Goal: Task Accomplishment & Management: Complete application form

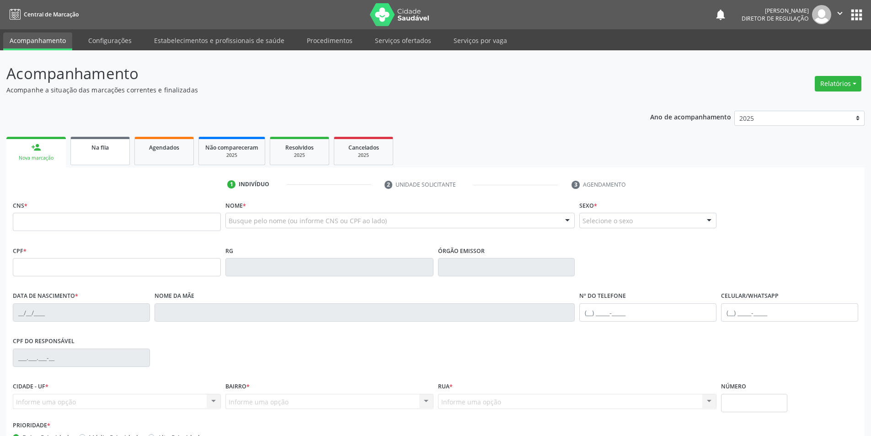
click at [123, 152] on link "Na fila" at bounding box center [99, 151] width 59 height 28
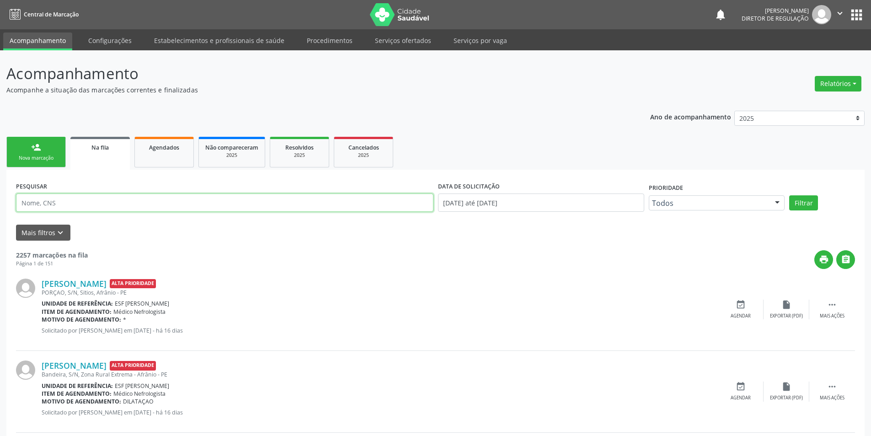
click at [96, 199] on input "text" at bounding box center [224, 202] width 417 height 18
type input "[PERSON_NAME]"
click at [807, 204] on button "Filtrar" at bounding box center [803, 203] width 29 height 16
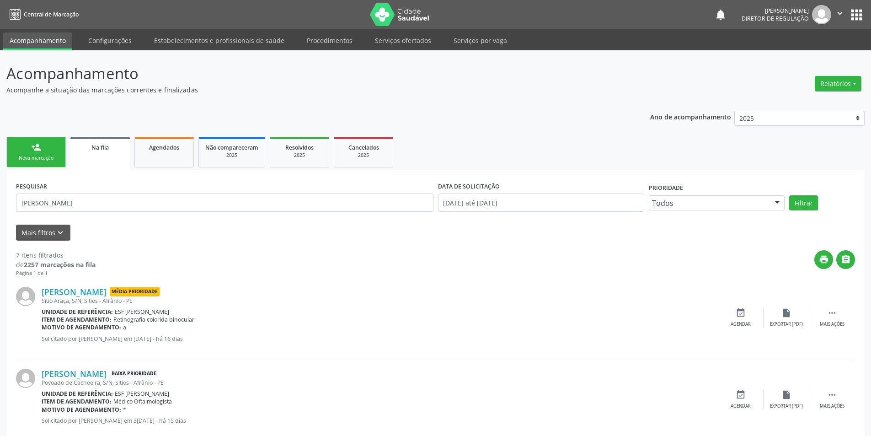
click at [44, 159] on div "Nova marcação" at bounding box center [36, 158] width 46 height 7
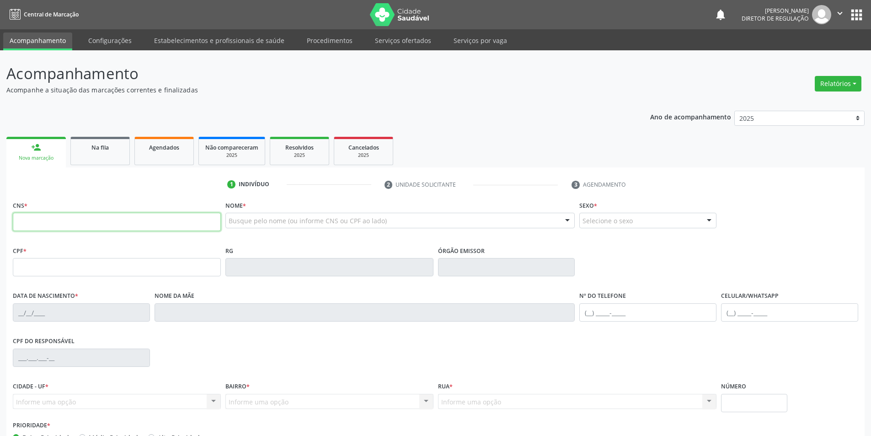
click at [201, 224] on input "text" at bounding box center [117, 222] width 208 height 18
type input "702 1007 5610 4092"
type input "253.699.328-08"
type input "[DATE]"
type input "Minervina [PERSON_NAME]"
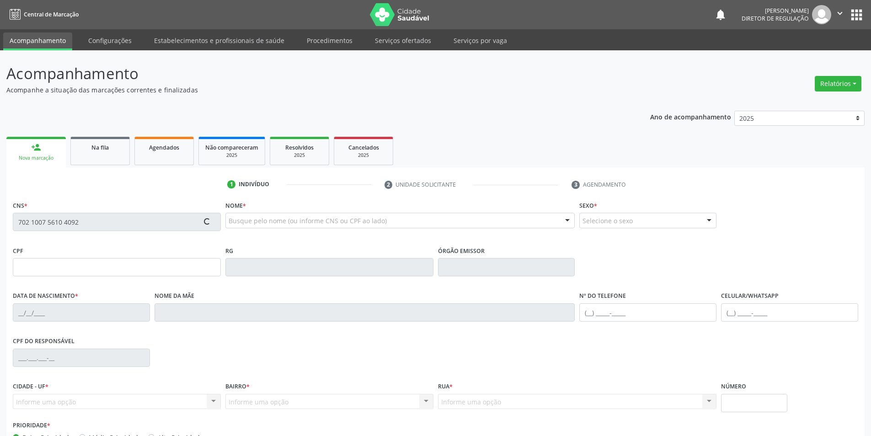
type input "[PHONE_NUMBER]"
type input "086.487.288-78"
type input "65"
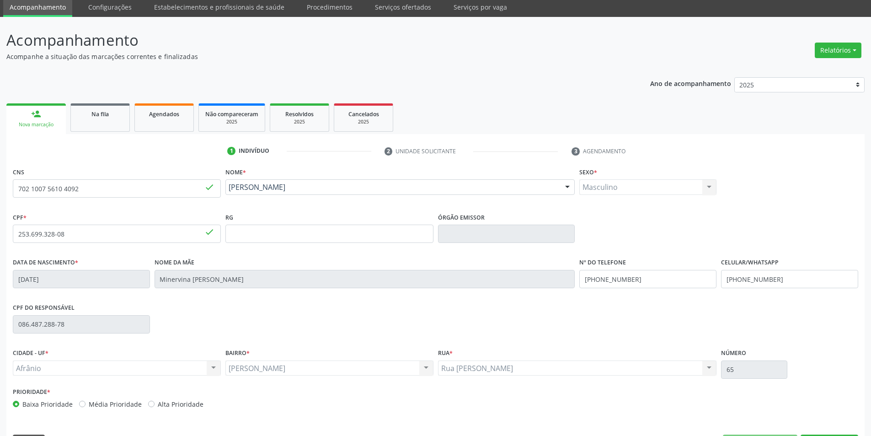
scroll to position [60, 0]
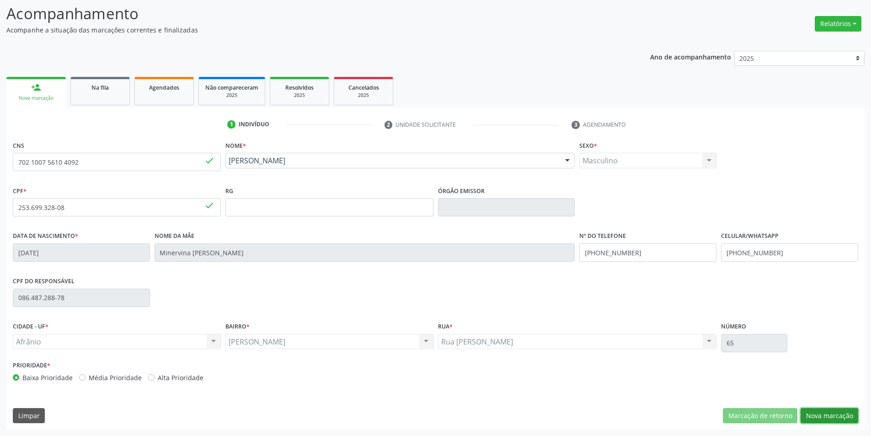
click at [828, 412] on button "Nova marcação" at bounding box center [830, 416] width 58 height 16
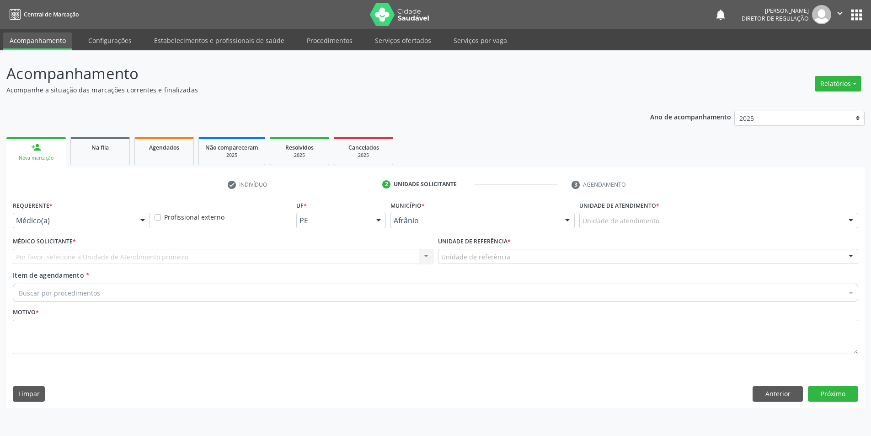
scroll to position [0, 0]
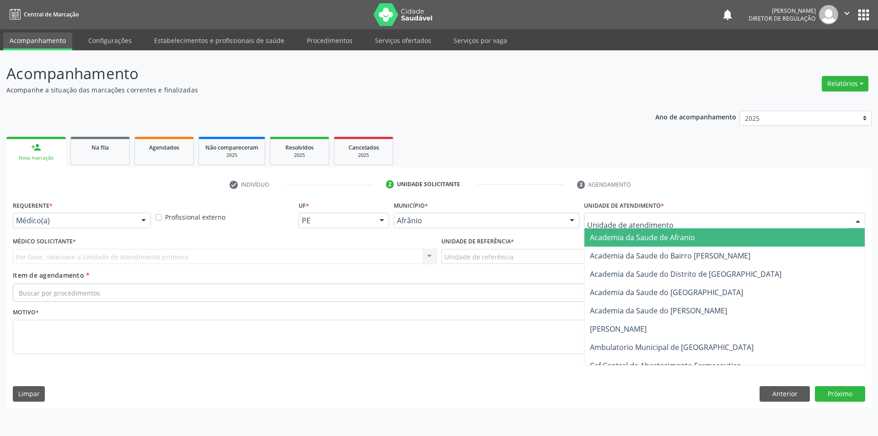
click at [674, 220] on div at bounding box center [724, 221] width 281 height 16
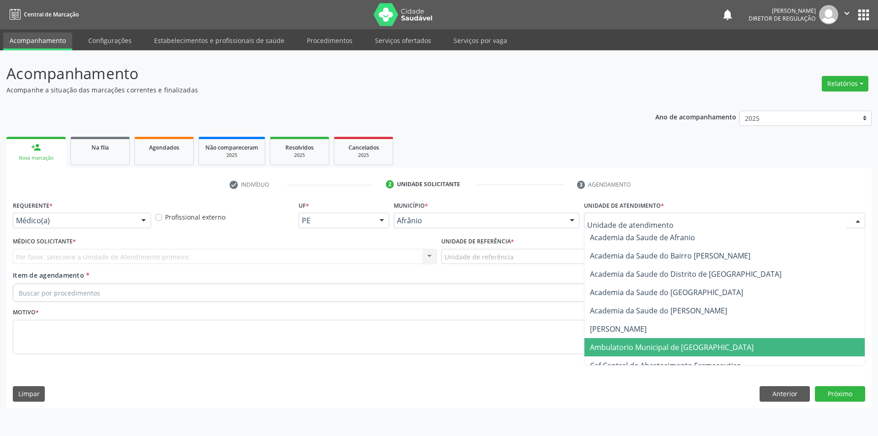
click at [669, 347] on span "Ambulatorio Municipal de [GEOGRAPHIC_DATA]" at bounding box center [672, 347] width 164 height 10
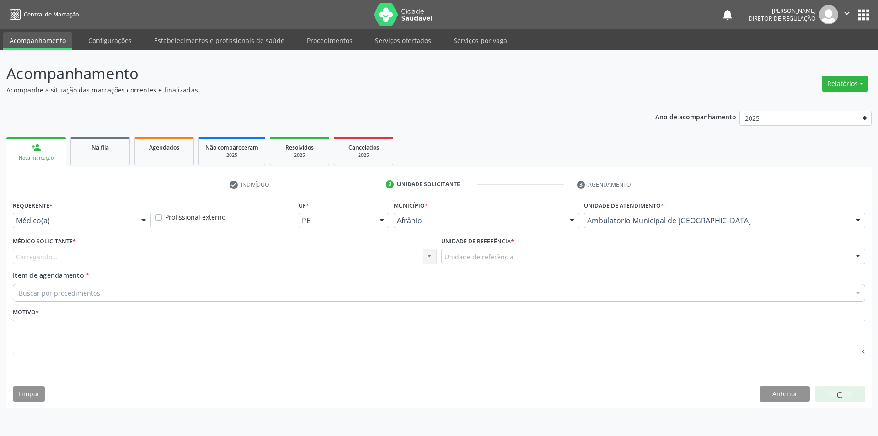
click at [559, 253] on div "Unidade de referência" at bounding box center [653, 257] width 424 height 16
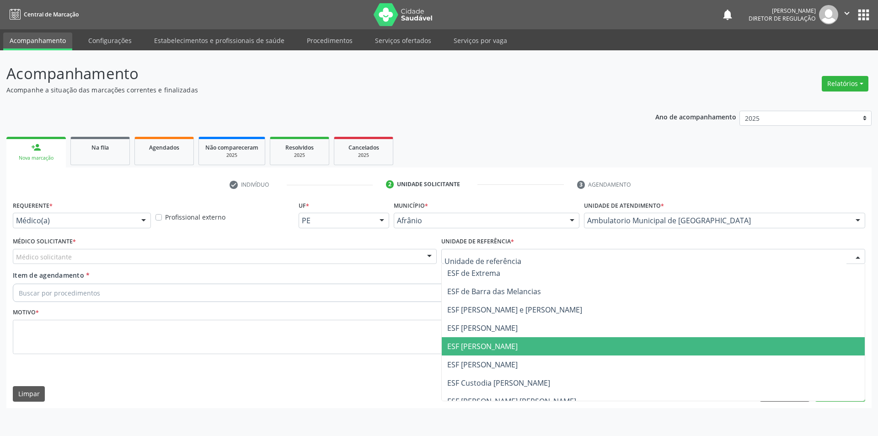
click at [553, 345] on span "ESF [PERSON_NAME]" at bounding box center [653, 346] width 423 height 18
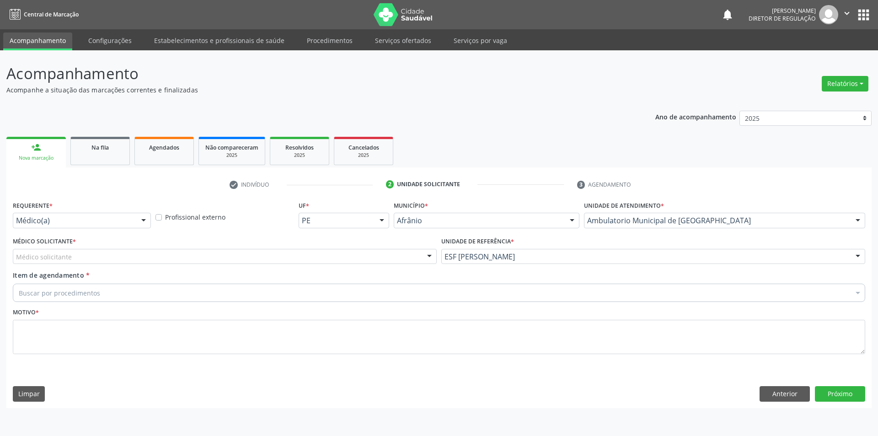
click at [403, 256] on div "Médico solicitante" at bounding box center [225, 257] width 424 height 16
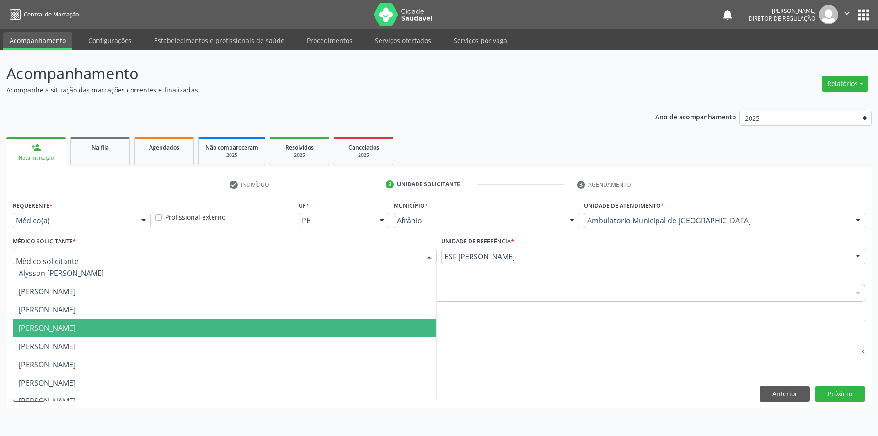
click at [394, 334] on span "[PERSON_NAME]" at bounding box center [224, 328] width 423 height 18
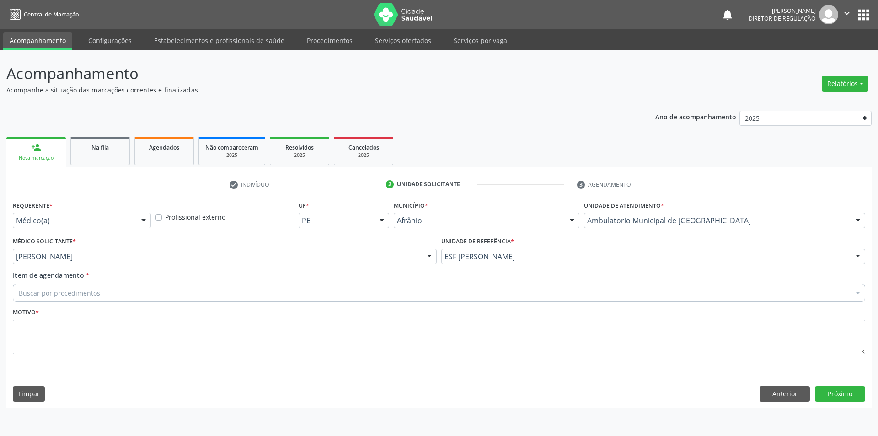
click at [334, 289] on div "Buscar por procedimentos" at bounding box center [439, 292] width 852 height 18
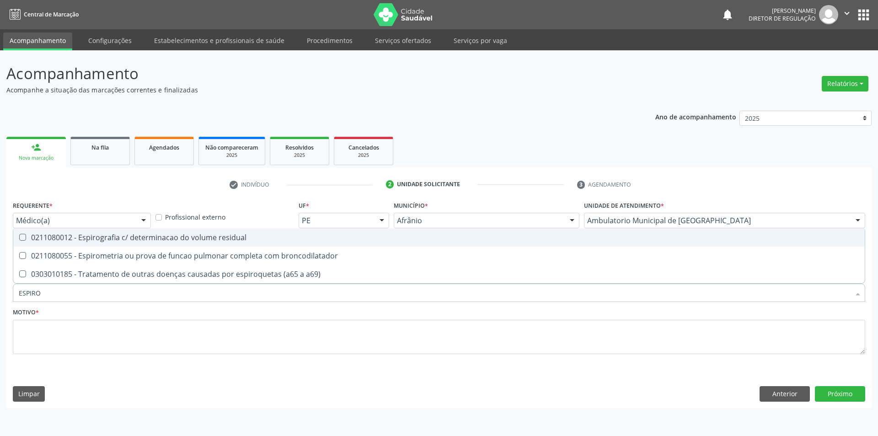
type input "ESPIROM"
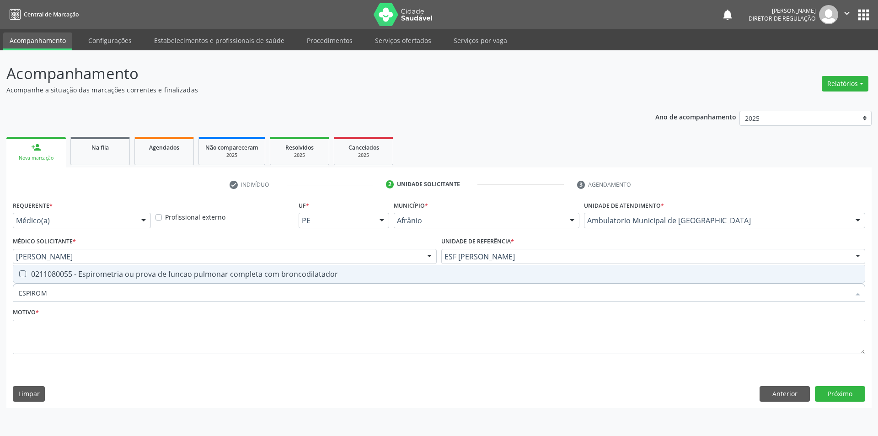
click at [346, 272] on div "0211080055 - Espirometria ou prova de funcao pulmonar completa com broncodilata…" at bounding box center [439, 273] width 840 height 7
checkbox broncodilatador "true"
click at [343, 342] on textarea at bounding box center [439, 337] width 852 height 35
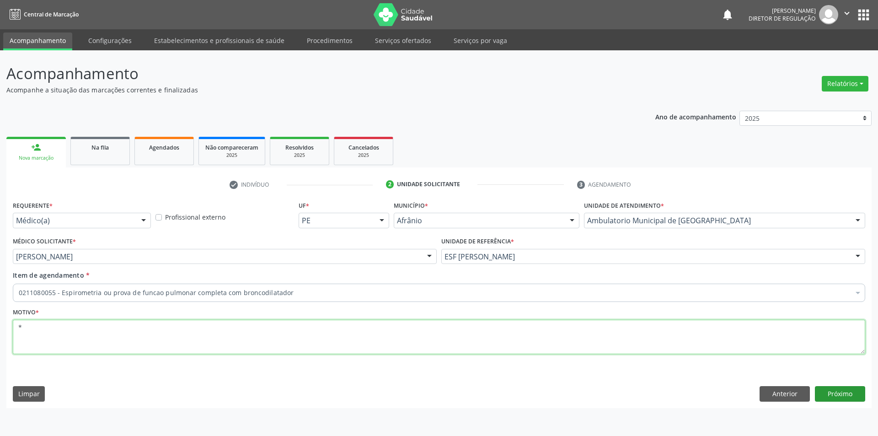
type textarea "*"
click at [844, 397] on button "Próximo" at bounding box center [840, 394] width 50 height 16
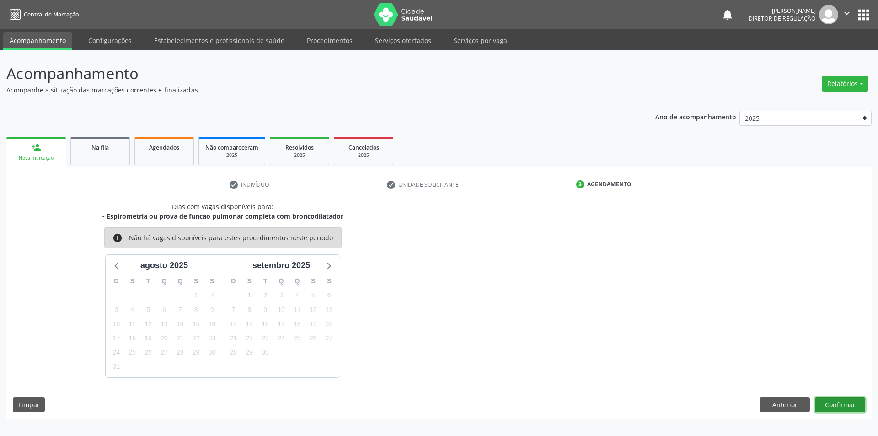
click at [828, 402] on button "Confirmar" at bounding box center [840, 405] width 50 height 16
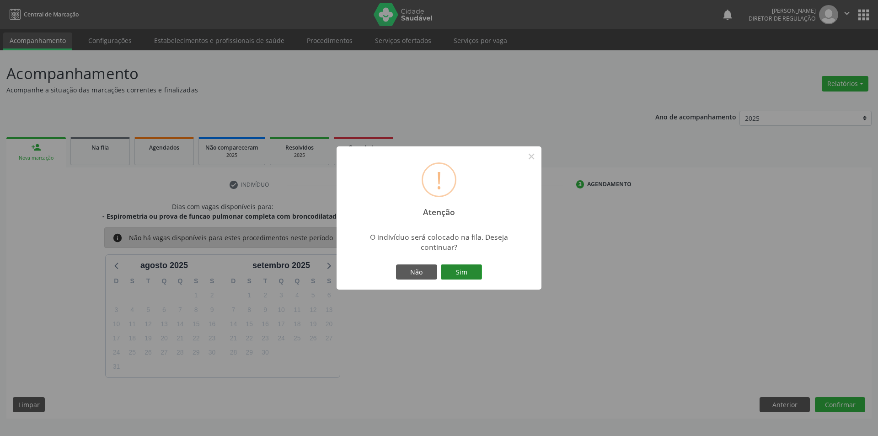
click at [475, 271] on button "Sim" at bounding box center [461, 272] width 41 height 16
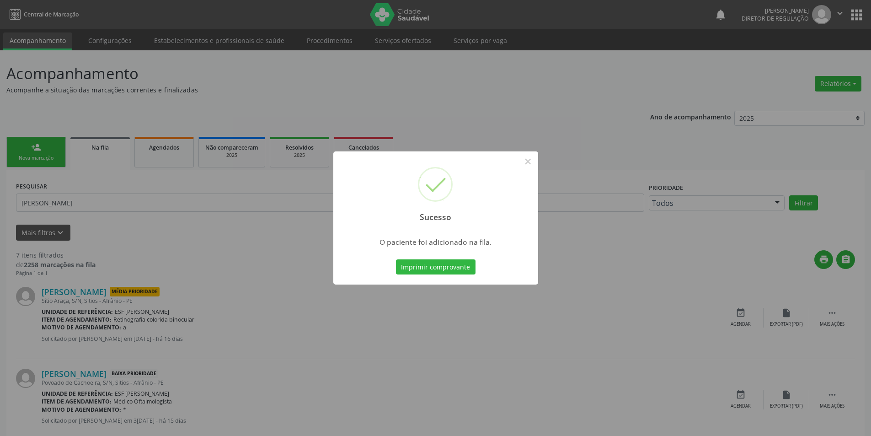
click at [51, 159] on div "Sucesso × O paciente foi adicionado na fila. Imprimir comprovante Cancel" at bounding box center [435, 218] width 871 height 436
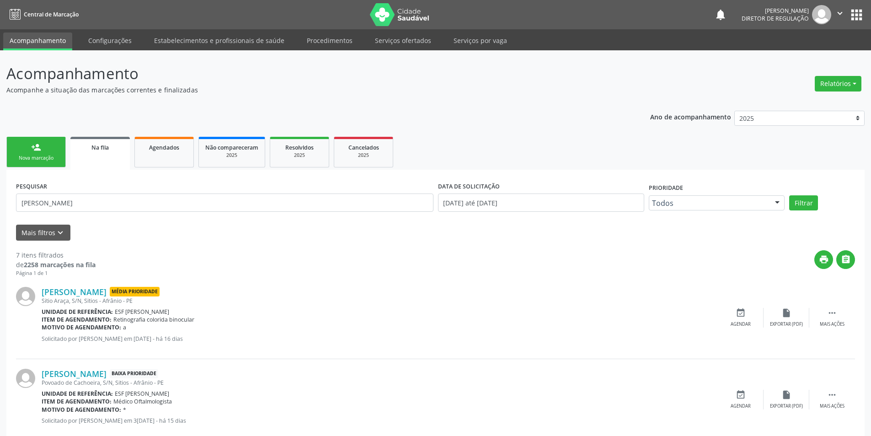
click at [51, 159] on div "Nova marcação" at bounding box center [36, 158] width 46 height 7
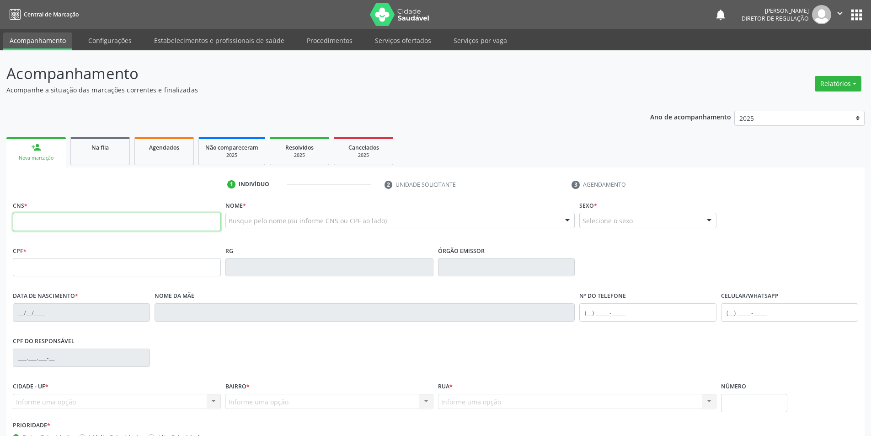
click at [69, 219] on input "text" at bounding box center [117, 222] width 208 height 18
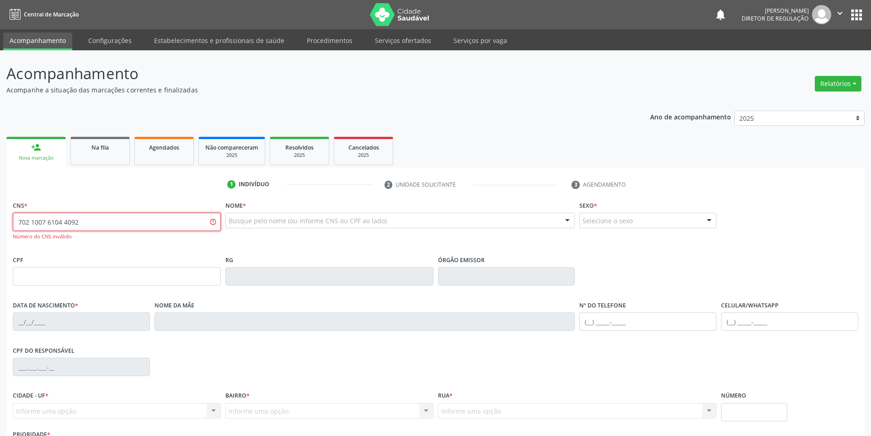
type input "702 1007 6104 4092"
drag, startPoint x: 89, startPoint y: 219, endPoint x: 0, endPoint y: 223, distance: 89.2
click at [0, 223] on div "Acompanhamento Acompanhe a situação das marcações correntes e finalizadas Relat…" at bounding box center [435, 277] width 871 height 454
type input "702 1007 5610 4092"
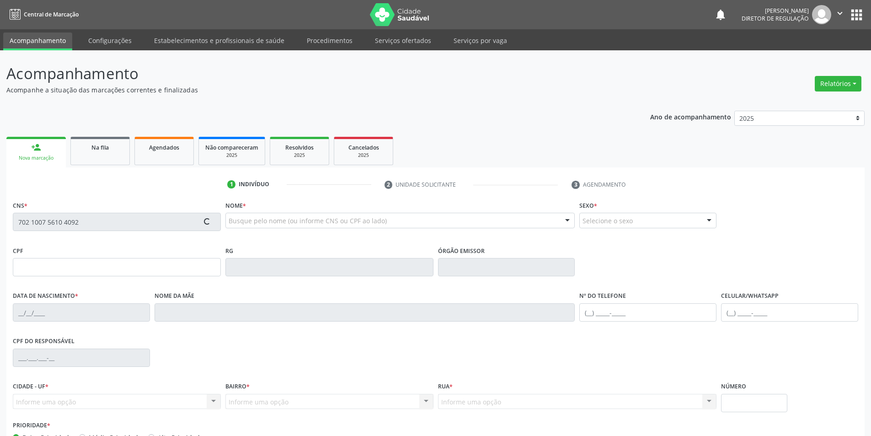
type input "253.699.328-08"
type input "[DATE]"
type input "Minervina [PERSON_NAME]"
type input "[PHONE_NUMBER]"
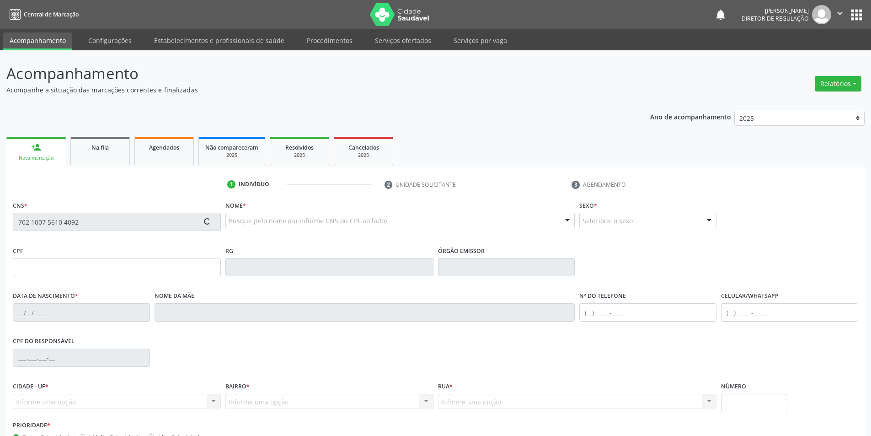
type input "086.487.288-78"
type input "65"
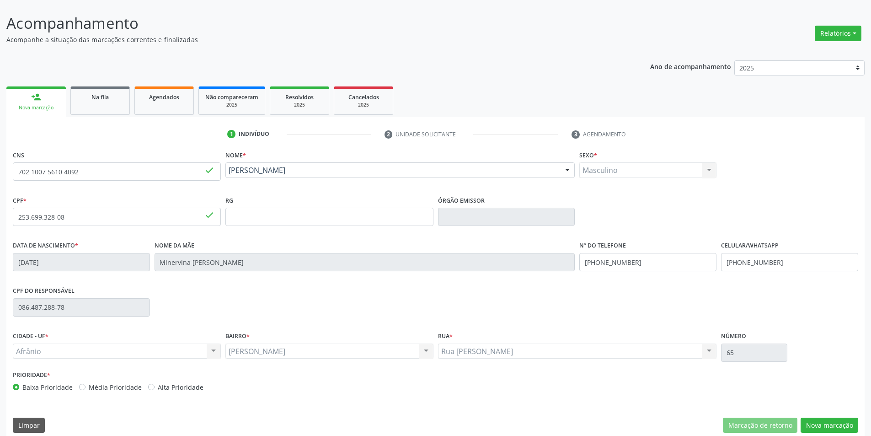
scroll to position [60, 0]
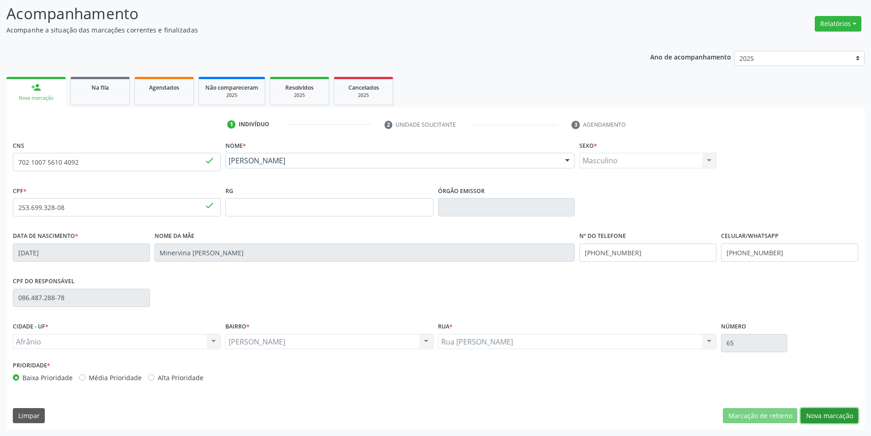
click at [831, 414] on button "Nova marcação" at bounding box center [830, 416] width 58 height 16
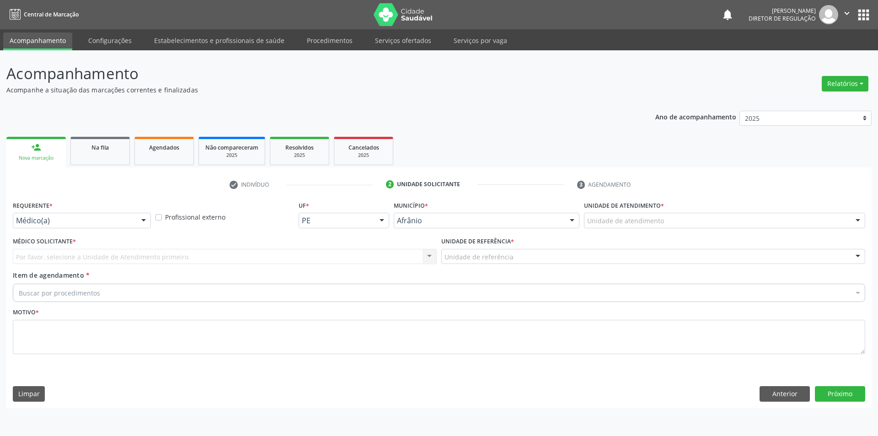
click at [662, 220] on div "Unidade de atendimento" at bounding box center [724, 221] width 281 height 16
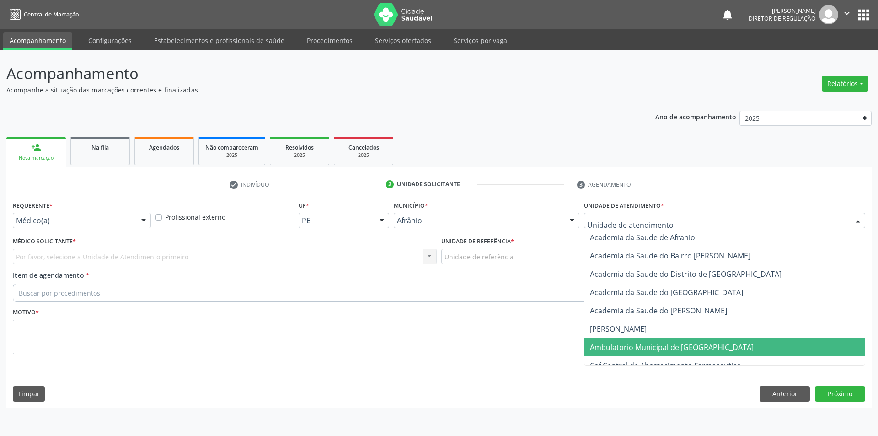
click at [690, 347] on span "Ambulatorio Municipal de [GEOGRAPHIC_DATA]" at bounding box center [672, 347] width 164 height 10
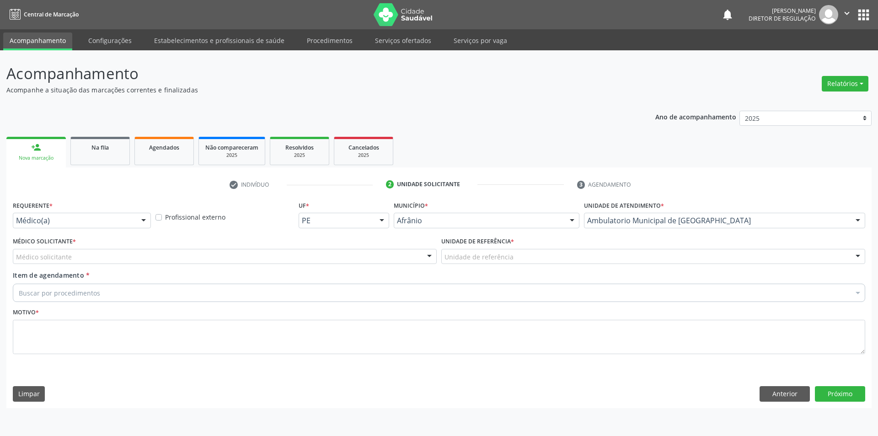
click at [556, 255] on div "Unidade de referência" at bounding box center [653, 257] width 424 height 16
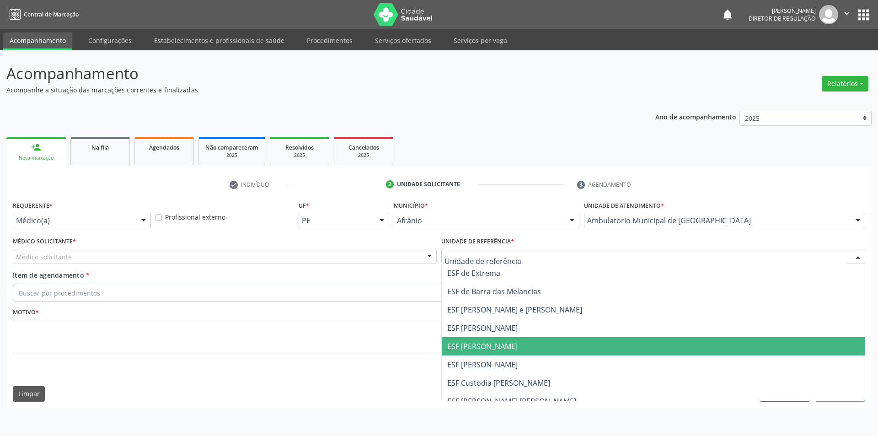
click at [542, 354] on span "ESF [PERSON_NAME]" at bounding box center [653, 346] width 423 height 18
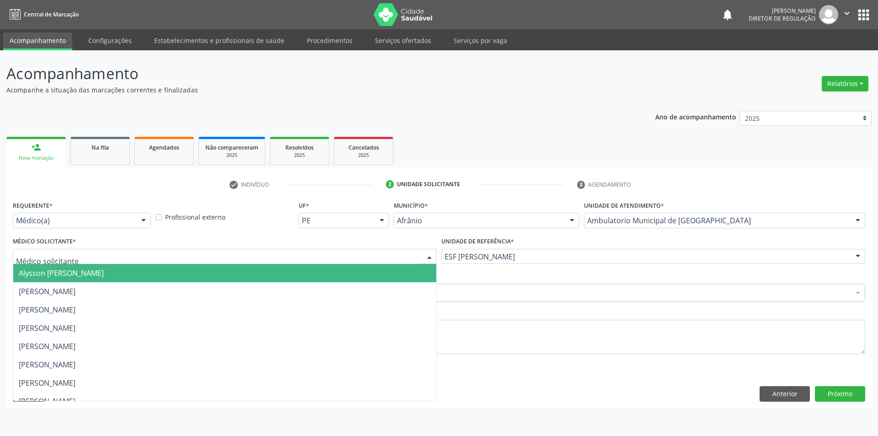
click at [211, 255] on div at bounding box center [225, 257] width 424 height 16
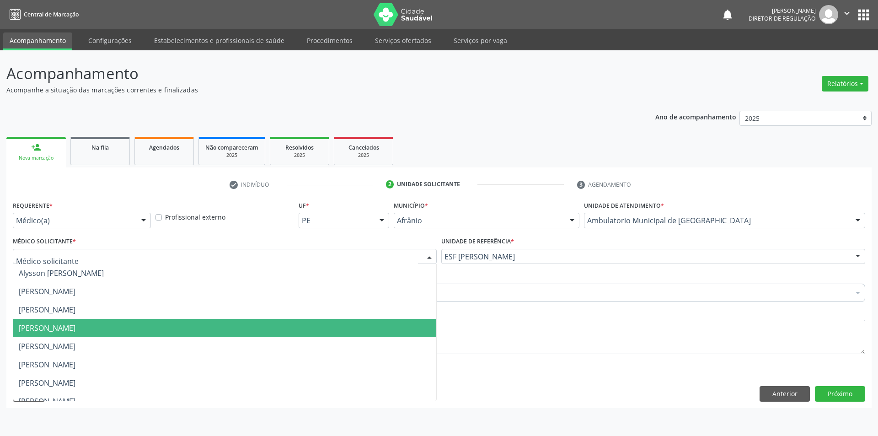
click at [205, 320] on span "[PERSON_NAME]" at bounding box center [224, 328] width 423 height 18
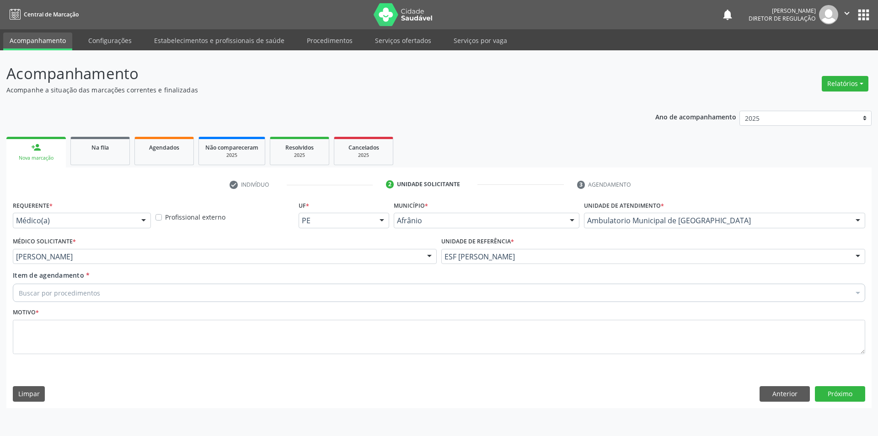
click at [171, 286] on div "Buscar por procedimentos" at bounding box center [439, 292] width 852 height 18
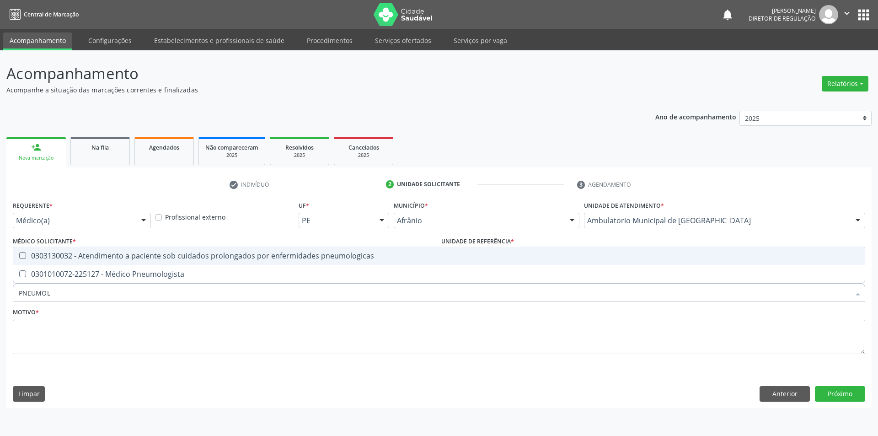
type input "PNEUMOLO"
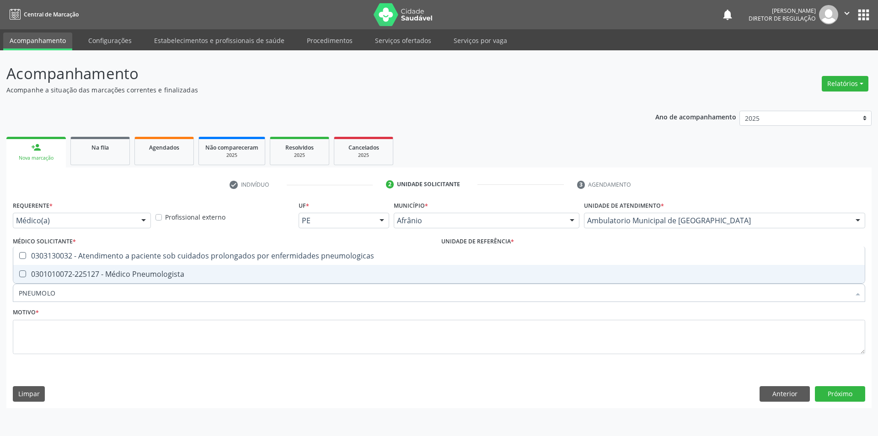
click at [175, 272] on div "0301010072-225127 - Médico Pneumologista" at bounding box center [439, 273] width 840 height 7
checkbox Pneumologista "true"
click at [170, 335] on textarea at bounding box center [439, 337] width 852 height 35
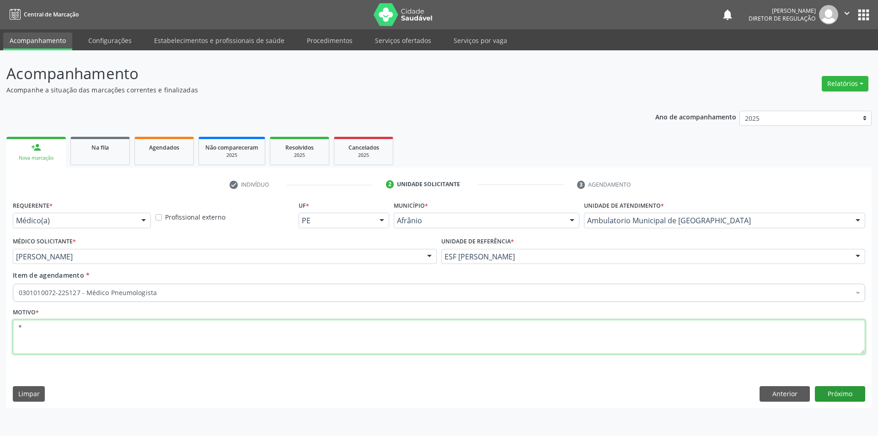
type textarea "*"
click at [849, 392] on button "Próximo" at bounding box center [840, 394] width 50 height 16
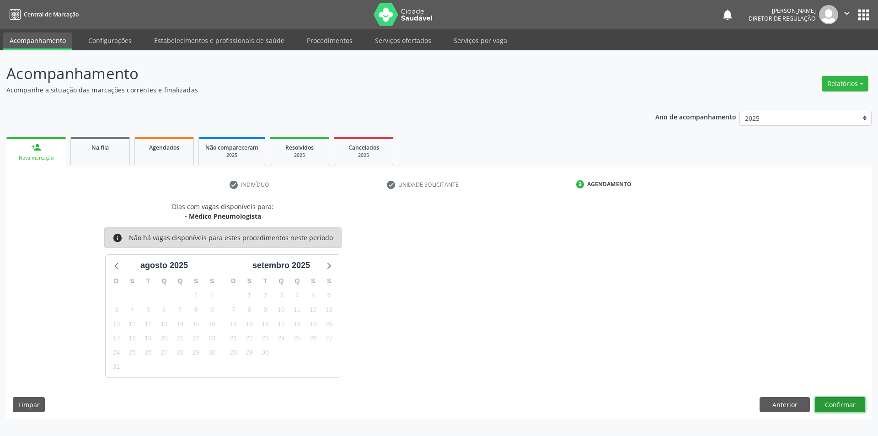
click at [835, 405] on button "Confirmar" at bounding box center [840, 405] width 50 height 16
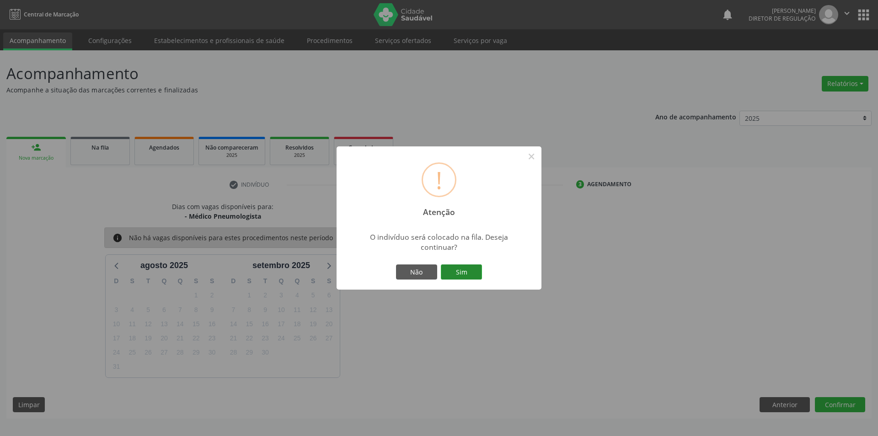
click at [468, 272] on button "Sim" at bounding box center [461, 272] width 41 height 16
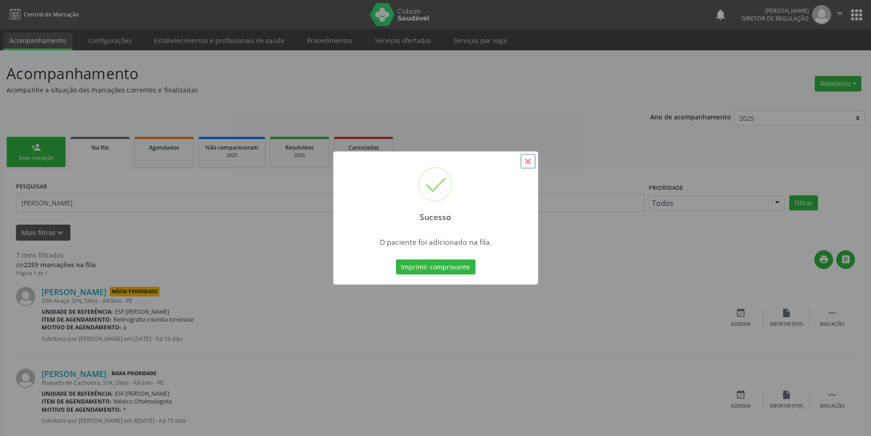
click at [528, 160] on button "×" at bounding box center [528, 162] width 16 height 16
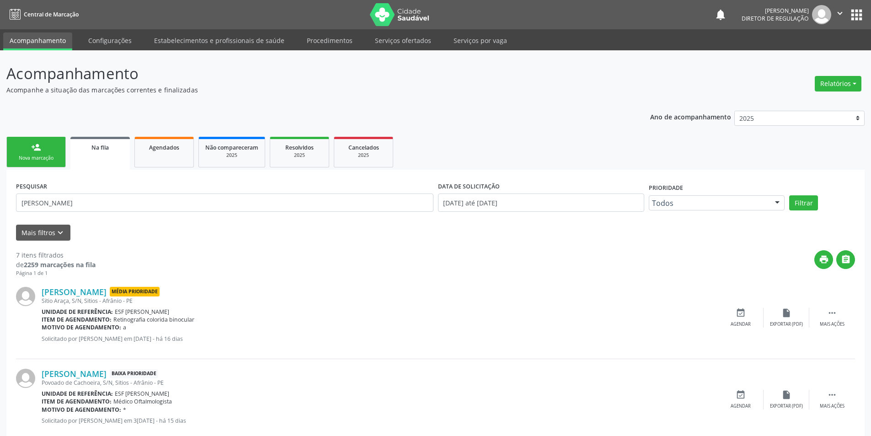
click at [53, 152] on link "person_add Nova marcação" at bounding box center [35, 152] width 59 height 31
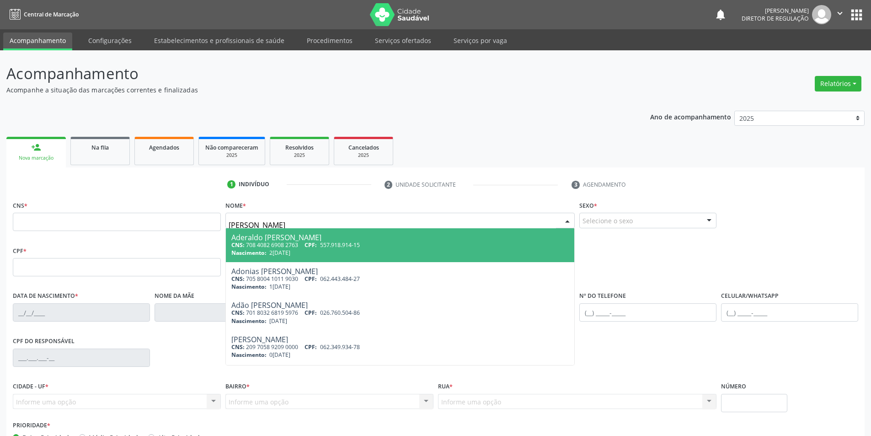
type input "[PERSON_NAME]"
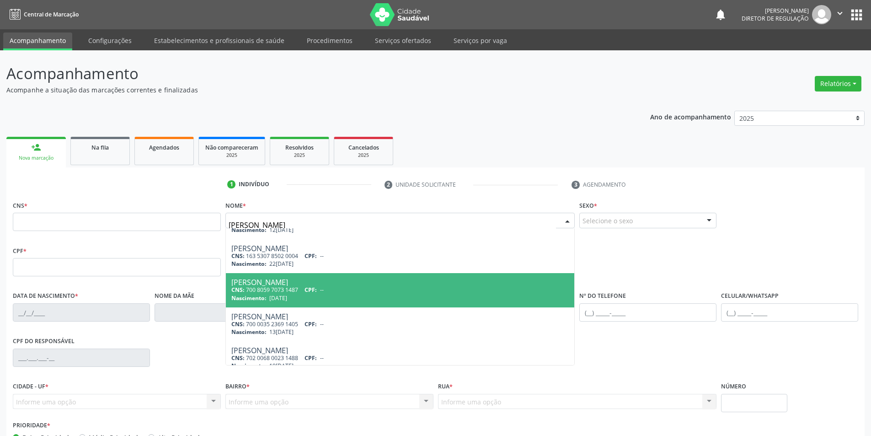
scroll to position [33, 0]
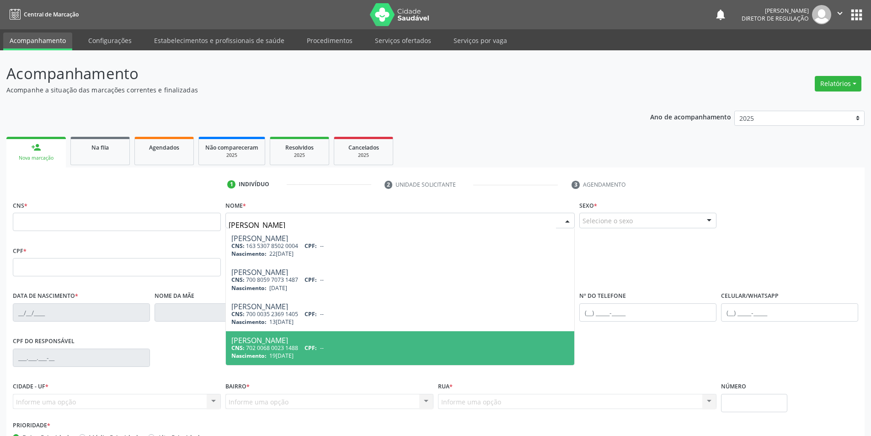
click at [345, 337] on div "[PERSON_NAME]" at bounding box center [400, 339] width 338 height 7
type input "702 0068 0023 1488"
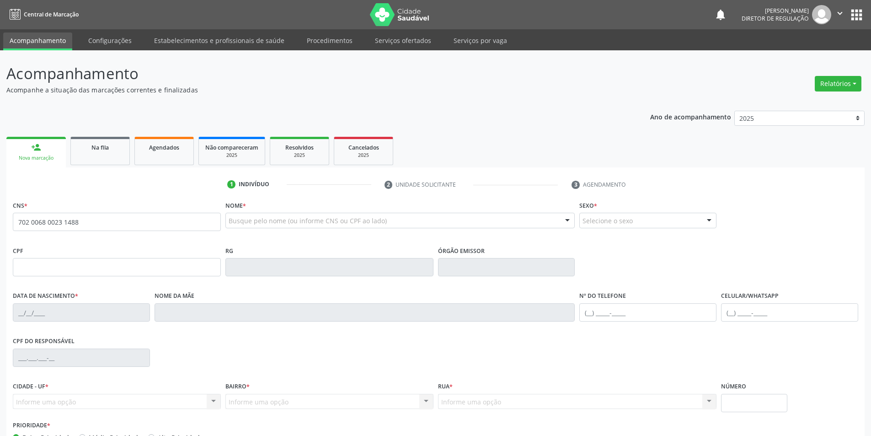
scroll to position [0, 0]
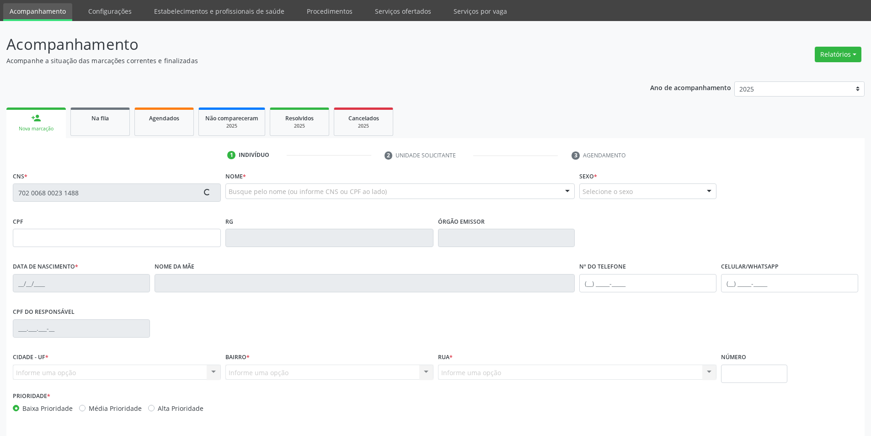
type input "19[DATE]"
type input "[PERSON_NAME]"
type input "[PHONE_NUMBER]"
type input "S/N"
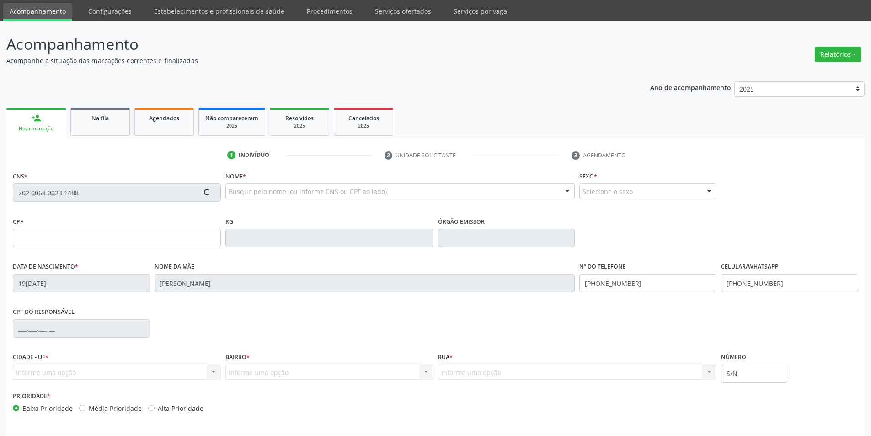
scroll to position [60, 0]
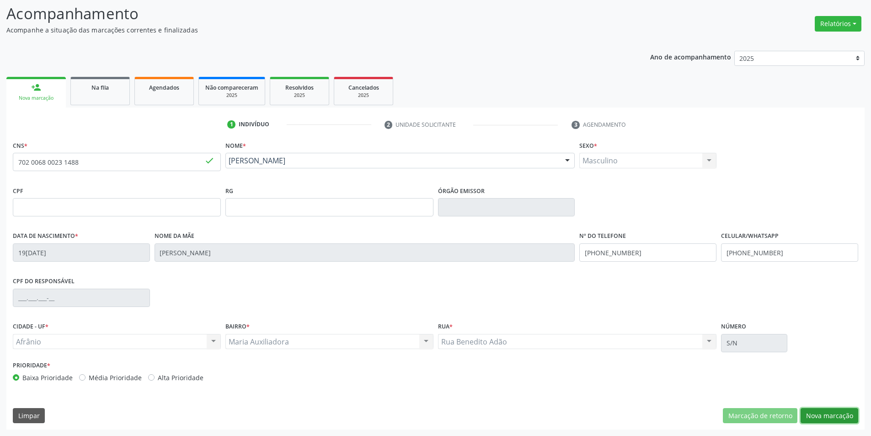
click at [827, 416] on button "Nova marcação" at bounding box center [830, 416] width 58 height 16
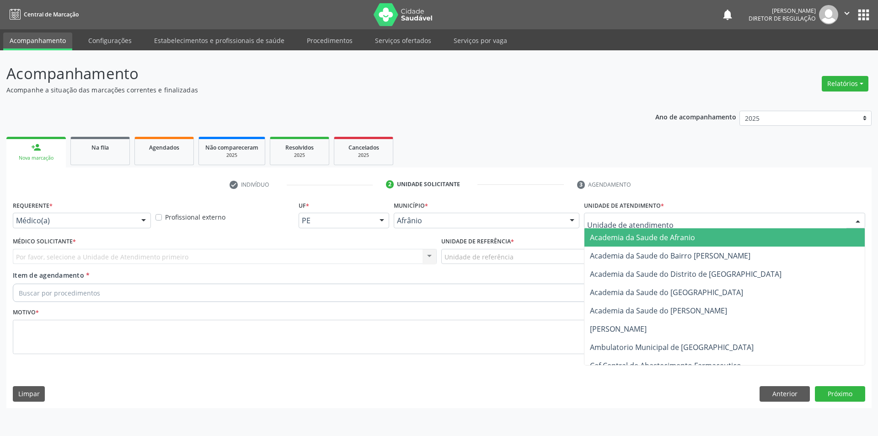
click at [741, 215] on div at bounding box center [724, 221] width 281 height 16
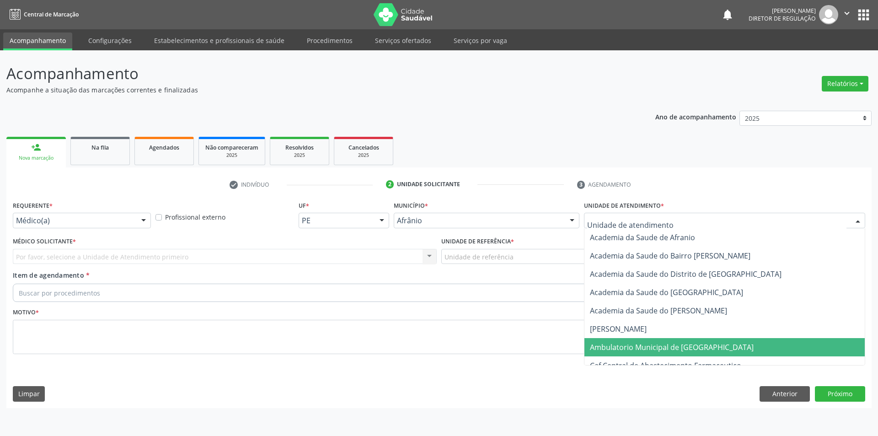
click at [715, 351] on span "Ambulatorio Municipal de [GEOGRAPHIC_DATA]" at bounding box center [724, 347] width 280 height 18
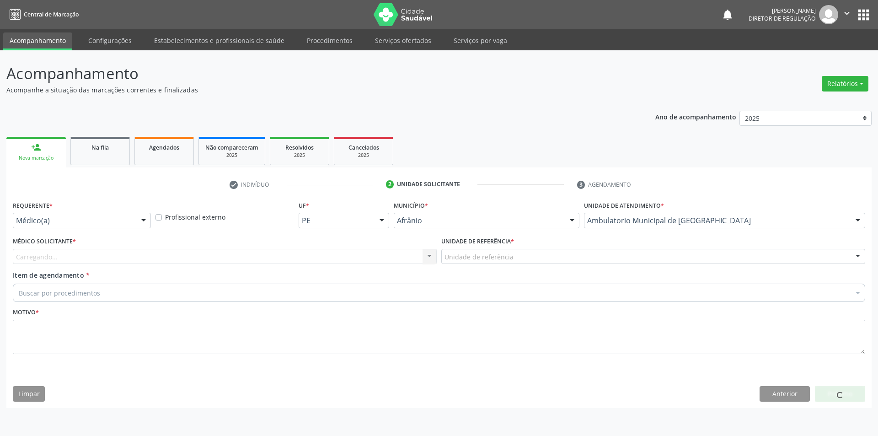
click at [574, 256] on div "Unidade de referência" at bounding box center [653, 257] width 424 height 16
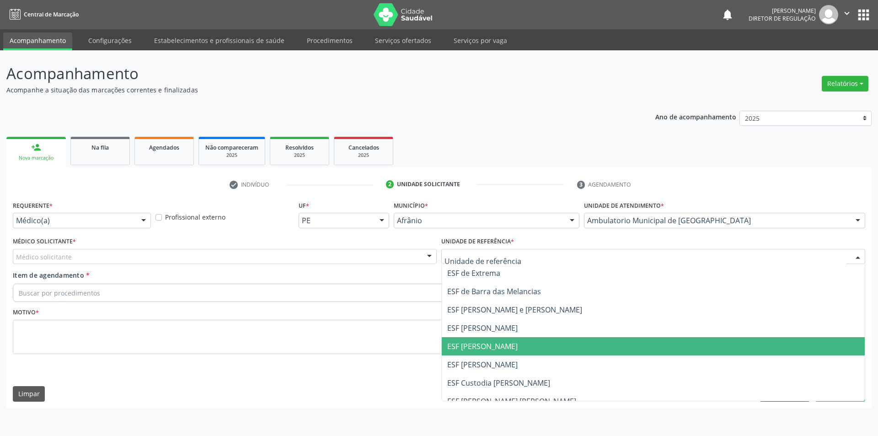
click at [562, 343] on span "ESF [PERSON_NAME]" at bounding box center [653, 346] width 423 height 18
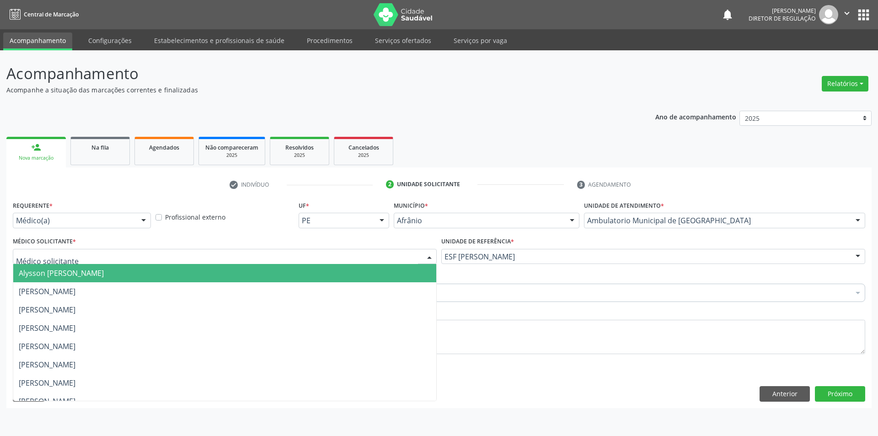
click at [347, 250] on div at bounding box center [225, 257] width 424 height 16
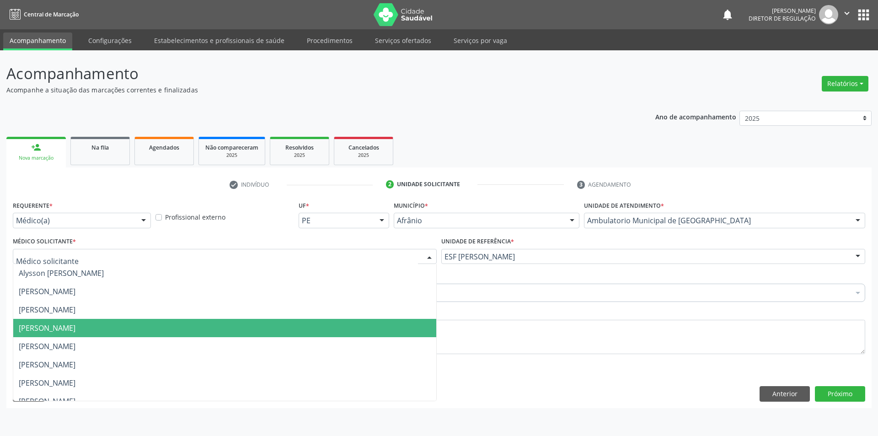
click at [341, 329] on span "[PERSON_NAME]" at bounding box center [224, 328] width 423 height 18
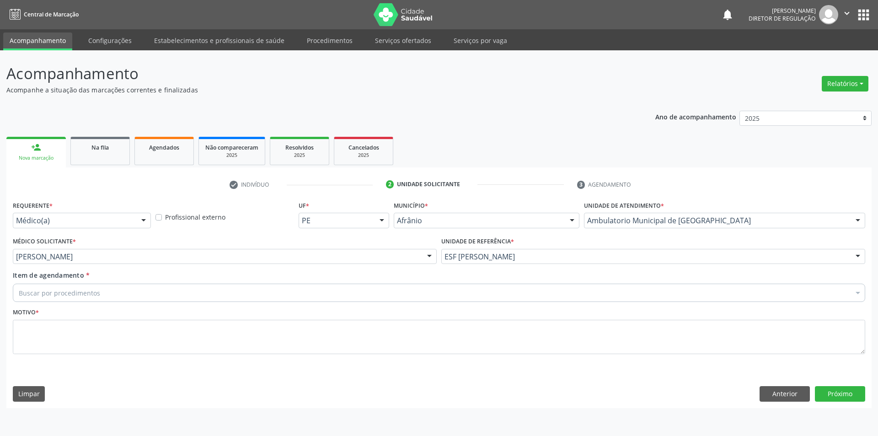
click at [231, 288] on div "Buscar por procedimentos" at bounding box center [439, 292] width 852 height 18
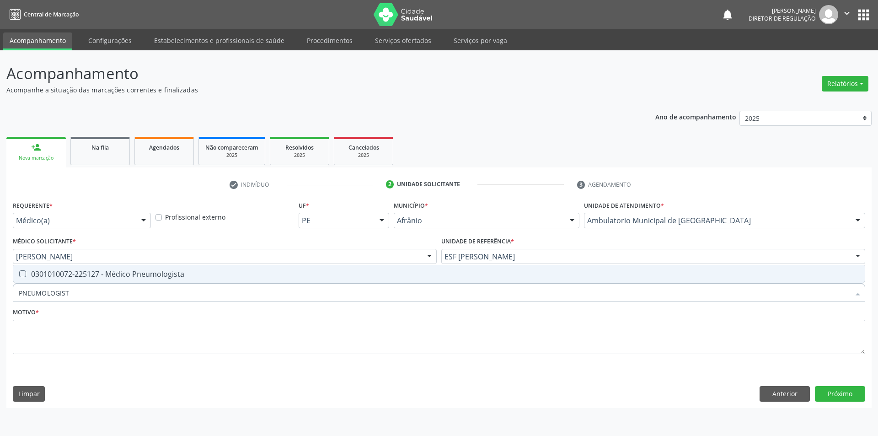
type input "PNEUMOLOGISTA"
click at [241, 272] on div "0301010072-225127 - Médico Pneumologista" at bounding box center [439, 273] width 840 height 7
checkbox Pneumologista "true"
click at [230, 340] on textarea at bounding box center [439, 337] width 852 height 35
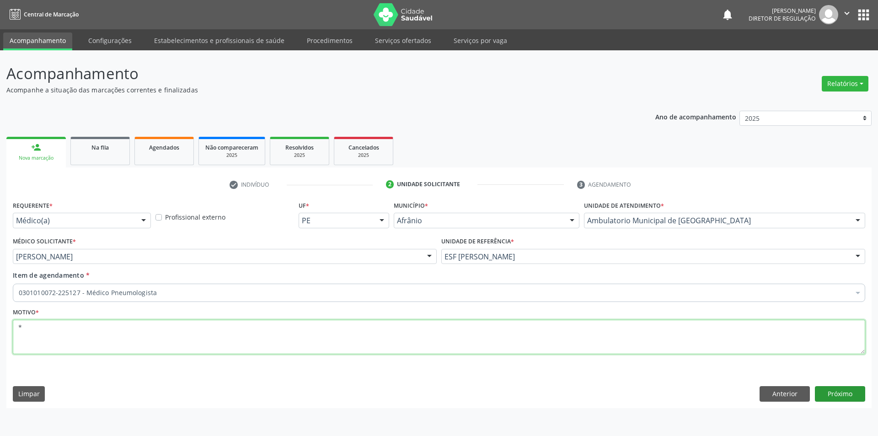
type textarea "*"
click at [833, 389] on button "Próximo" at bounding box center [840, 394] width 50 height 16
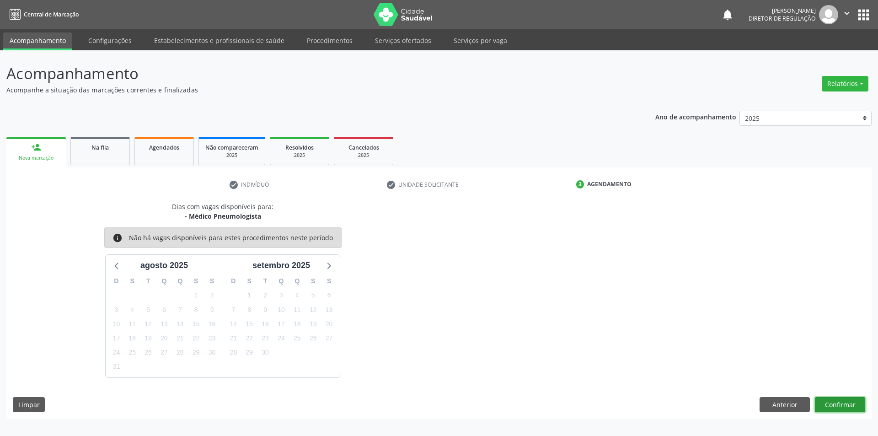
click at [829, 404] on button "Confirmar" at bounding box center [840, 405] width 50 height 16
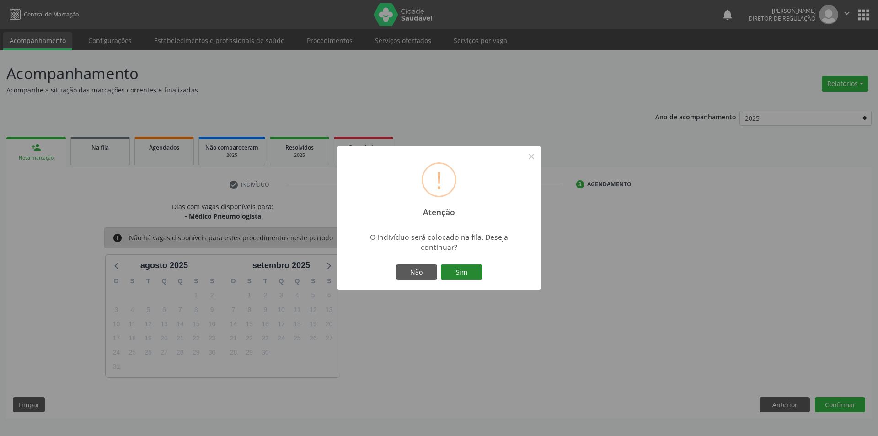
click at [480, 273] on button "Sim" at bounding box center [461, 272] width 41 height 16
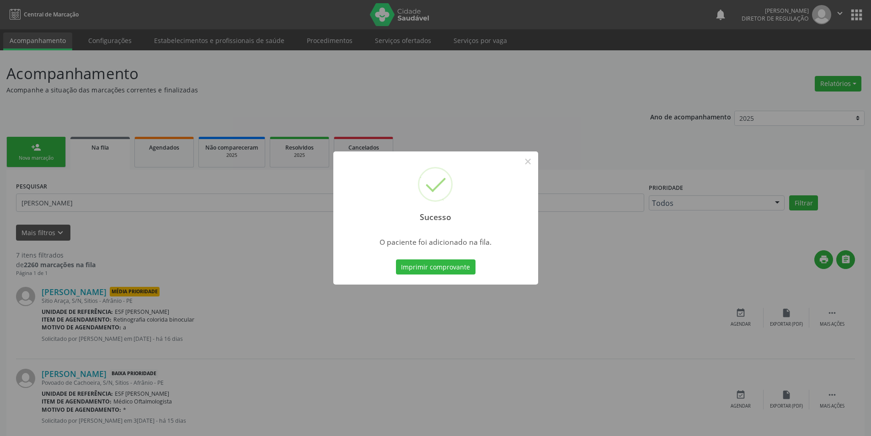
click at [539, 157] on div "Sucesso × O paciente foi adicionado na fila. Imprimir comprovante Cancel" at bounding box center [435, 218] width 871 height 436
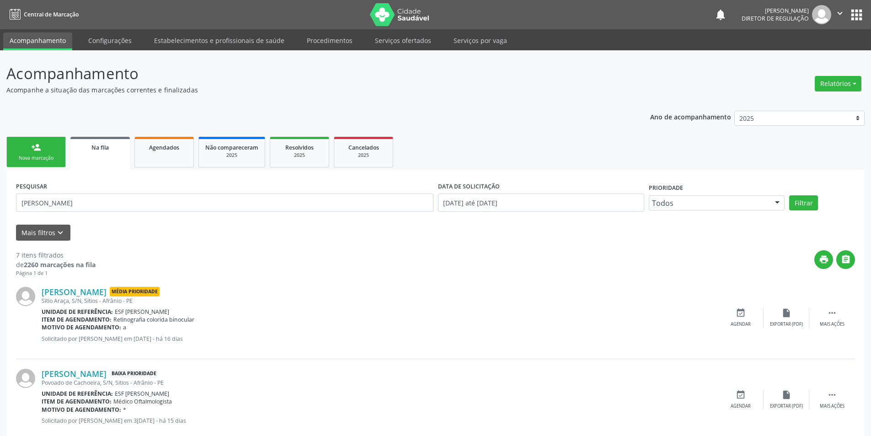
click at [639, 325] on div "Motivo de agendamento: a" at bounding box center [380, 327] width 676 height 8
click at [32, 155] on div "Nova marcação" at bounding box center [36, 158] width 46 height 7
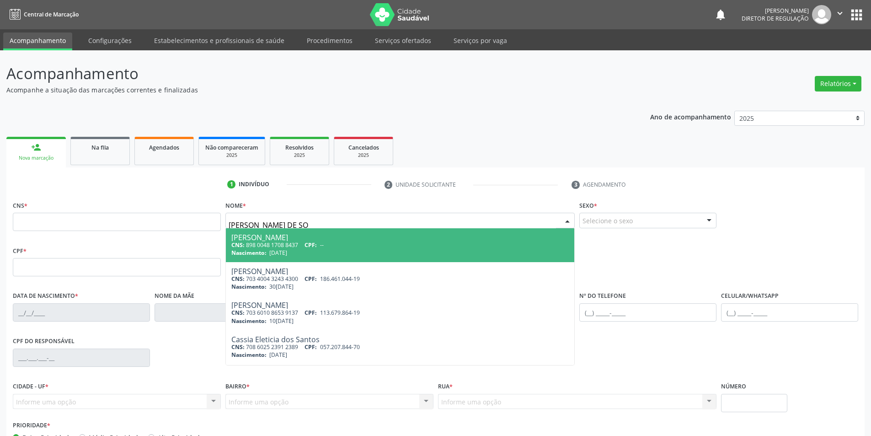
type input "[PERSON_NAME] DE SOU"
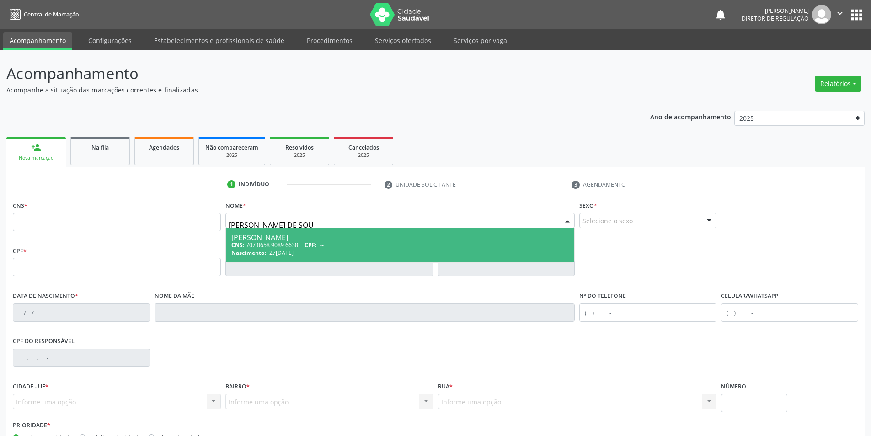
click at [262, 238] on div "[PERSON_NAME]" at bounding box center [400, 237] width 338 height 7
type input "707 0658 9089 6638"
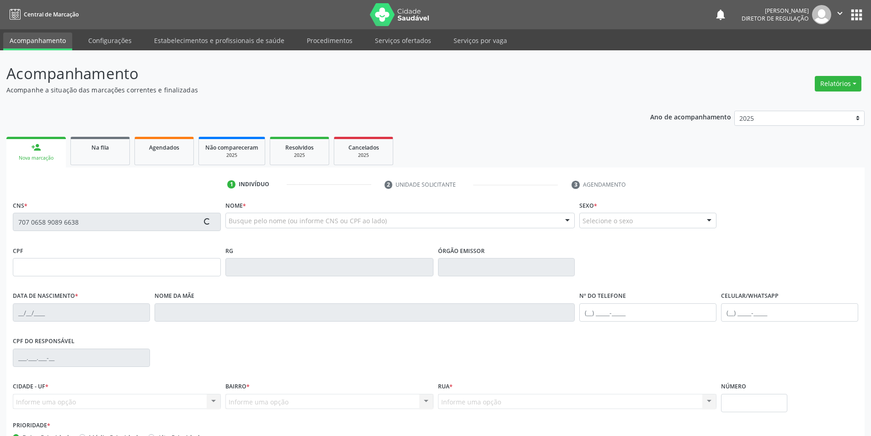
type input "27[DATE]"
type input "S/N"
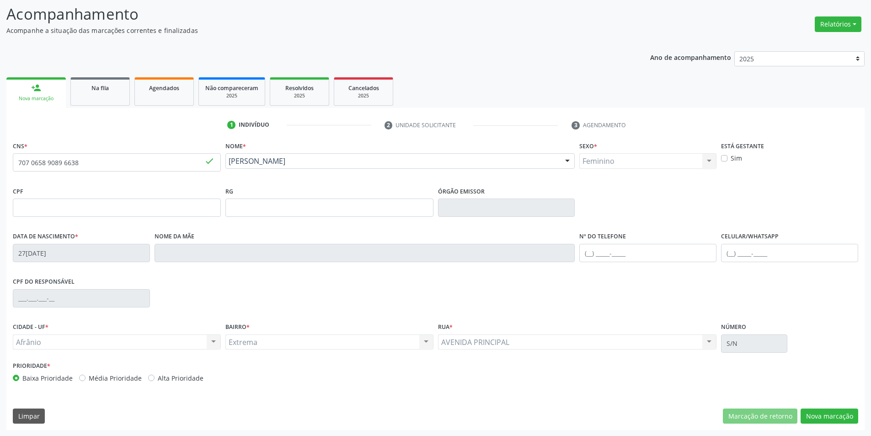
scroll to position [60, 0]
click at [816, 414] on button "Nova marcação" at bounding box center [830, 416] width 58 height 16
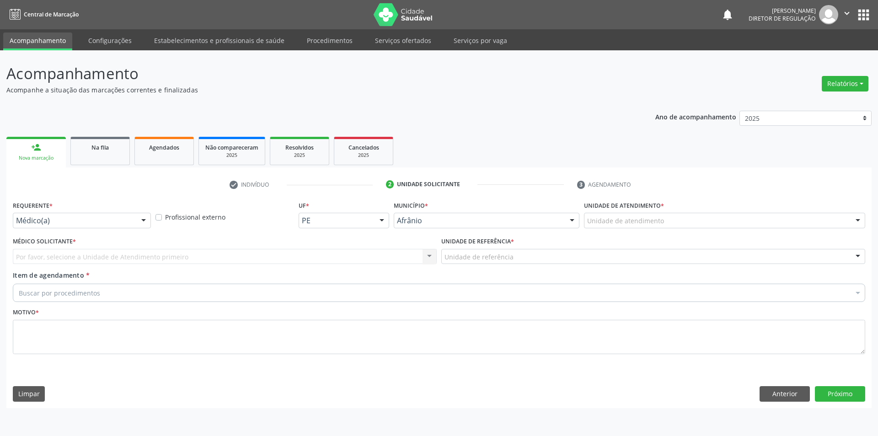
click at [678, 224] on div "Unidade de atendimento" at bounding box center [724, 221] width 281 height 16
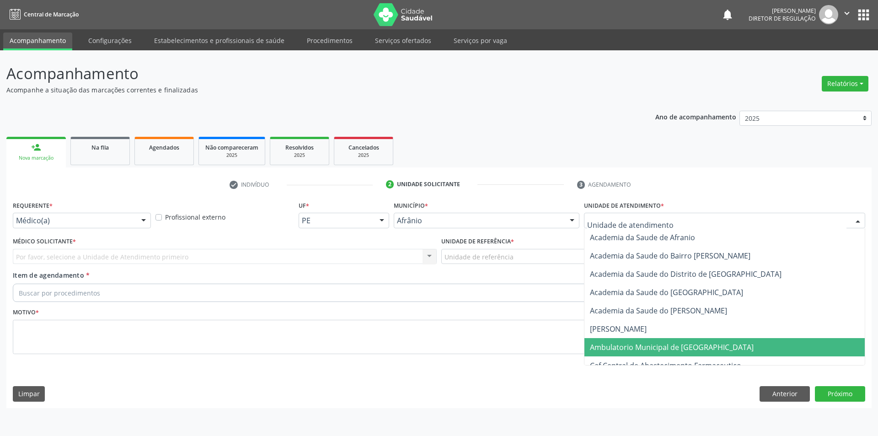
click at [684, 350] on span "Ambulatorio Municipal de [GEOGRAPHIC_DATA]" at bounding box center [672, 347] width 164 height 10
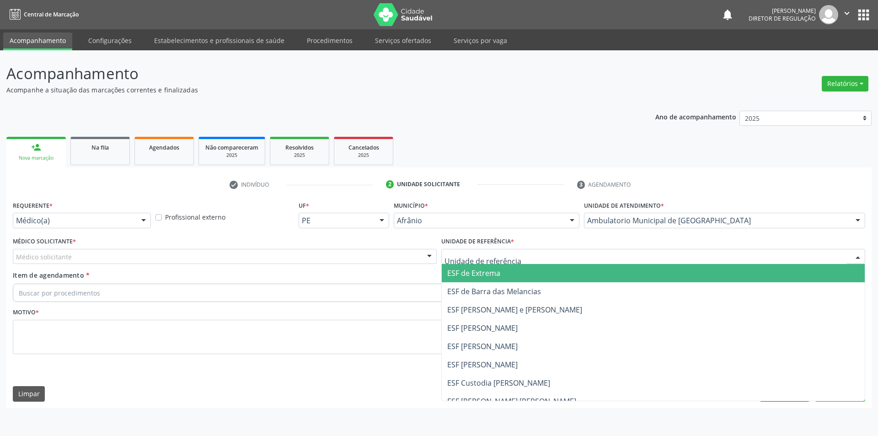
click at [520, 255] on div at bounding box center [653, 257] width 424 height 16
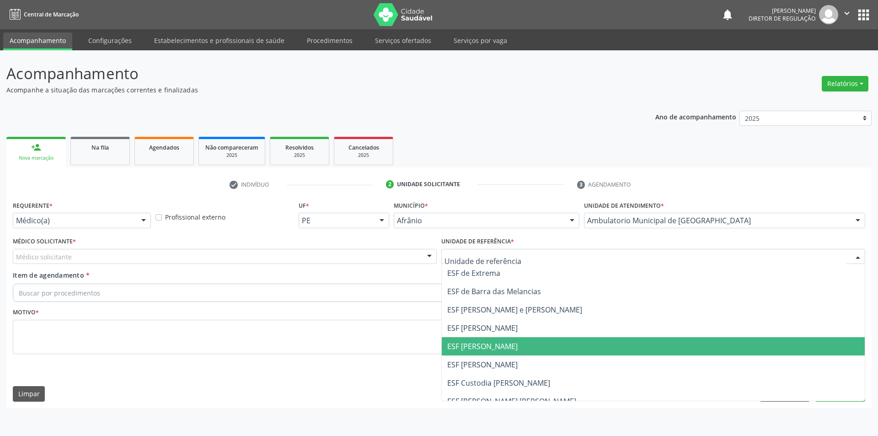
click at [507, 343] on span "ESF [PERSON_NAME]" at bounding box center [653, 346] width 423 height 18
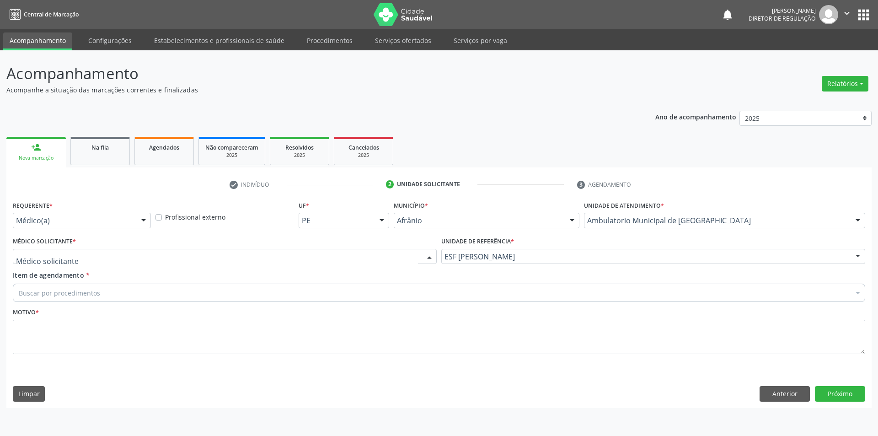
click at [342, 258] on div at bounding box center [225, 257] width 424 height 16
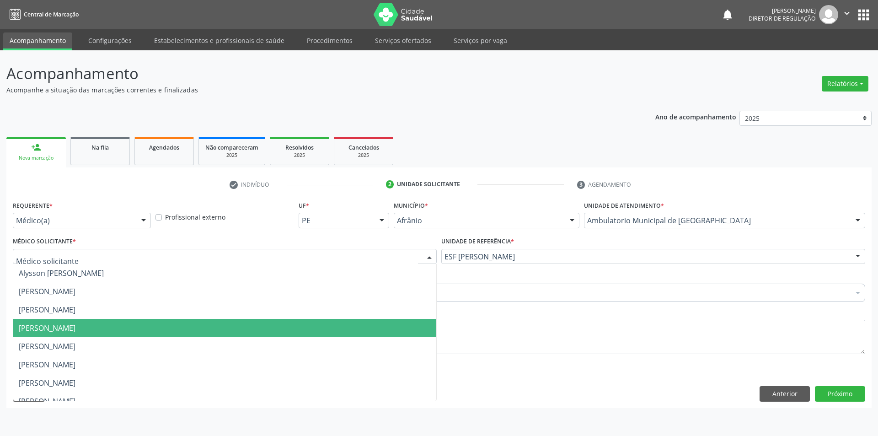
click at [307, 324] on span "[PERSON_NAME]" at bounding box center [224, 328] width 423 height 18
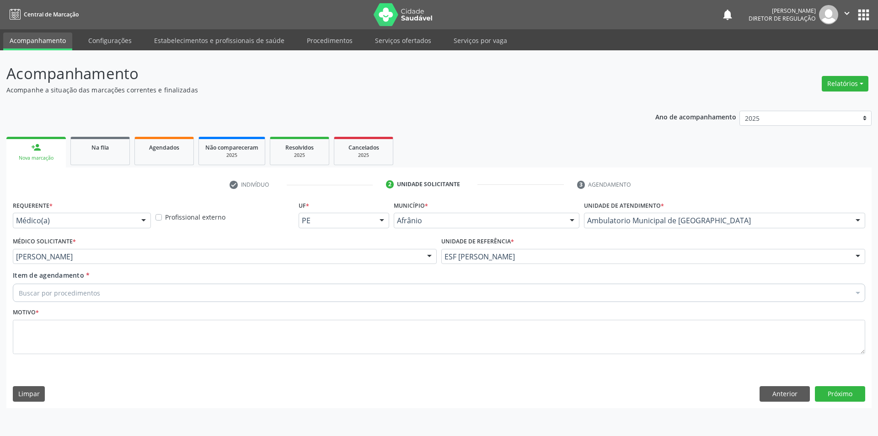
click at [230, 290] on div "Buscar por procedimentos" at bounding box center [439, 292] width 852 height 18
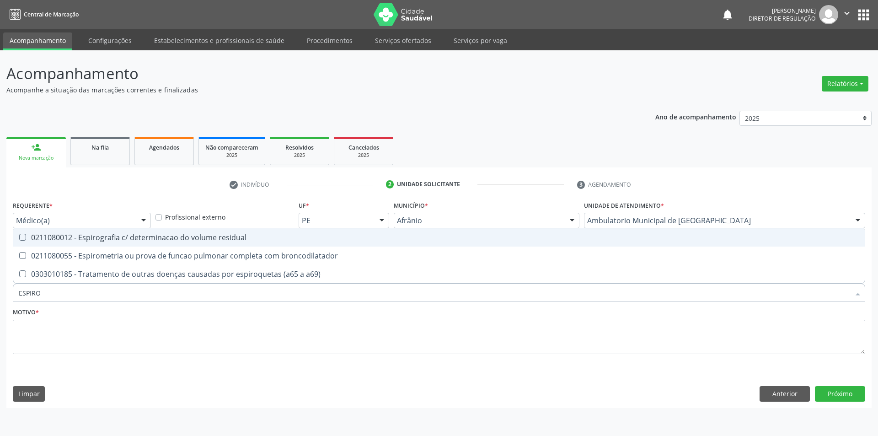
type input "ESPIROM"
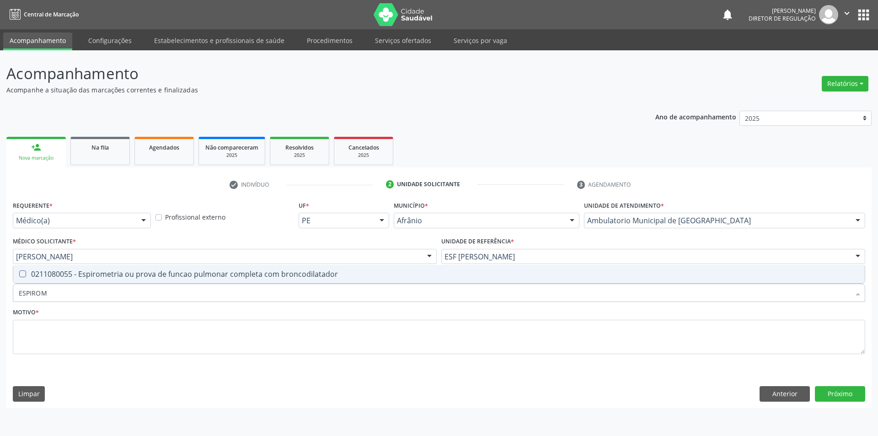
click at [232, 272] on div "0211080055 - Espirometria ou prova de funcao pulmonar completa com broncodilata…" at bounding box center [439, 273] width 840 height 7
checkbox broncodilatador "true"
click at [228, 328] on textarea at bounding box center [439, 337] width 852 height 35
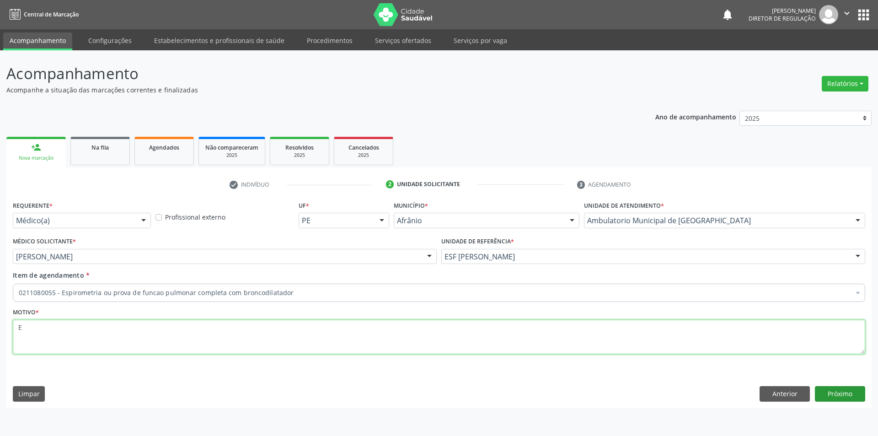
type textarea "E"
click at [845, 391] on button "Próximo" at bounding box center [840, 394] width 50 height 16
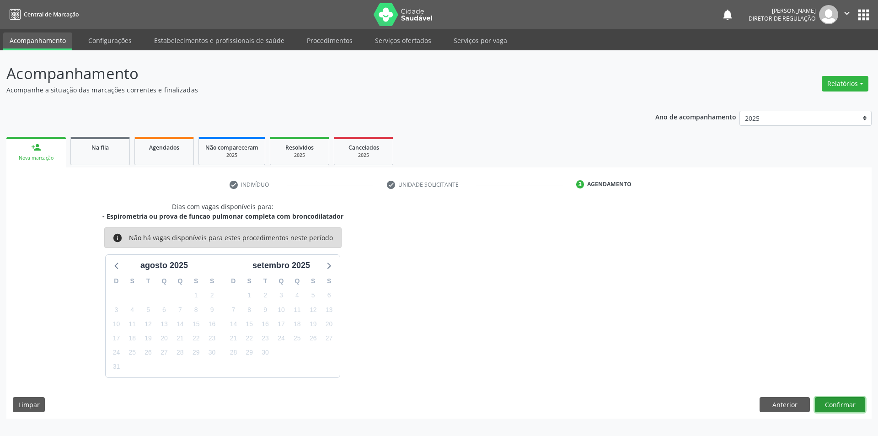
click at [826, 405] on button "Confirmar" at bounding box center [840, 405] width 50 height 16
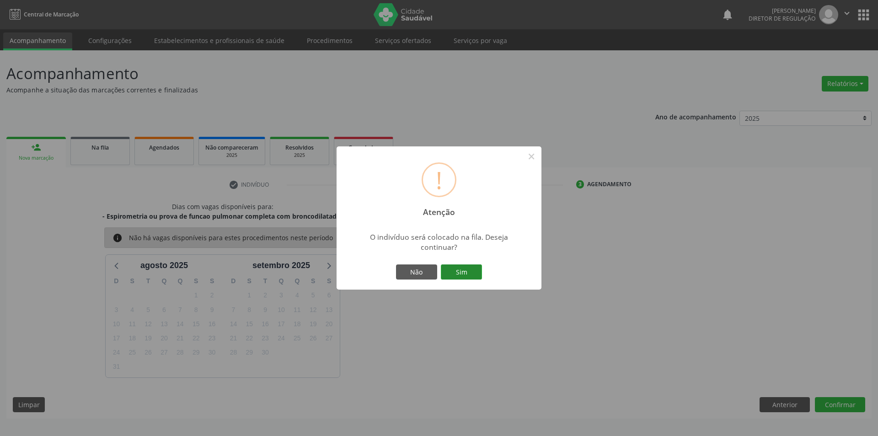
click at [465, 275] on button "Sim" at bounding box center [461, 272] width 41 height 16
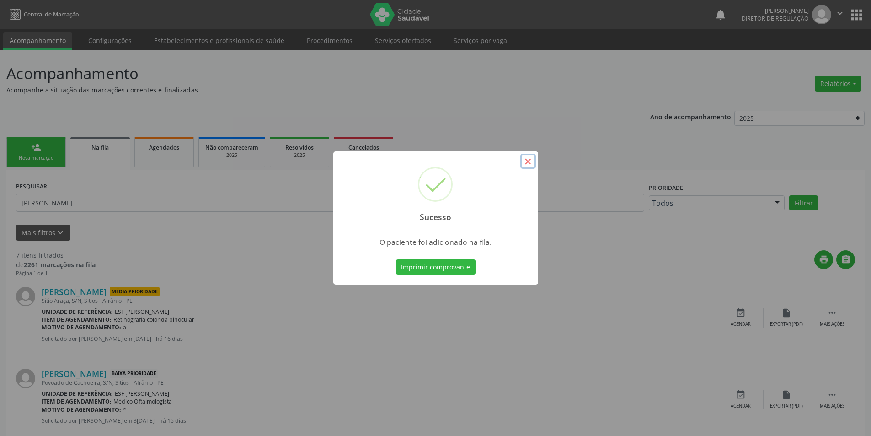
click at [526, 161] on button "×" at bounding box center [528, 162] width 16 height 16
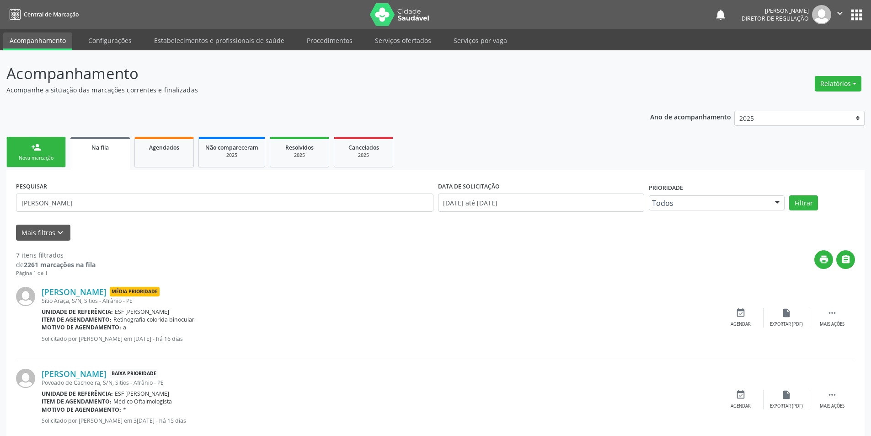
click at [53, 159] on div "Nova marcação" at bounding box center [36, 158] width 46 height 7
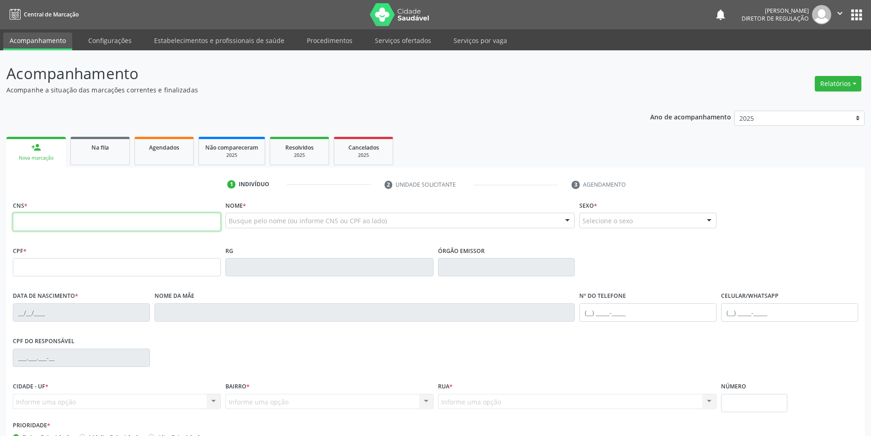
click at [174, 226] on input "text" at bounding box center [117, 222] width 208 height 18
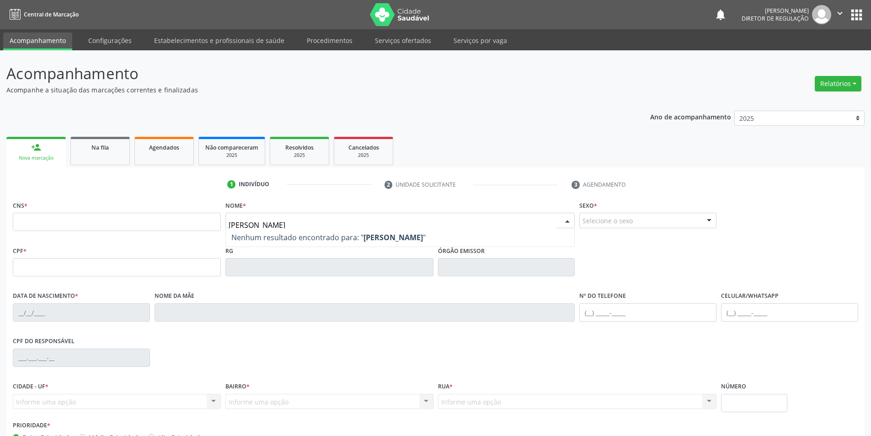
type input "[PERSON_NAME]"
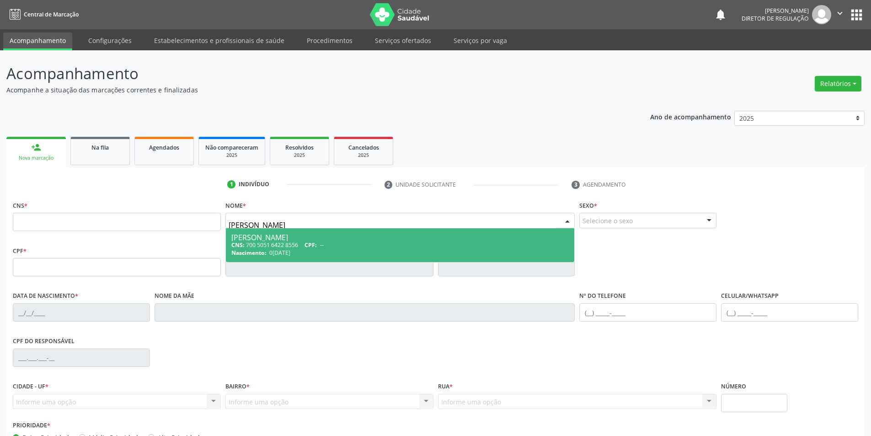
click at [287, 249] on span "0[DATE]" at bounding box center [279, 253] width 21 height 8
type input "700 5051 6422 8556"
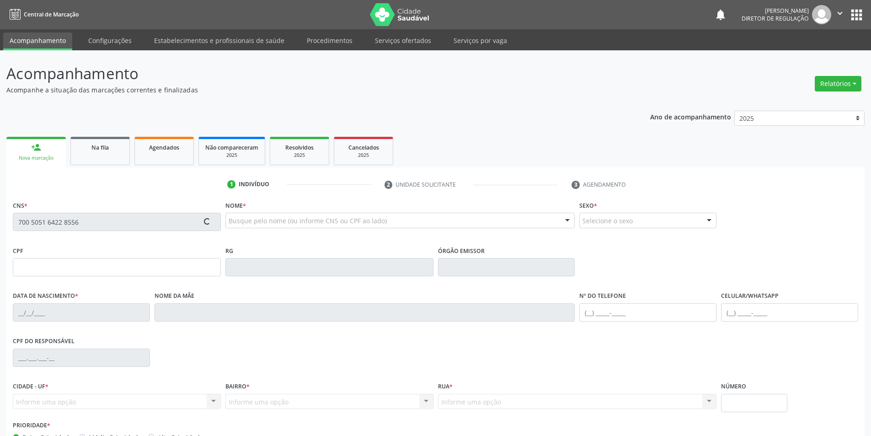
type input "0[DATE]"
type input "[PHONE_NUMBER]"
type input "S/N"
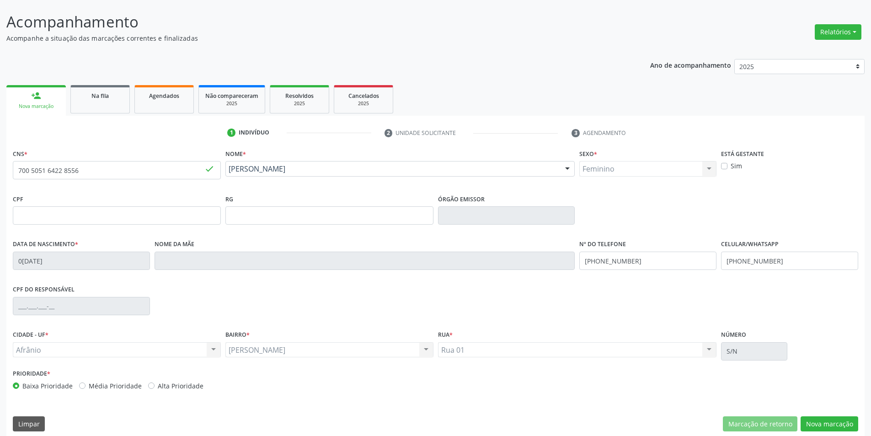
scroll to position [60, 0]
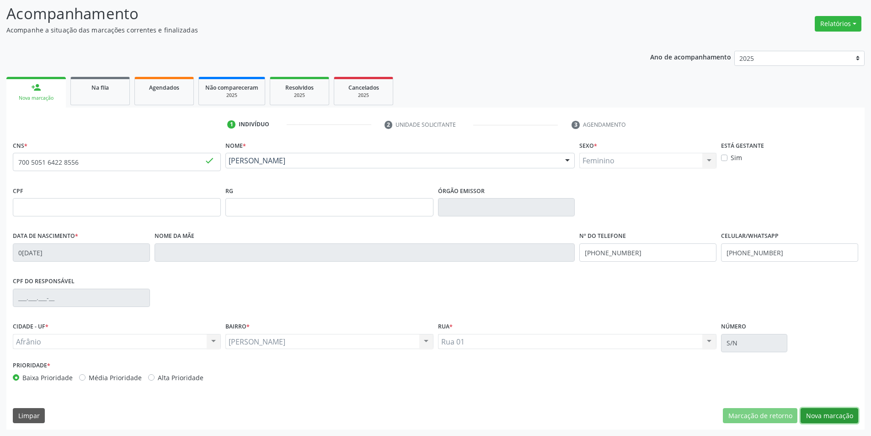
click at [812, 414] on button "Nova marcação" at bounding box center [830, 416] width 58 height 16
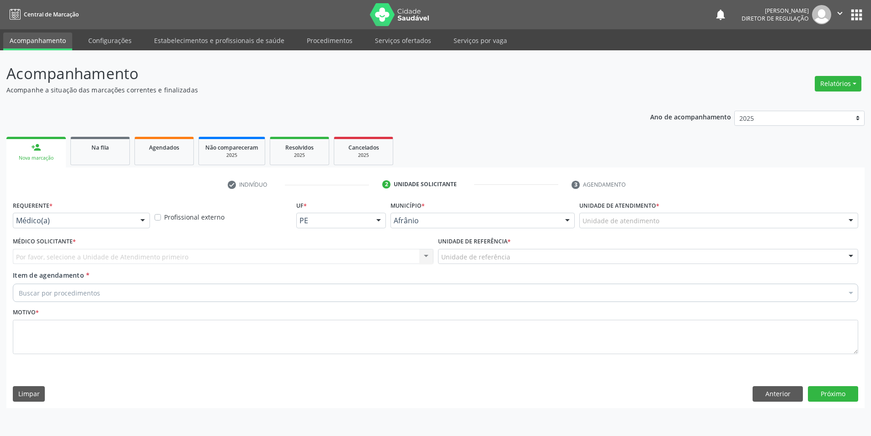
scroll to position [0, 0]
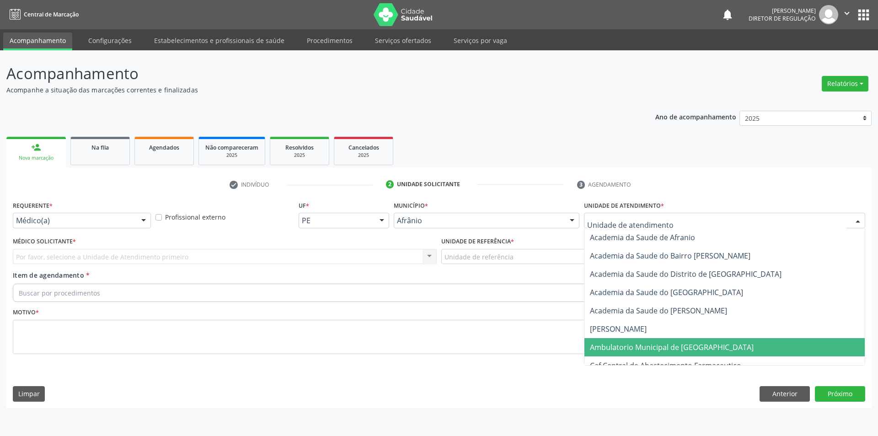
click at [658, 351] on span "Ambulatorio Municipal de [GEOGRAPHIC_DATA]" at bounding box center [672, 347] width 164 height 10
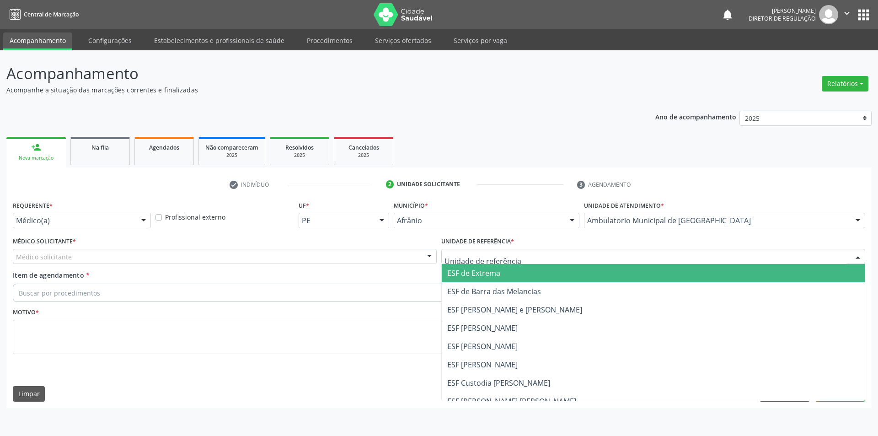
click at [510, 262] on div at bounding box center [653, 257] width 424 height 16
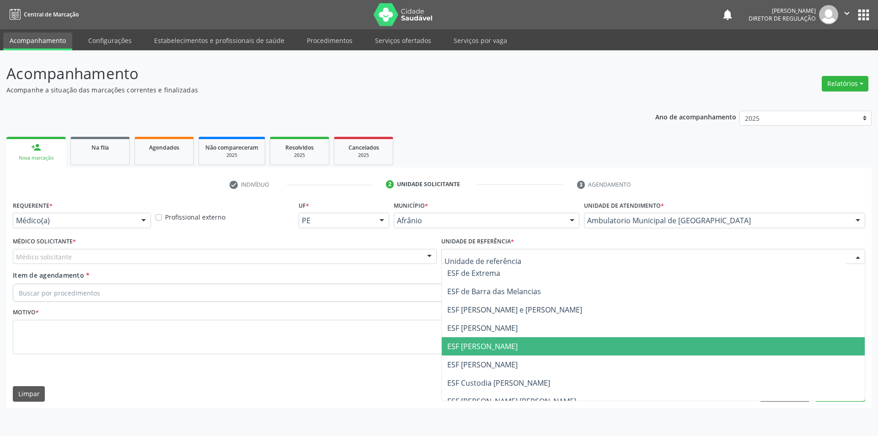
click at [512, 340] on span "ESF [PERSON_NAME]" at bounding box center [653, 346] width 423 height 18
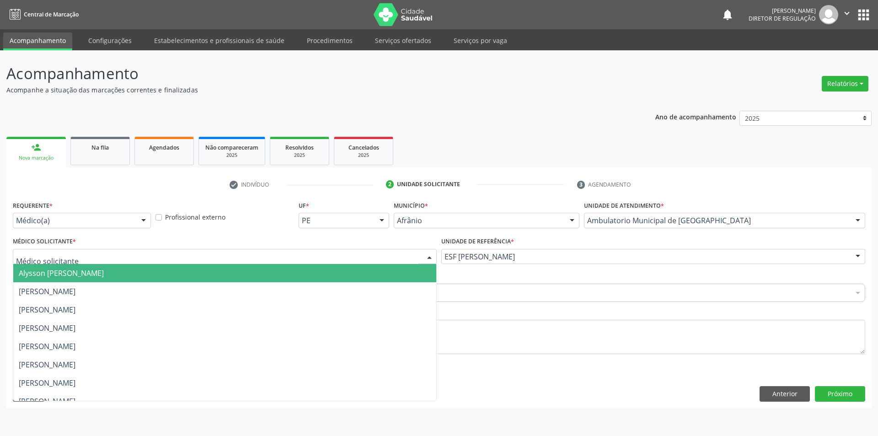
click at [376, 251] on div at bounding box center [225, 257] width 424 height 16
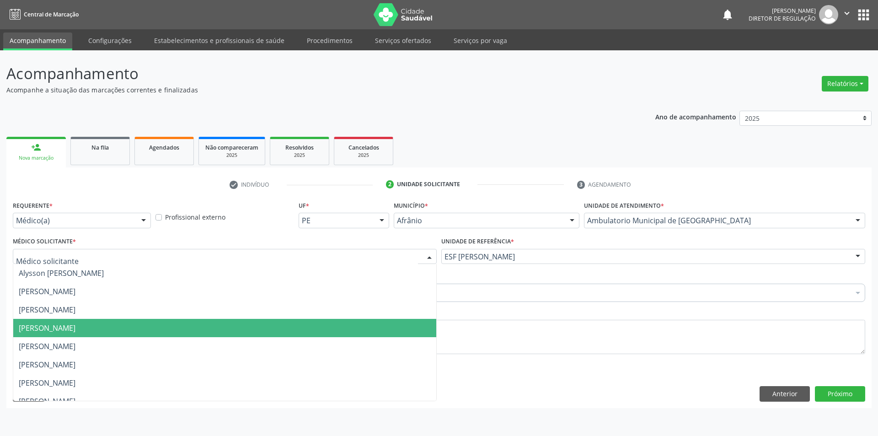
click at [367, 326] on span "[PERSON_NAME]" at bounding box center [224, 328] width 423 height 18
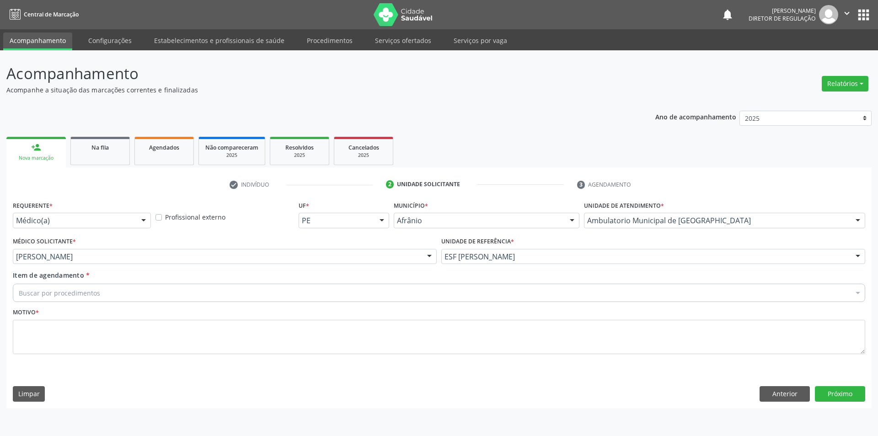
click at [311, 289] on div "Buscar por procedimentos" at bounding box center [439, 292] width 852 height 18
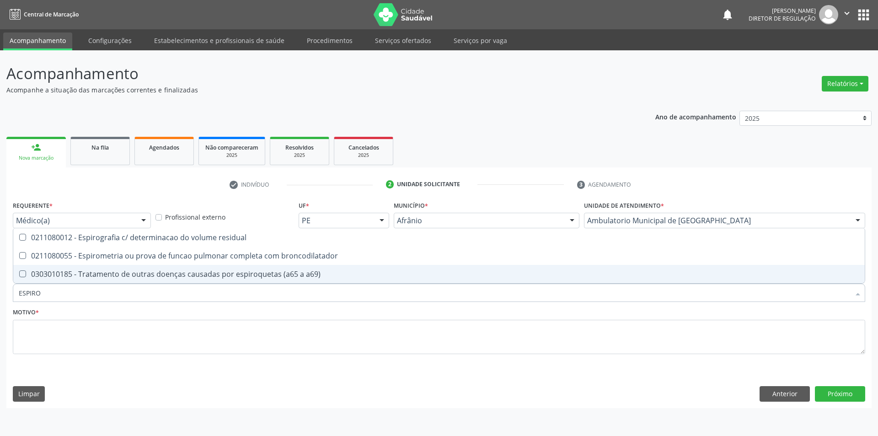
type input "ESPIROM"
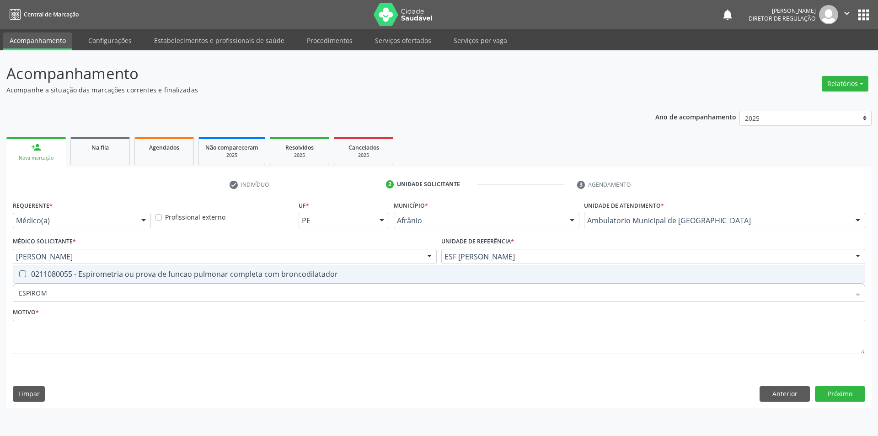
click at [305, 275] on div "0211080055 - Espirometria ou prova de funcao pulmonar completa com broncodilata…" at bounding box center [439, 273] width 840 height 7
checkbox broncodilatador "true"
click at [292, 324] on textarea at bounding box center [439, 337] width 852 height 35
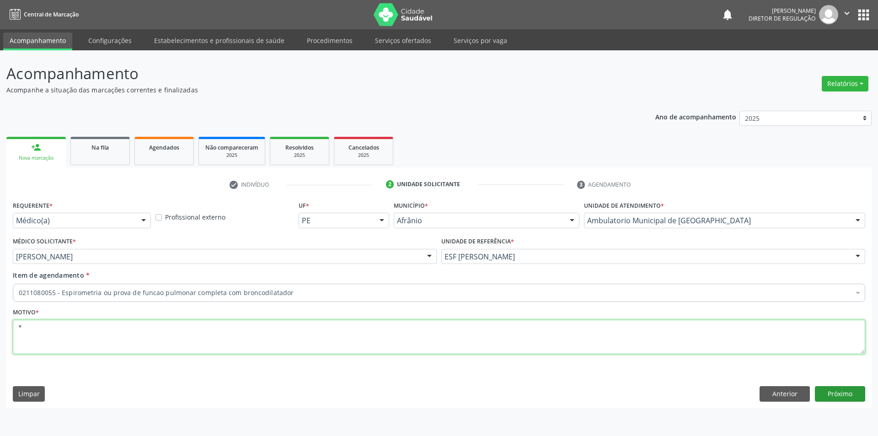
type textarea "*"
click at [831, 392] on button "Próximo" at bounding box center [840, 394] width 50 height 16
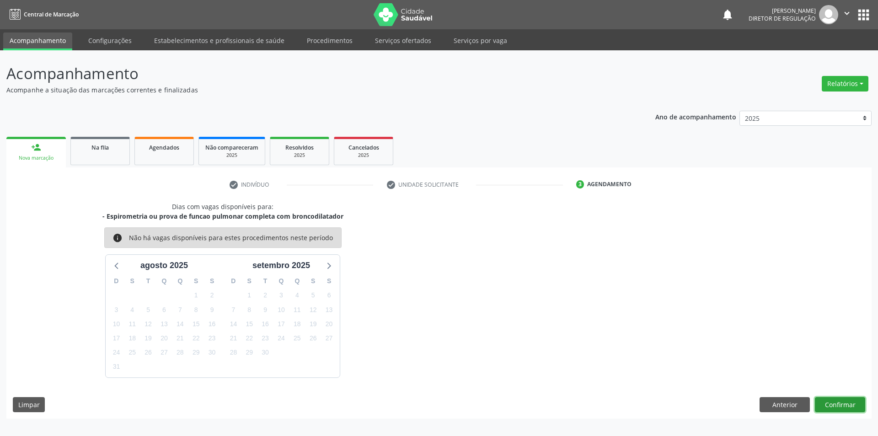
click at [826, 405] on button "Confirmar" at bounding box center [840, 405] width 50 height 16
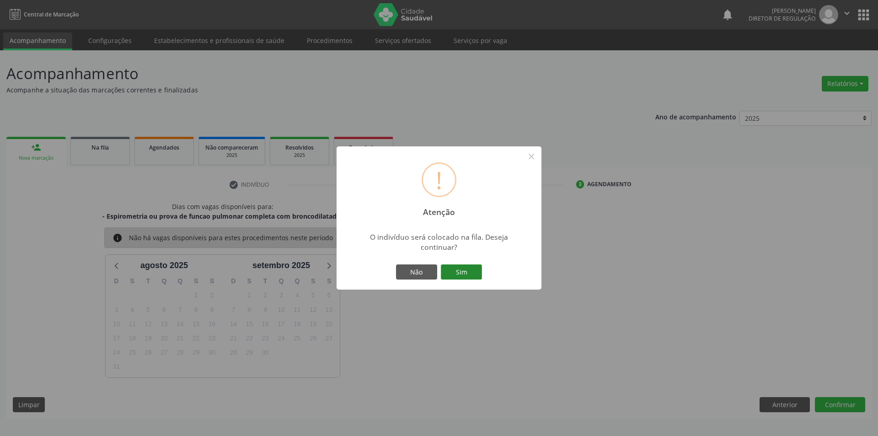
click at [472, 272] on button "Sim" at bounding box center [461, 272] width 41 height 16
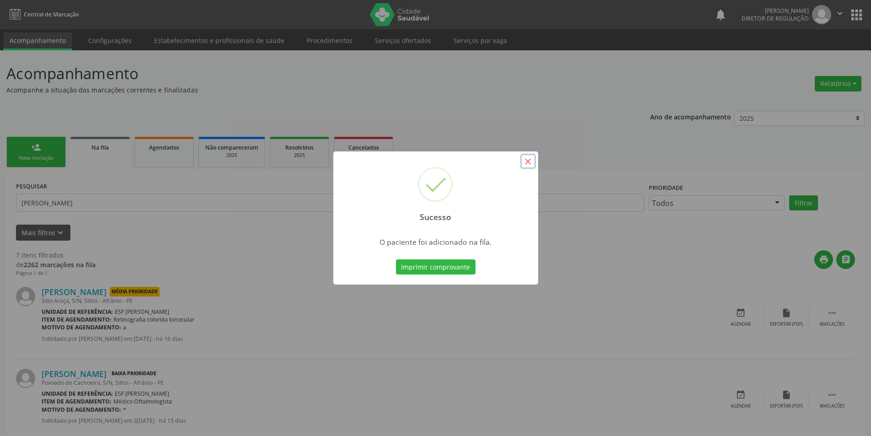
click at [527, 158] on button "×" at bounding box center [528, 162] width 16 height 16
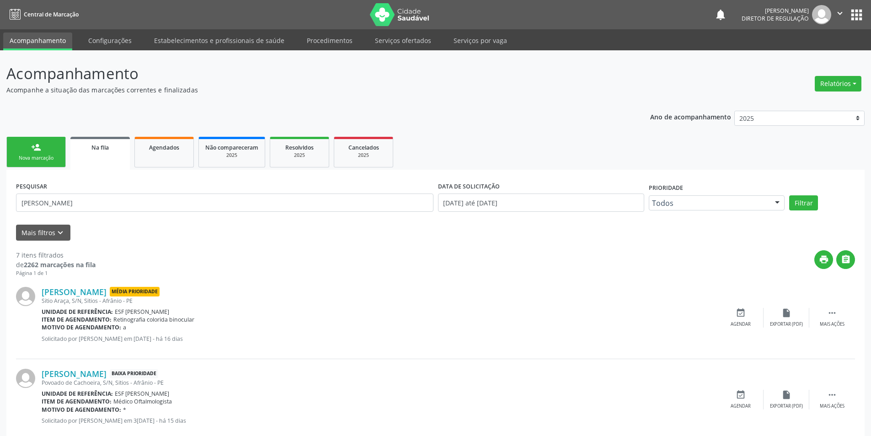
click at [55, 154] on link "person_add Nova marcação" at bounding box center [35, 152] width 59 height 31
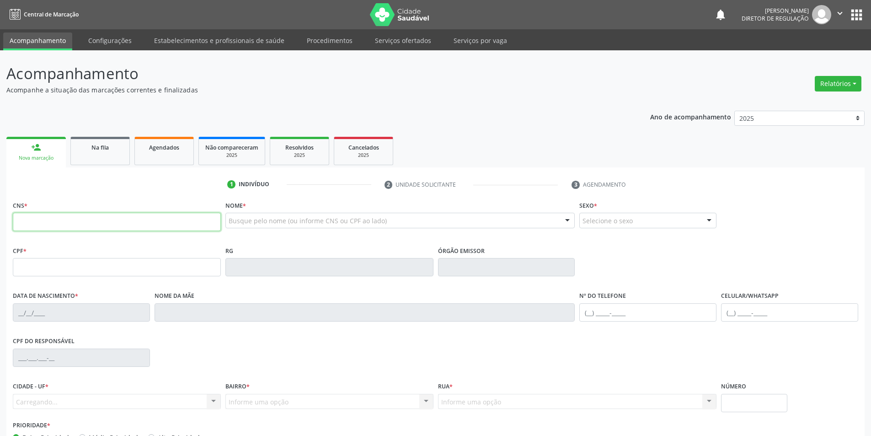
click at [72, 224] on input "text" at bounding box center [117, 222] width 208 height 18
type input "702 0068 0023 1488"
type input "19[DATE]"
type input "[PERSON_NAME]"
type input "[PHONE_NUMBER]"
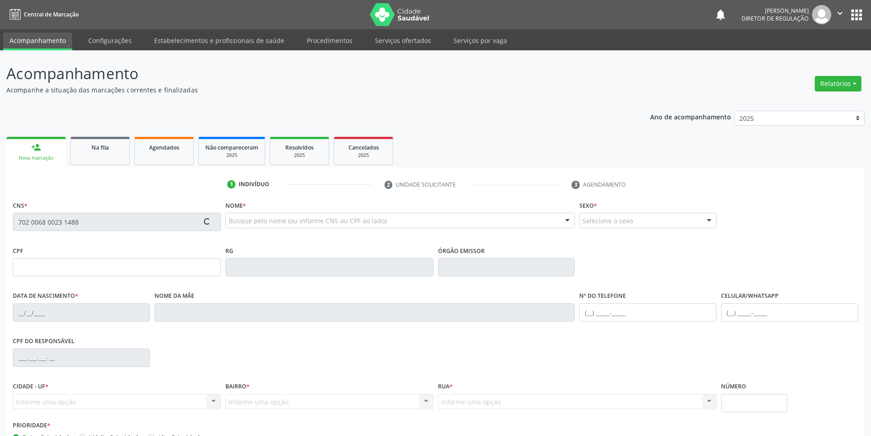
type input "[PHONE_NUMBER]"
type input "S/N"
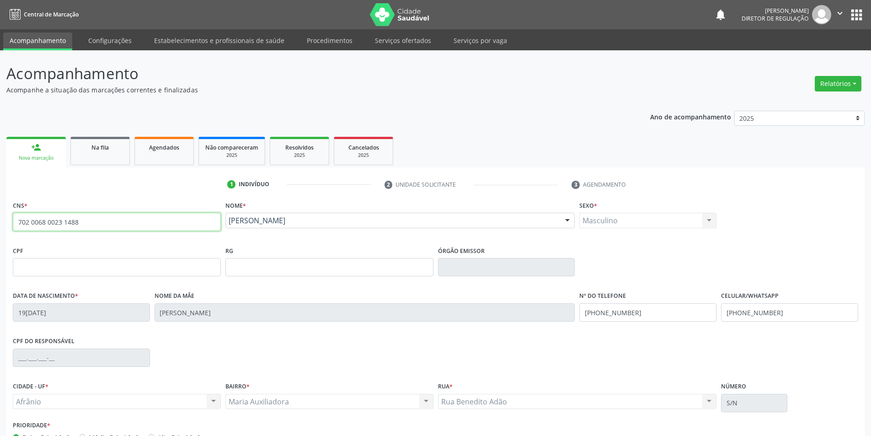
drag, startPoint x: 82, startPoint y: 223, endPoint x: 13, endPoint y: 230, distance: 69.0
click at [13, 230] on input "702 0068 0023 1488" at bounding box center [117, 222] width 208 height 18
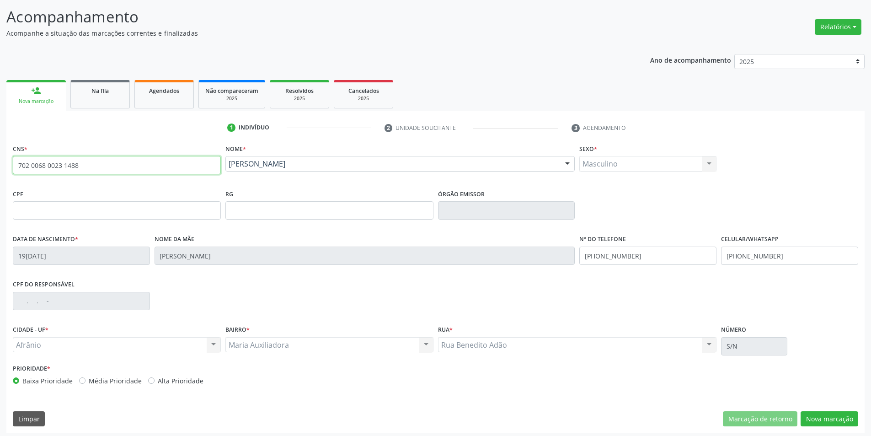
scroll to position [60, 0]
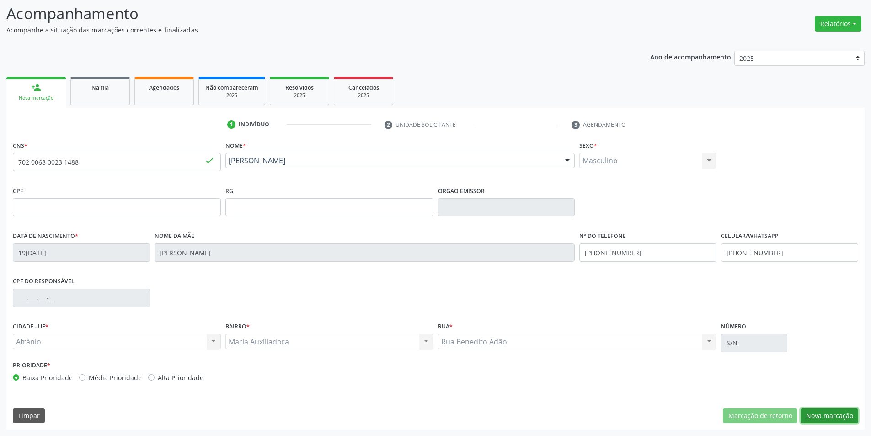
click at [839, 417] on button "Nova marcação" at bounding box center [830, 416] width 58 height 16
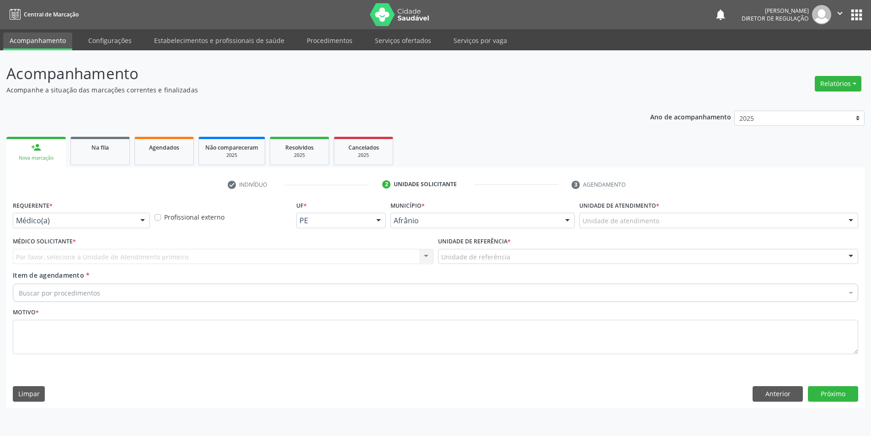
scroll to position [0, 0]
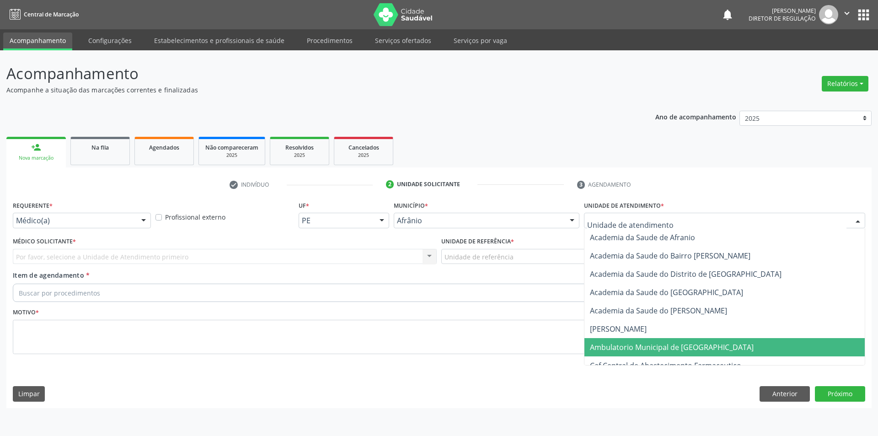
click at [654, 350] on span "Ambulatorio Municipal de [GEOGRAPHIC_DATA]" at bounding box center [672, 347] width 164 height 10
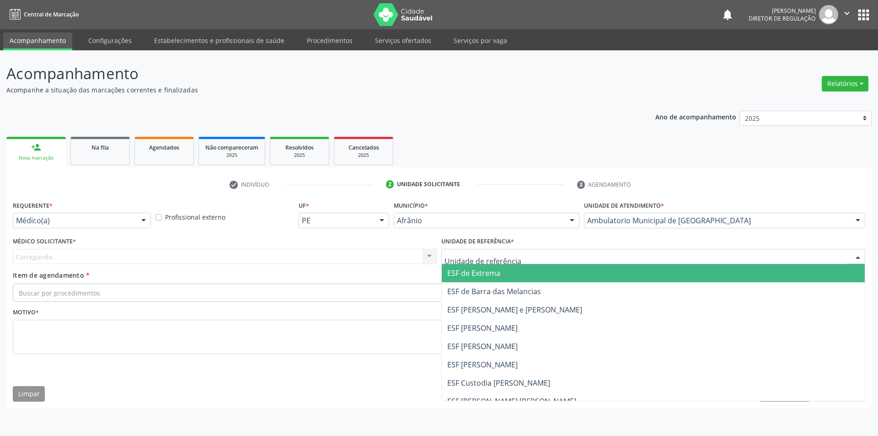
click at [522, 254] on div at bounding box center [653, 257] width 424 height 16
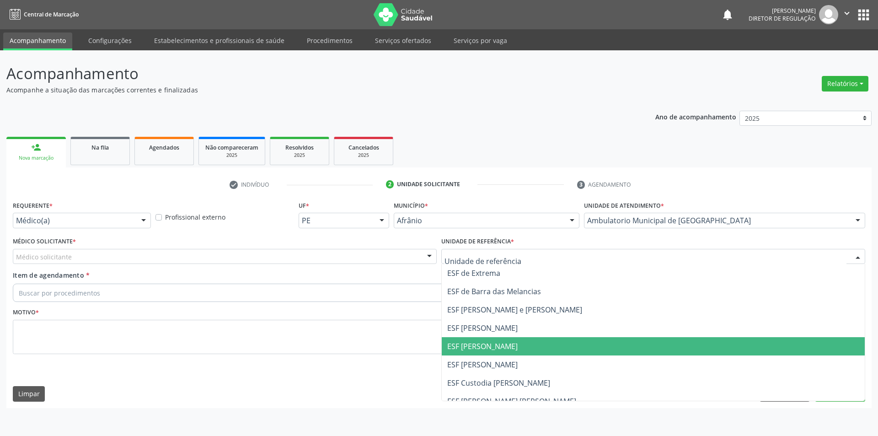
click at [513, 350] on span "ESF [PERSON_NAME]" at bounding box center [653, 346] width 423 height 18
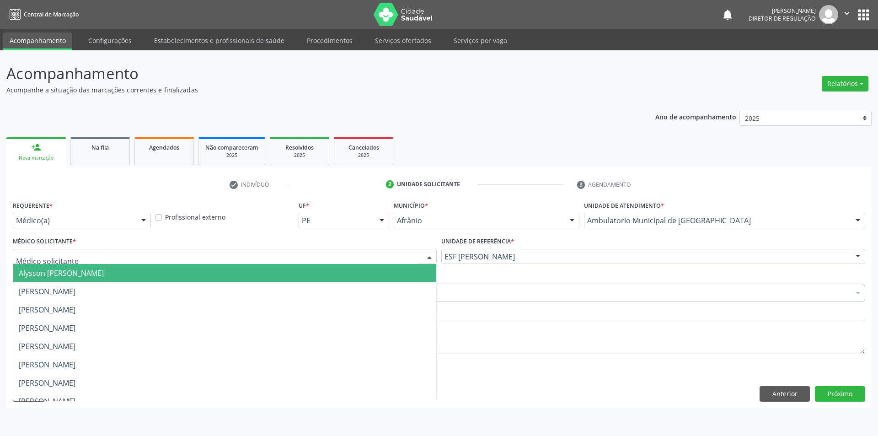
click at [358, 254] on div at bounding box center [225, 257] width 424 height 16
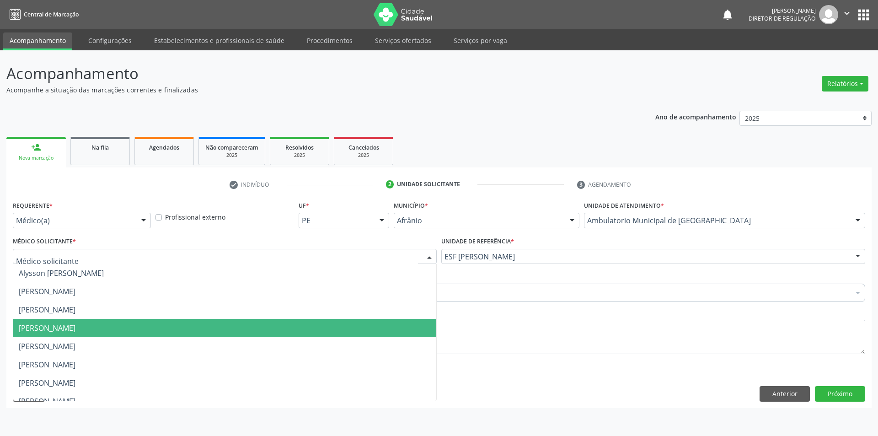
click at [347, 321] on span "[PERSON_NAME]" at bounding box center [224, 328] width 423 height 18
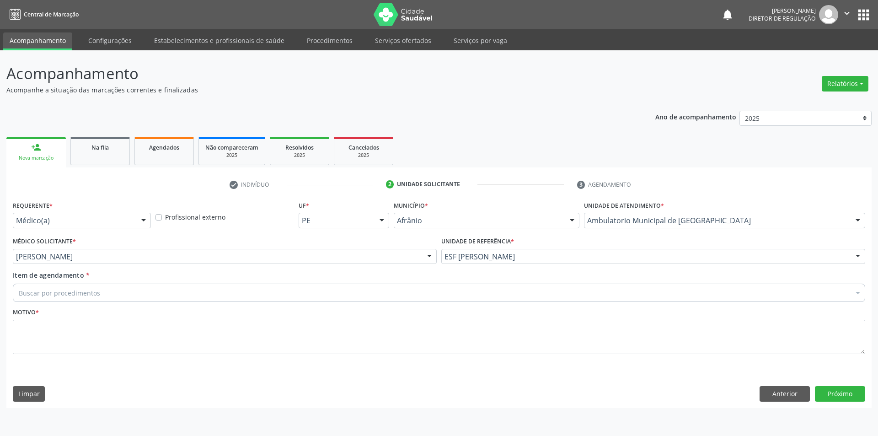
click at [327, 290] on div "Buscar por procedimentos" at bounding box center [439, 292] width 852 height 18
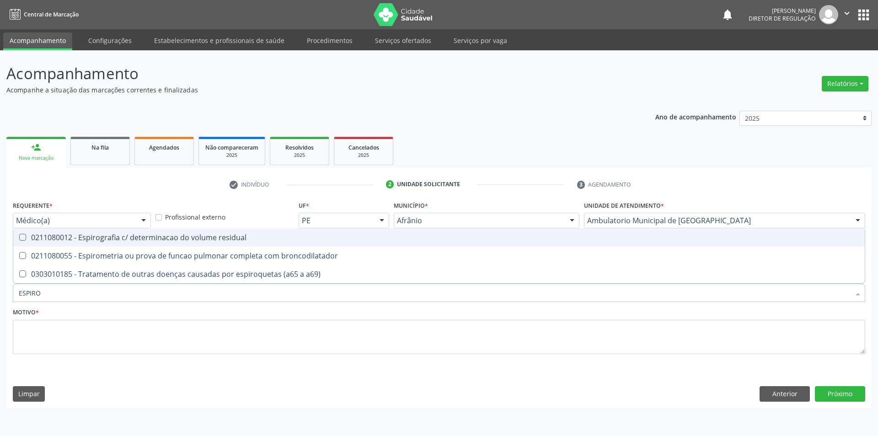
type input "ESPIROM"
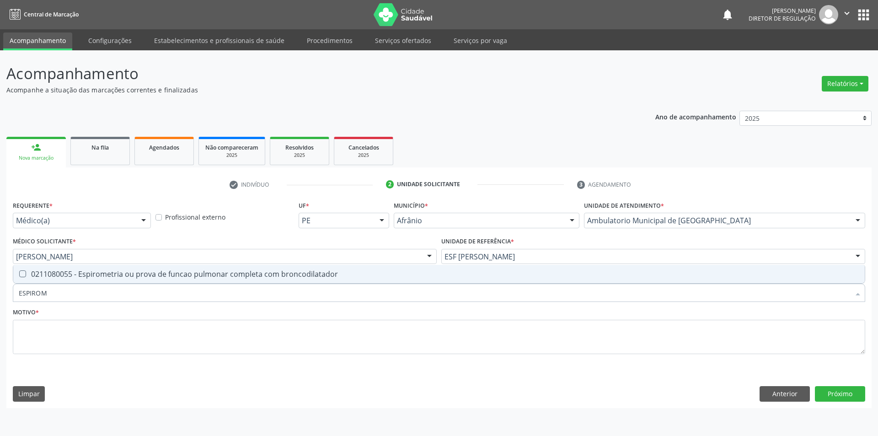
click at [329, 273] on div "0211080055 - Espirometria ou prova de funcao pulmonar completa com broncodilata…" at bounding box center [439, 273] width 840 height 7
checkbox broncodilatador "true"
click at [312, 341] on textarea at bounding box center [439, 337] width 852 height 35
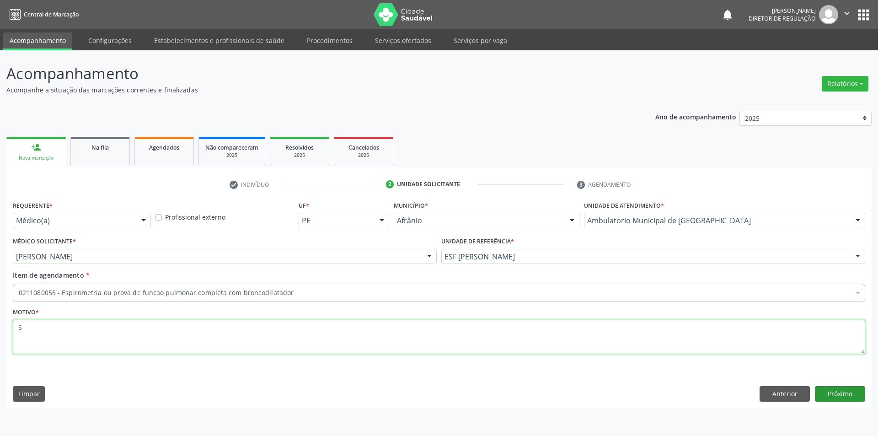
type textarea "S"
click at [833, 395] on button "Próximo" at bounding box center [840, 394] width 50 height 16
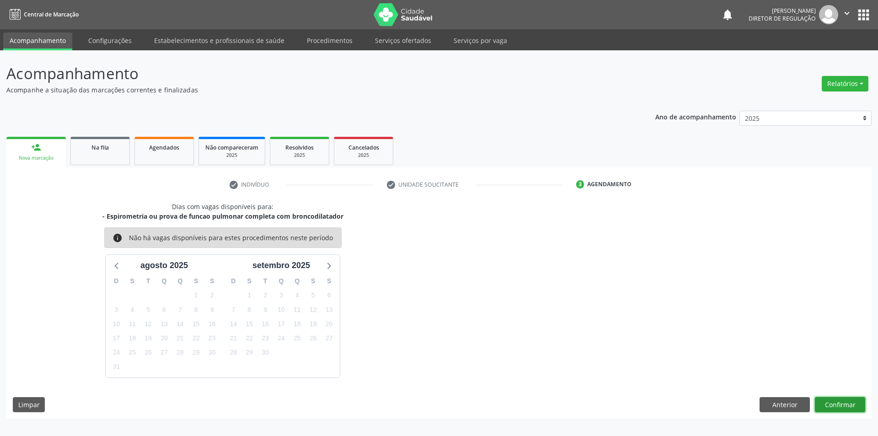
click at [843, 402] on button "Confirmar" at bounding box center [840, 405] width 50 height 16
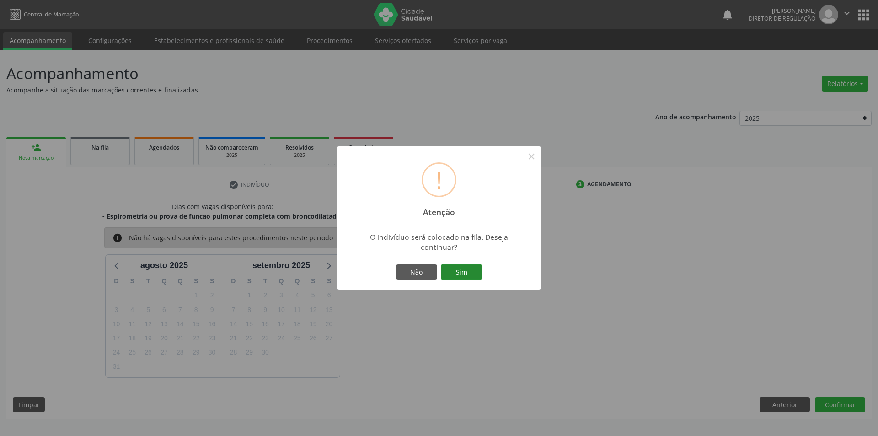
click at [462, 277] on button "Sim" at bounding box center [461, 272] width 41 height 16
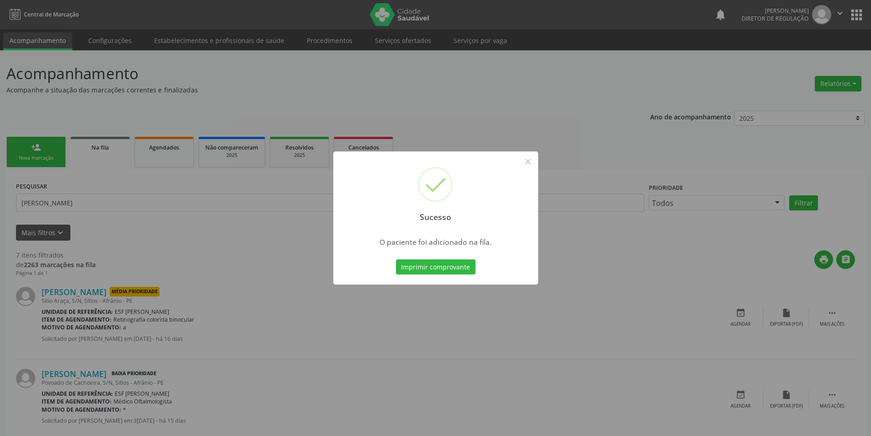
click at [52, 161] on div "Sucesso × O paciente foi adicionado na fila. Imprimir comprovante Cancel" at bounding box center [435, 218] width 871 height 436
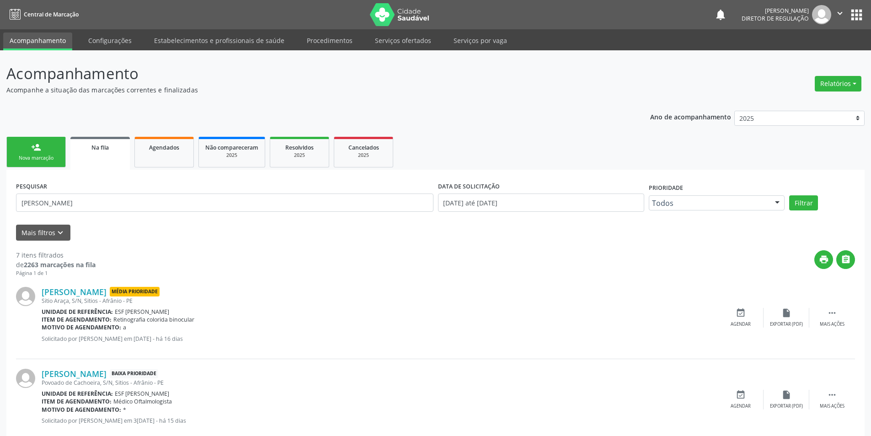
click at [52, 161] on div "Nova marcação" at bounding box center [36, 158] width 46 height 7
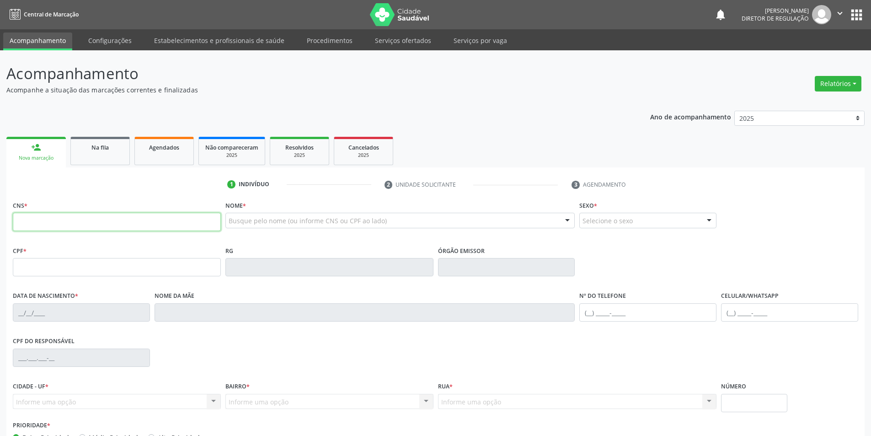
click at [53, 220] on input "text" at bounding box center [117, 222] width 208 height 18
paste input "702 0068 0023 1488"
type input "702 0068 0023 1488"
type input "19[DATE]"
type input "[PERSON_NAME]"
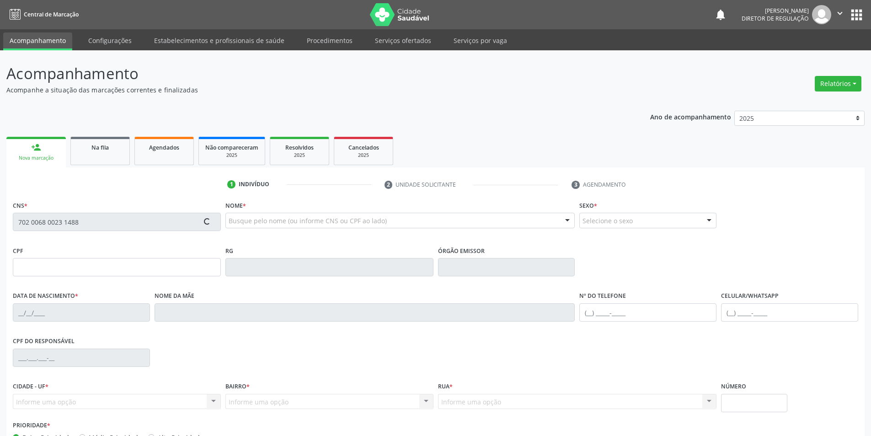
type input "[PHONE_NUMBER]"
type input "S/N"
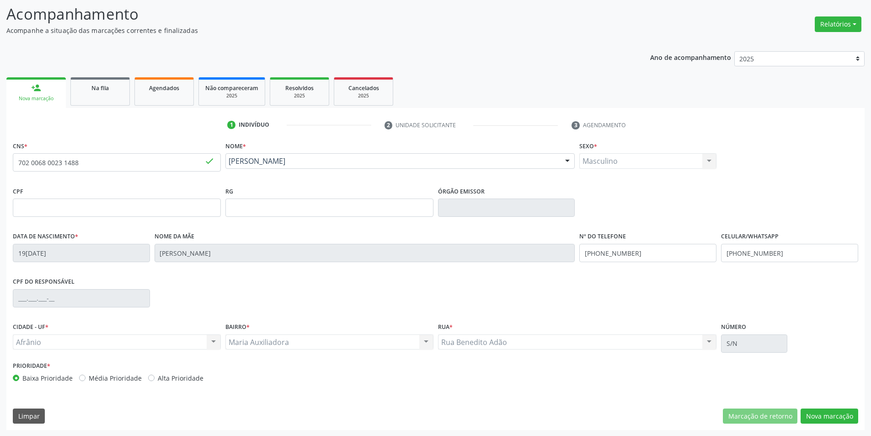
scroll to position [60, 0]
click at [818, 417] on button "Nova marcação" at bounding box center [830, 416] width 58 height 16
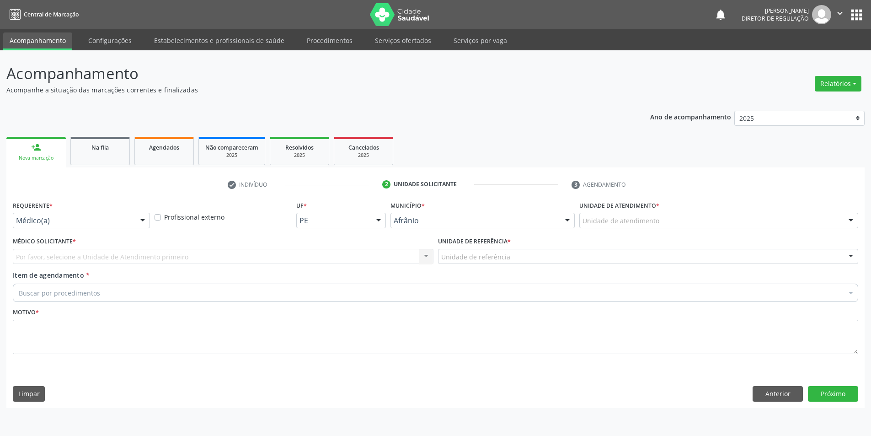
scroll to position [0, 0]
click at [682, 214] on div "Unidade de atendimento" at bounding box center [724, 221] width 281 height 16
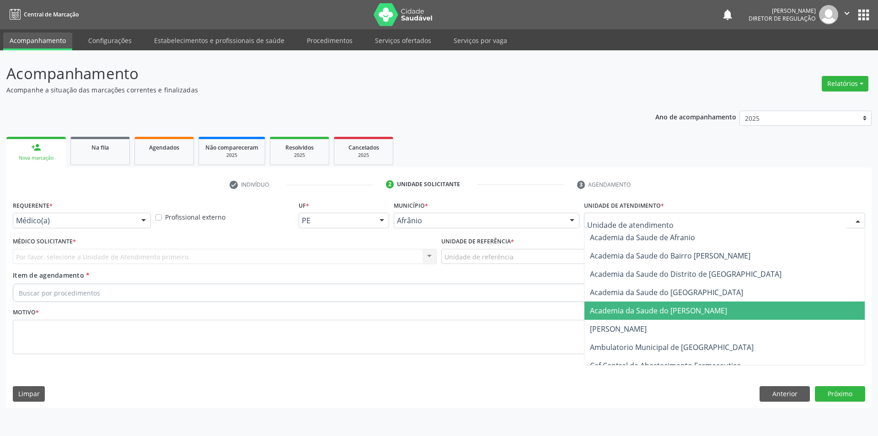
click at [648, 310] on span "Academia da Saude do [PERSON_NAME]" at bounding box center [658, 310] width 137 height 10
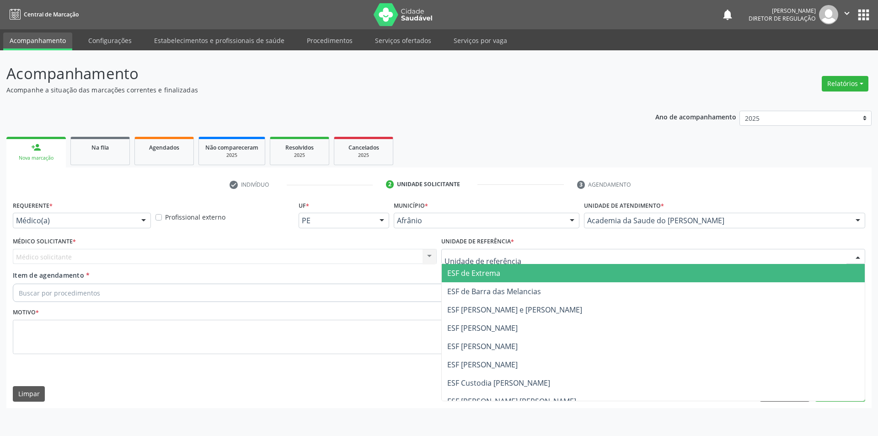
click at [551, 256] on div at bounding box center [653, 257] width 424 height 16
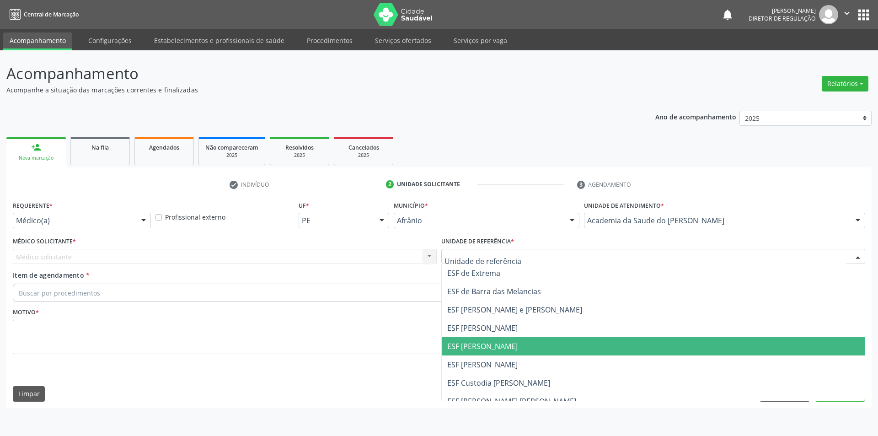
click at [561, 340] on span "ESF [PERSON_NAME]" at bounding box center [653, 346] width 423 height 18
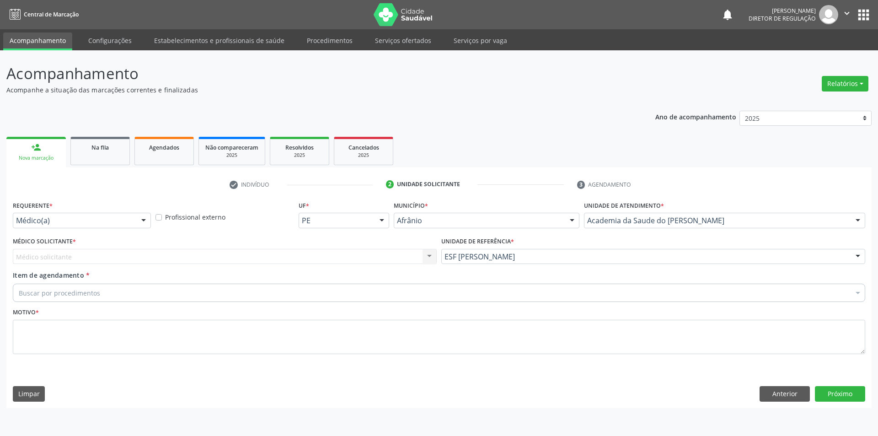
click at [126, 254] on div "Médico solicitante Nenhum resultado encontrado para: " " Não há nenhuma opção p…" at bounding box center [225, 257] width 424 height 16
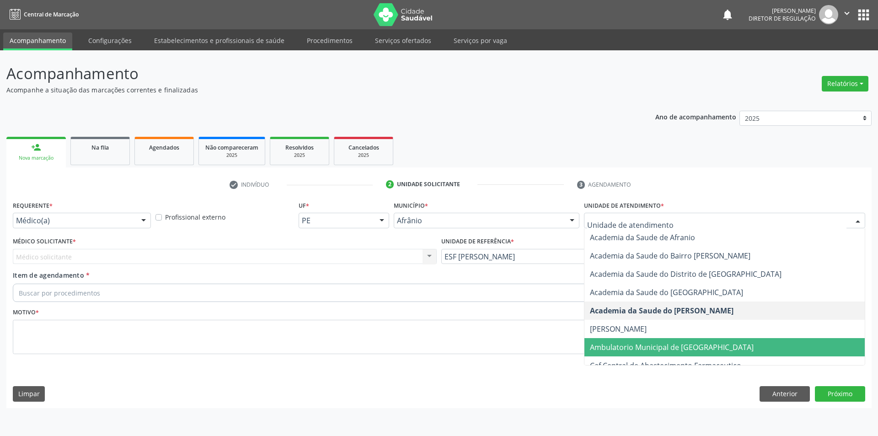
click at [696, 344] on span "Ambulatorio Municipal de [GEOGRAPHIC_DATA]" at bounding box center [672, 347] width 164 height 10
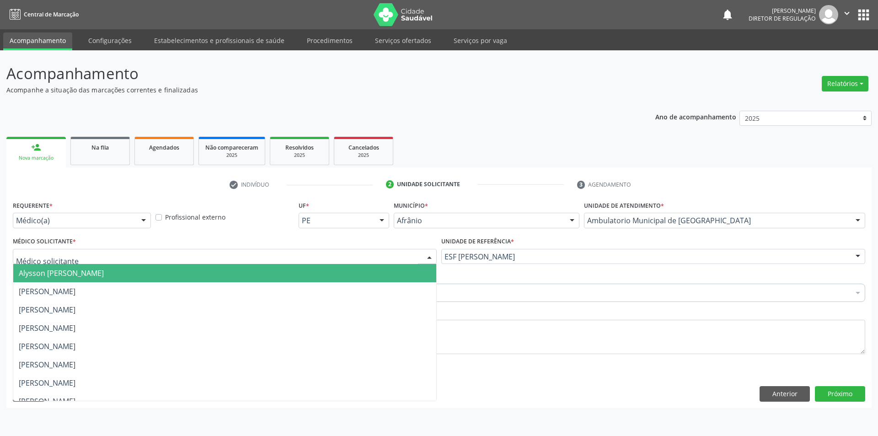
click at [174, 256] on div at bounding box center [225, 257] width 424 height 16
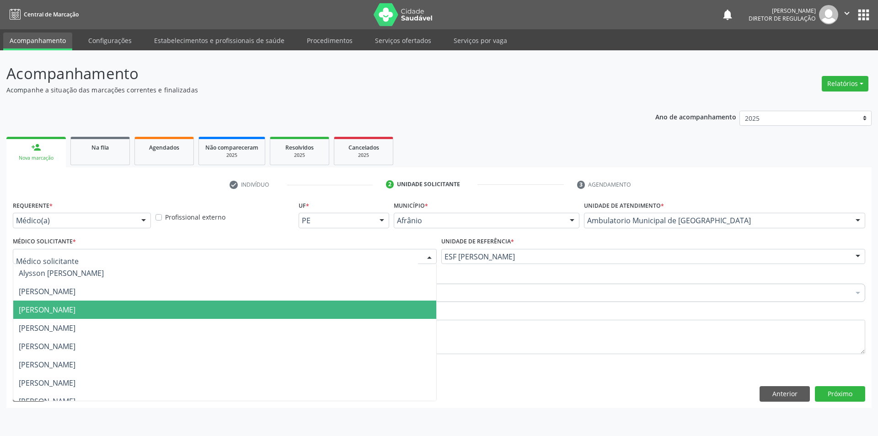
click at [172, 317] on span "[PERSON_NAME]" at bounding box center [224, 309] width 423 height 18
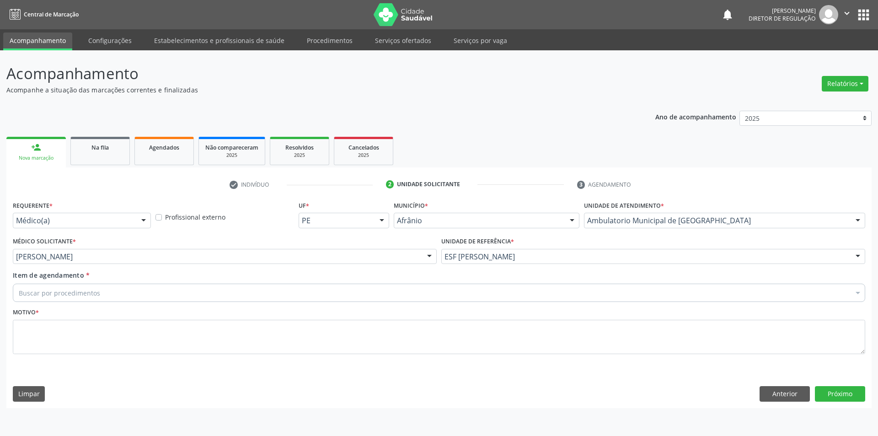
click at [162, 290] on div "Buscar por procedimentos" at bounding box center [439, 292] width 852 height 18
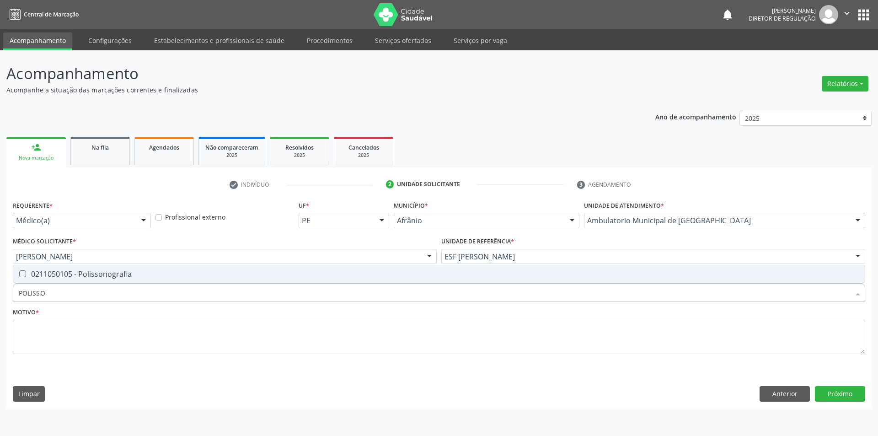
type input "POLISSON"
click at [168, 272] on div "0211050105 - Polissonografia" at bounding box center [439, 273] width 840 height 7
checkbox Polissonografia "true"
click at [175, 331] on textarea at bounding box center [439, 337] width 852 height 35
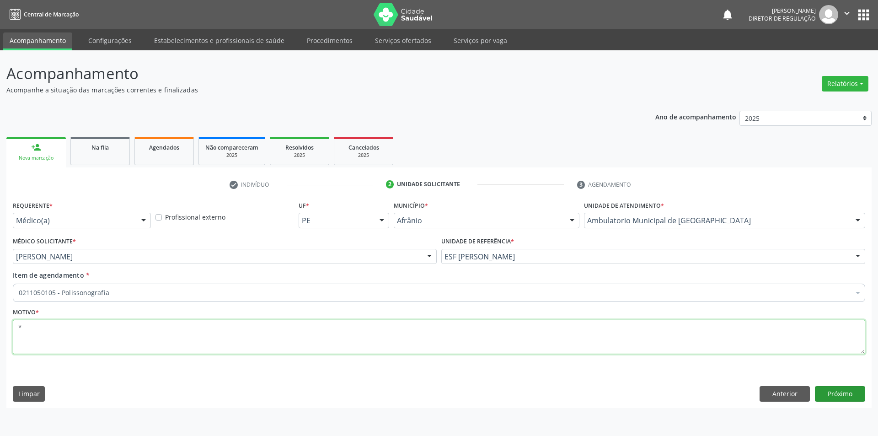
type textarea "*"
click at [846, 393] on button "Próximo" at bounding box center [840, 394] width 50 height 16
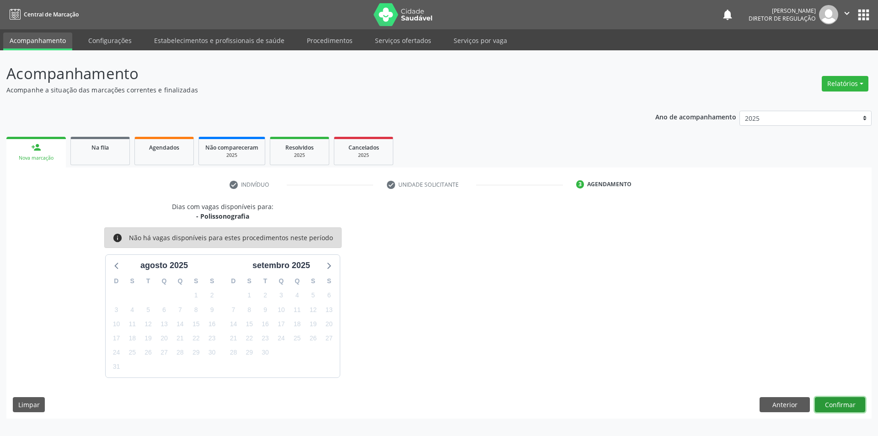
click at [844, 400] on button "Confirmar" at bounding box center [840, 405] width 50 height 16
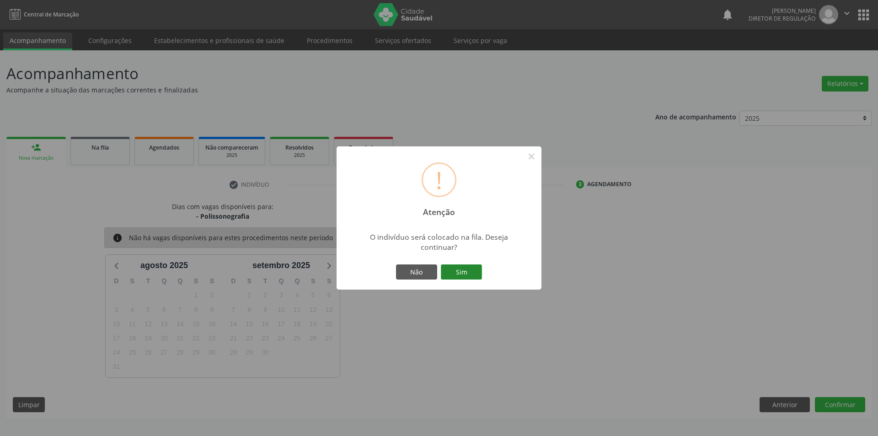
click at [473, 273] on button "Sim" at bounding box center [461, 272] width 41 height 16
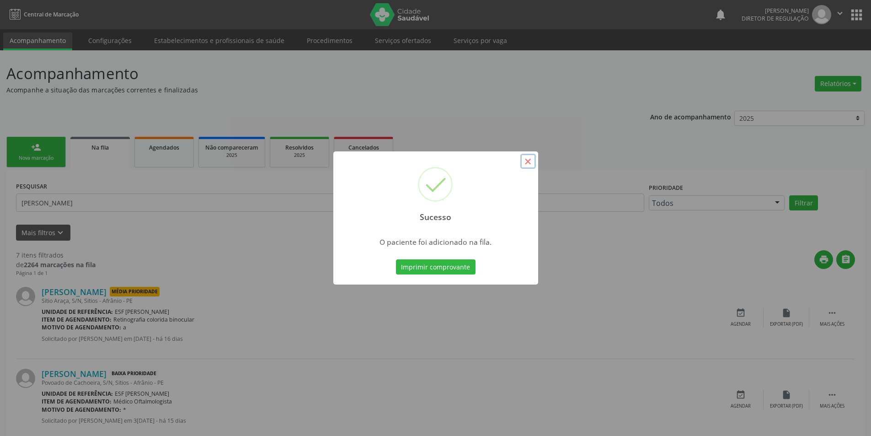
click at [530, 162] on button "×" at bounding box center [528, 162] width 16 height 16
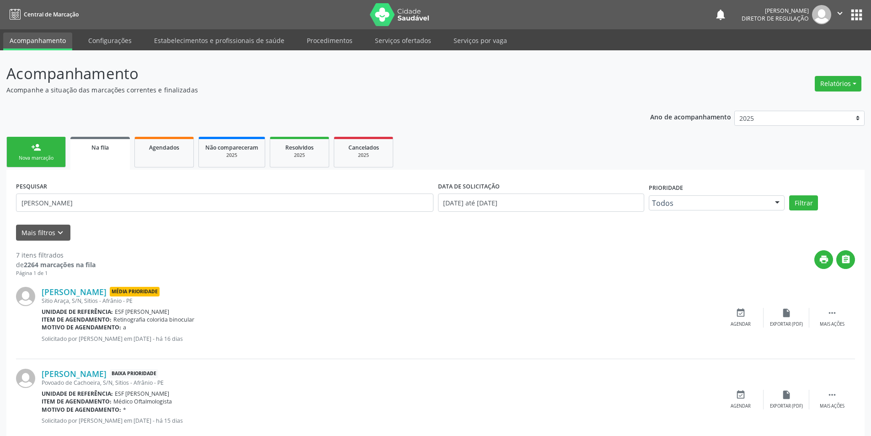
click at [49, 158] on div "Nova marcação" at bounding box center [36, 158] width 46 height 7
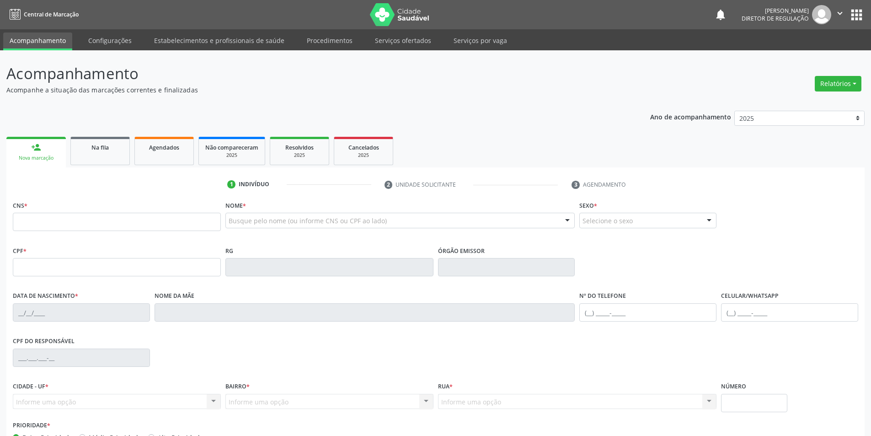
click at [275, 229] on div "Busque pelo nome (ou informe CNS ou CPF ao lado) Nenhum resultado encontrado pa…" at bounding box center [400, 224] width 350 height 22
type input "JOSE SEBASTI"
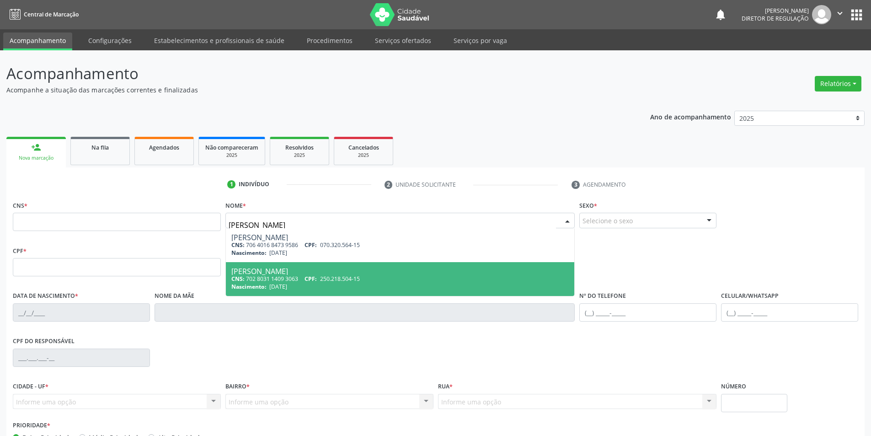
click at [297, 278] on div "CNS: 702 8031 1409 3063 CPF: 250.218.504-15" at bounding box center [400, 279] width 338 height 8
type input "702 8031 1409 3063"
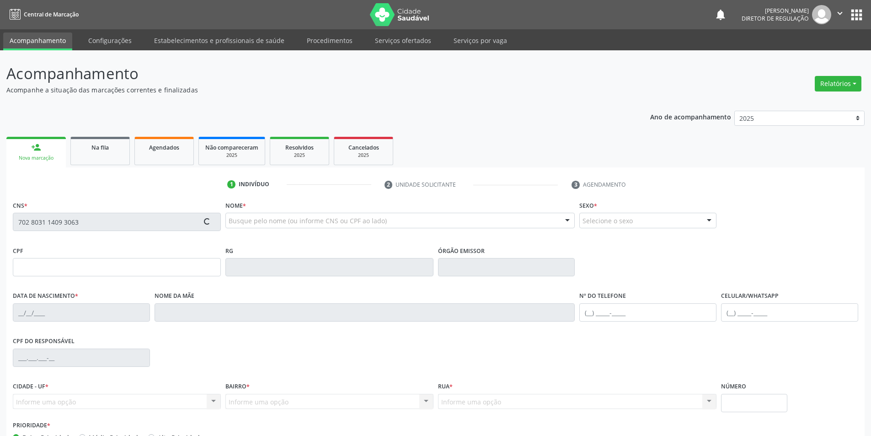
type input "250.218.504-15"
type input "08/01/1945"
type input "Maria das Merecer"
type input "(87) 99608-7601"
type input "322"
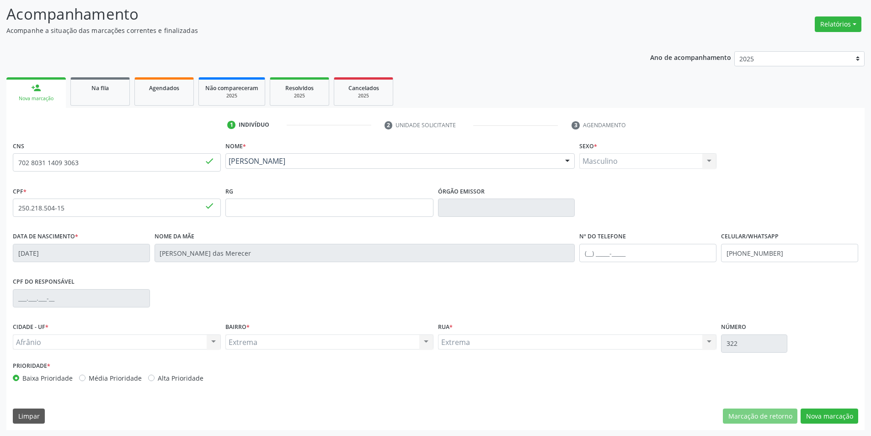
scroll to position [60, 0]
click at [809, 412] on button "Nova marcação" at bounding box center [830, 416] width 58 height 16
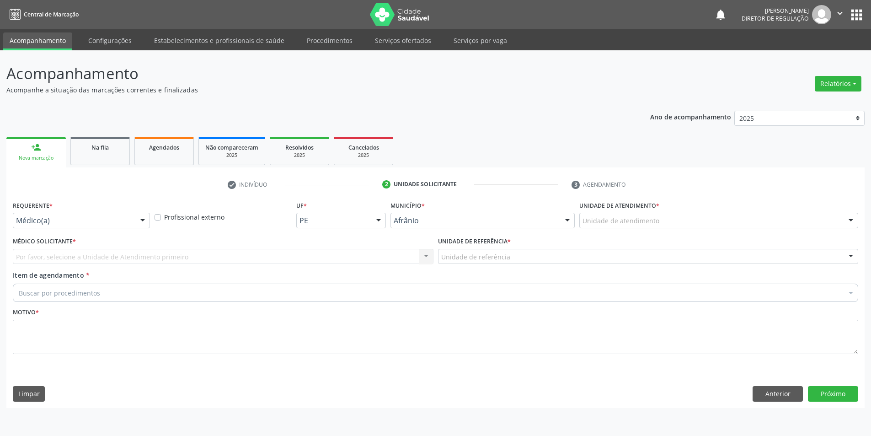
scroll to position [0, 0]
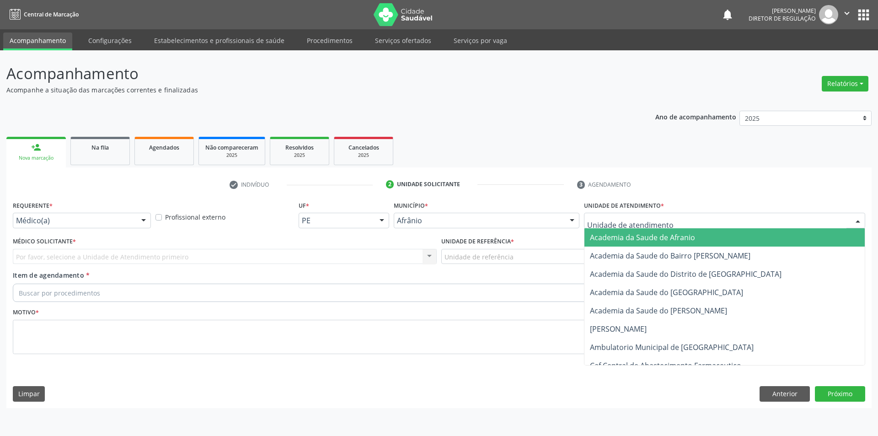
click at [680, 220] on div at bounding box center [724, 221] width 281 height 16
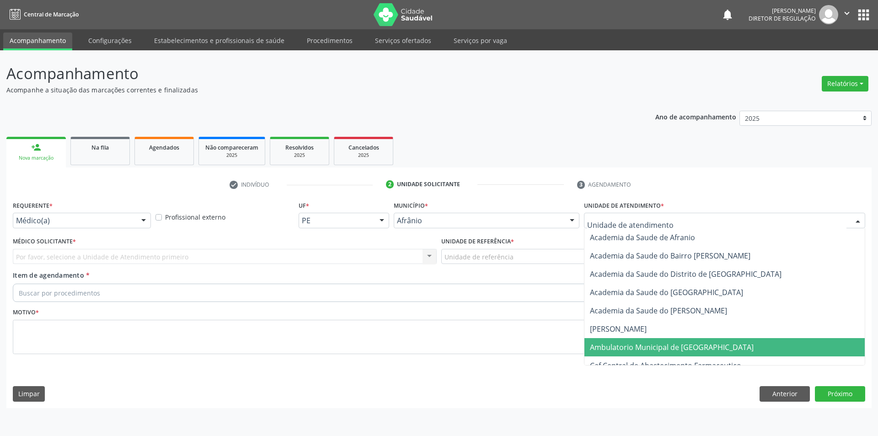
click at [675, 347] on span "Ambulatorio Municipal de [GEOGRAPHIC_DATA]" at bounding box center [672, 347] width 164 height 10
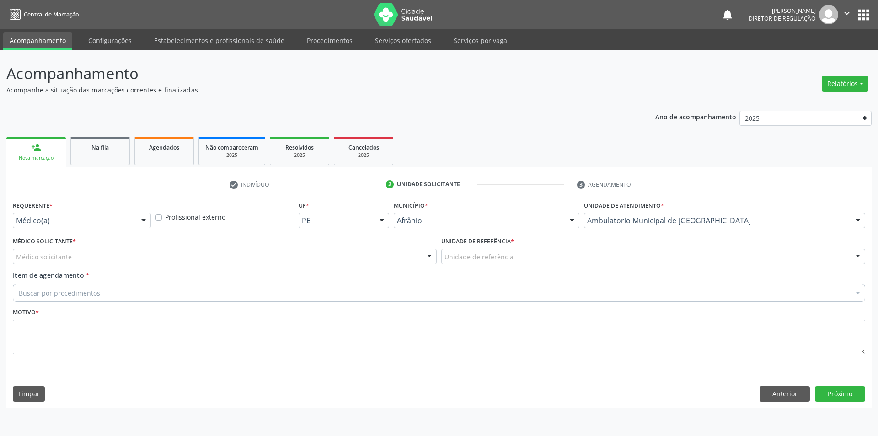
click at [556, 249] on div "Unidade de referência" at bounding box center [653, 257] width 424 height 16
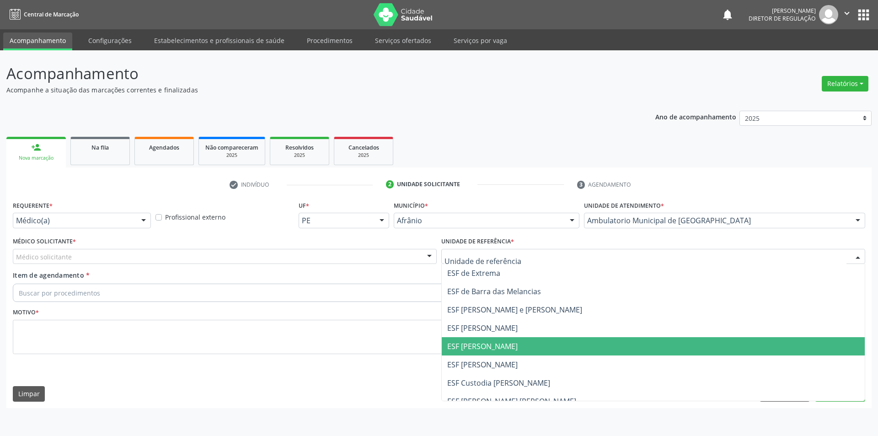
click at [534, 342] on span "ESF [PERSON_NAME]" at bounding box center [653, 346] width 423 height 18
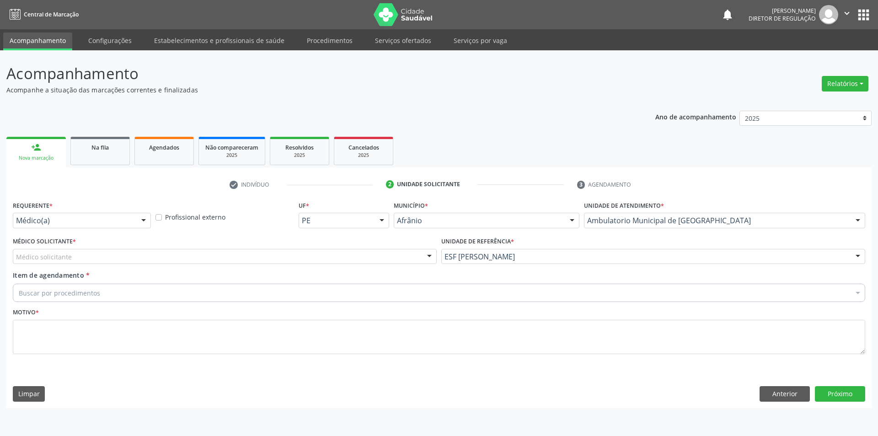
click at [379, 251] on div "Médico solicitante" at bounding box center [225, 257] width 424 height 16
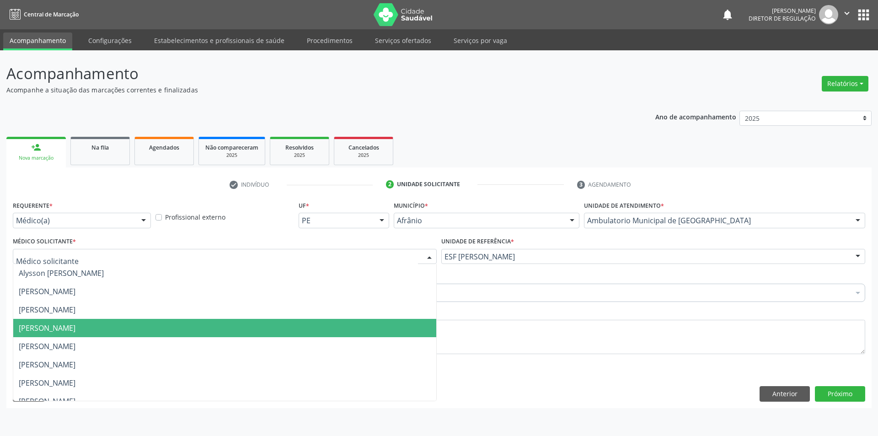
click at [373, 327] on span "[PERSON_NAME]" at bounding box center [224, 328] width 423 height 18
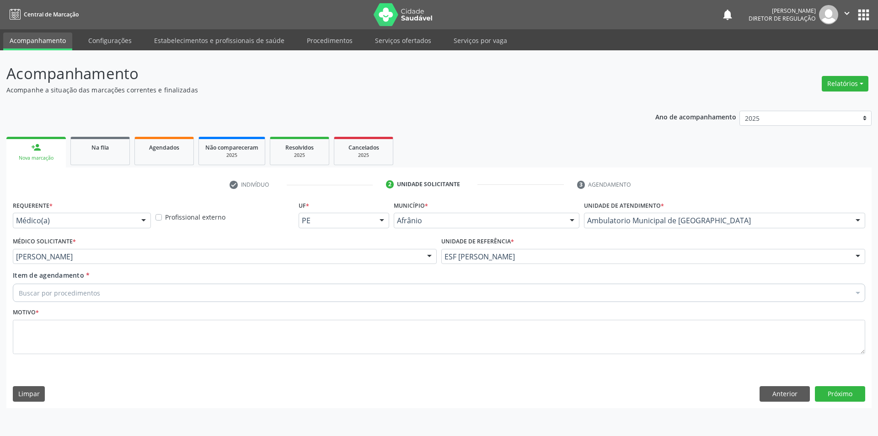
click at [307, 289] on div "Buscar por procedimentos" at bounding box center [439, 292] width 852 height 18
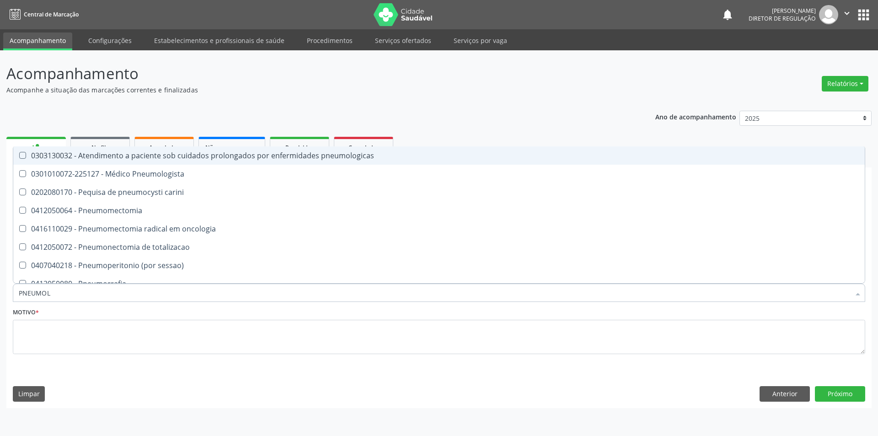
type input "PNEUMOLO"
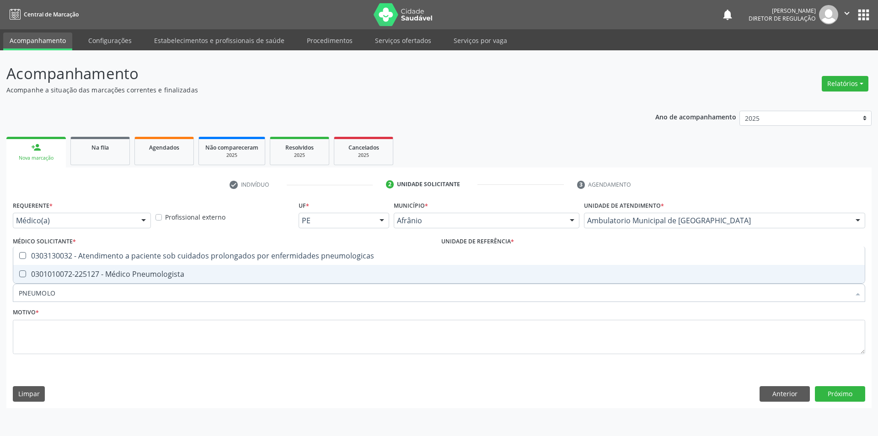
click at [305, 279] on span "0301010072-225127 - Médico Pneumologista" at bounding box center [438, 274] width 851 height 18
checkbox Pneumologista "true"
click at [286, 344] on textarea at bounding box center [439, 337] width 852 height 35
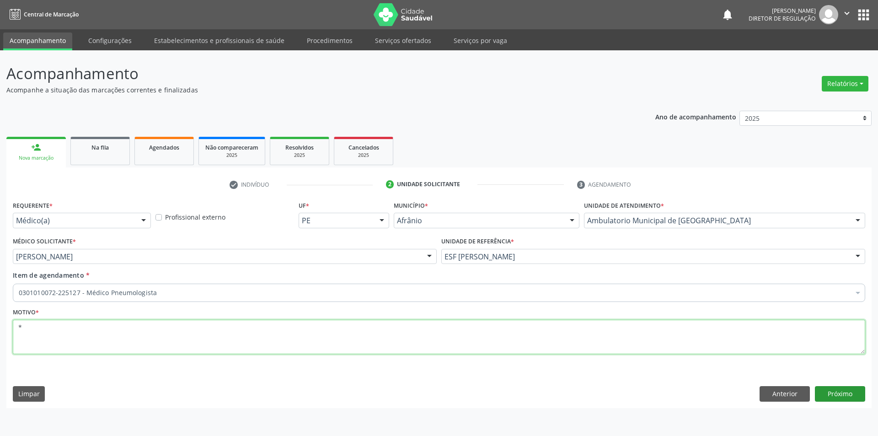
type textarea "*"
click at [849, 391] on button "Próximo" at bounding box center [840, 394] width 50 height 16
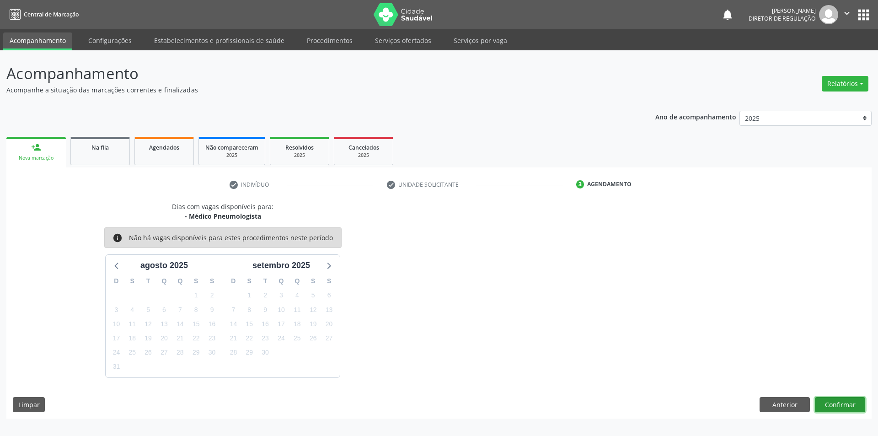
click at [843, 405] on button "Confirmar" at bounding box center [840, 405] width 50 height 16
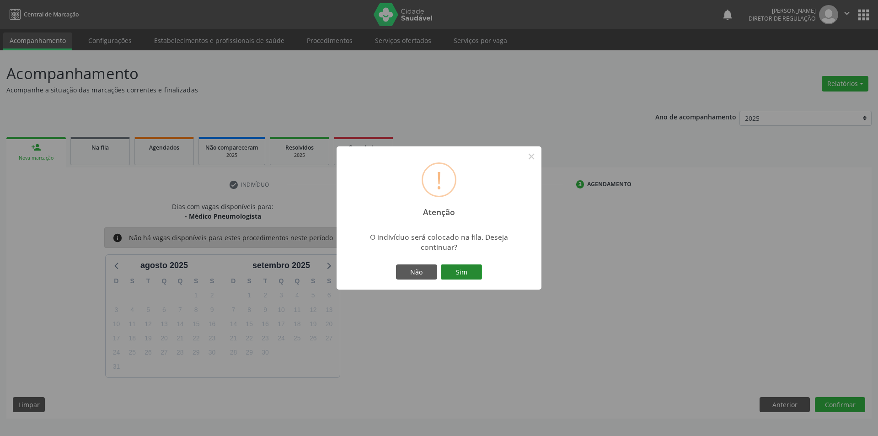
click at [476, 273] on button "Sim" at bounding box center [461, 272] width 41 height 16
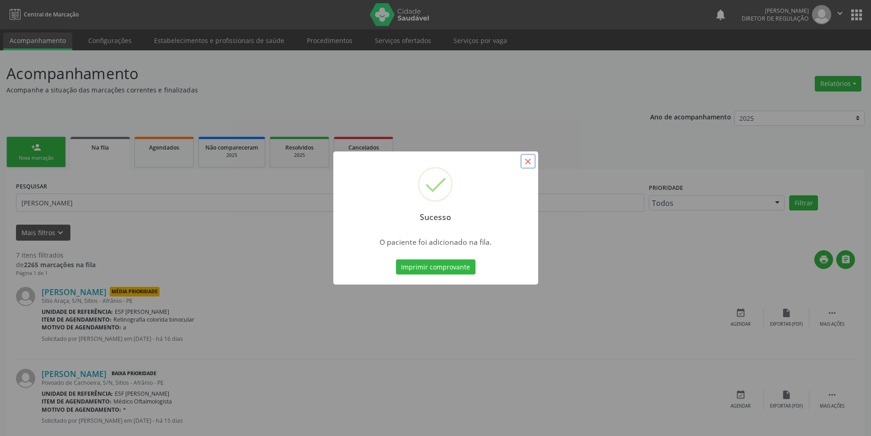
click at [531, 165] on button "×" at bounding box center [528, 162] width 16 height 16
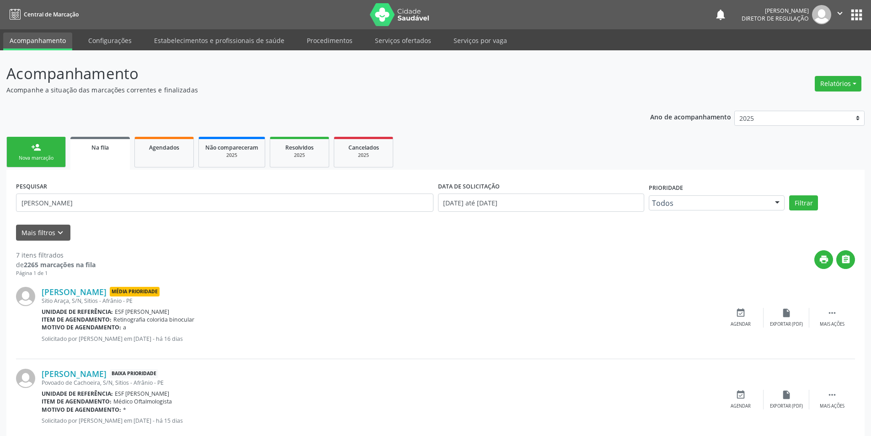
click at [45, 157] on div "Nova marcação" at bounding box center [36, 158] width 46 height 7
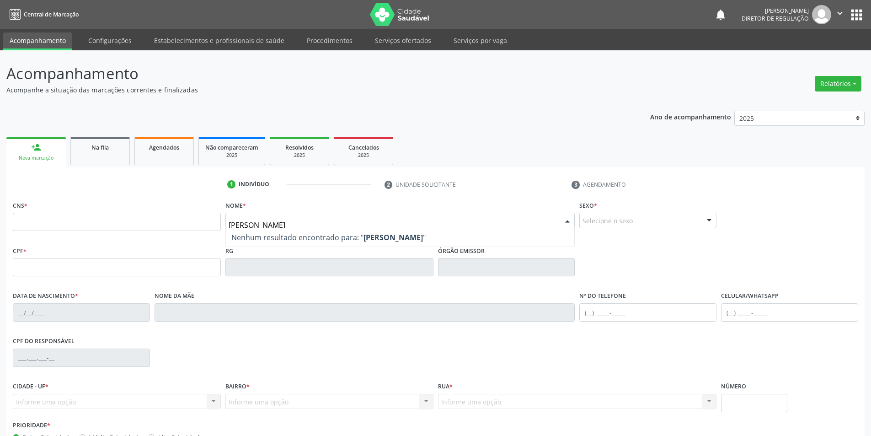
type input "JOSE SEBASTIAO"
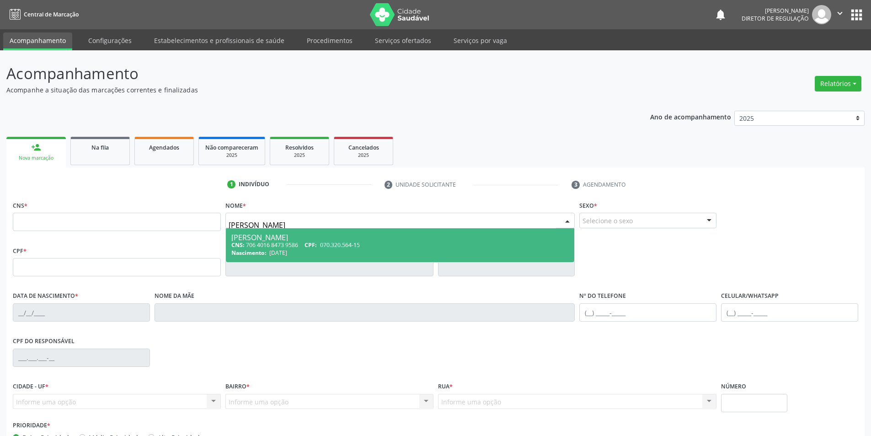
click at [327, 239] on div "Jose Sebastiao da Silva" at bounding box center [400, 237] width 338 height 7
type input "706 4016 8473 9586"
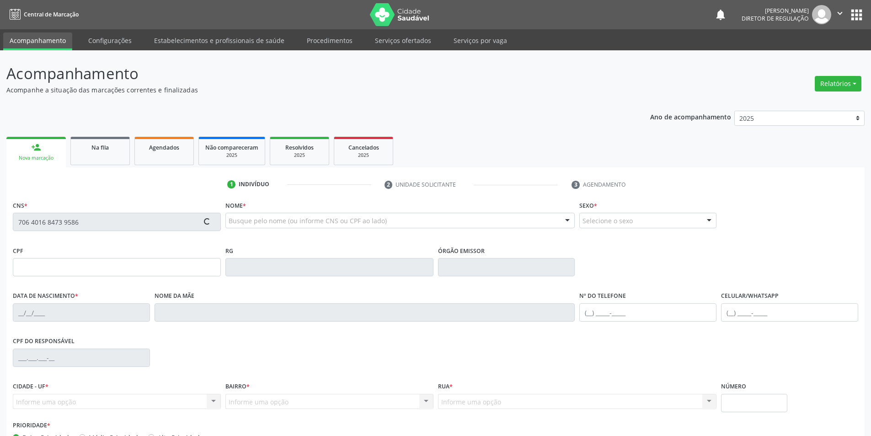
type input "070.320.564-15"
type input "06/10/1932"
type input "Maria Feitosa da Silva"
type input "(87) 98862-5690"
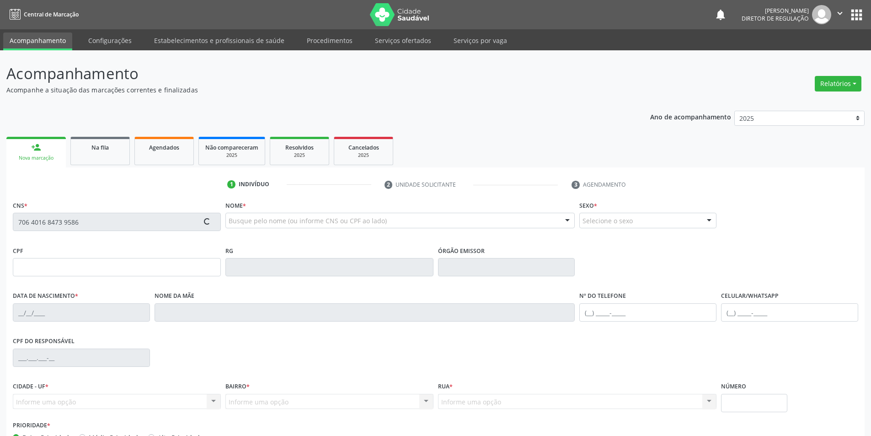
type input "20"
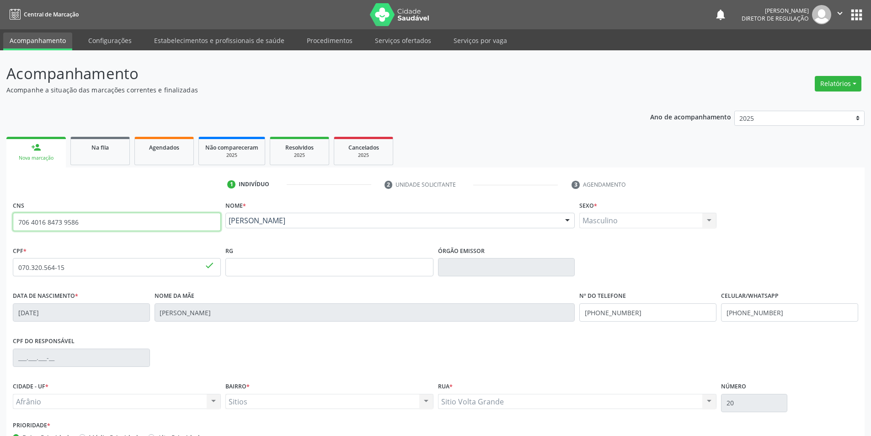
click at [187, 220] on input "706 4016 8473 9586" at bounding box center [117, 222] width 208 height 18
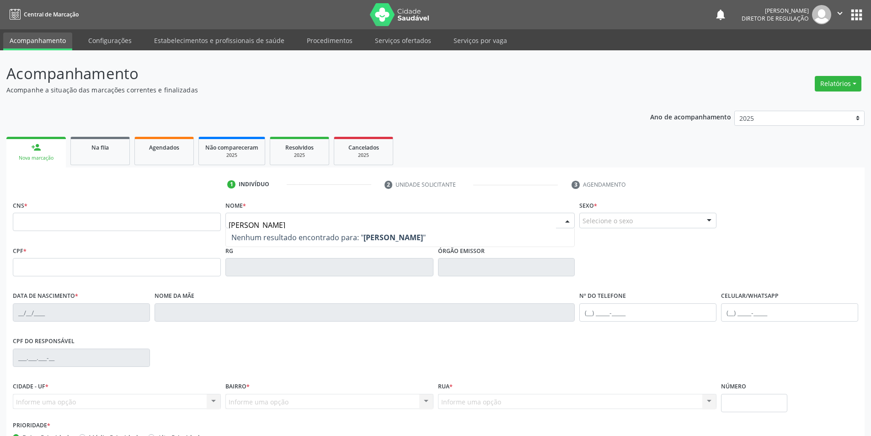
type input "[PERSON_NAME]"
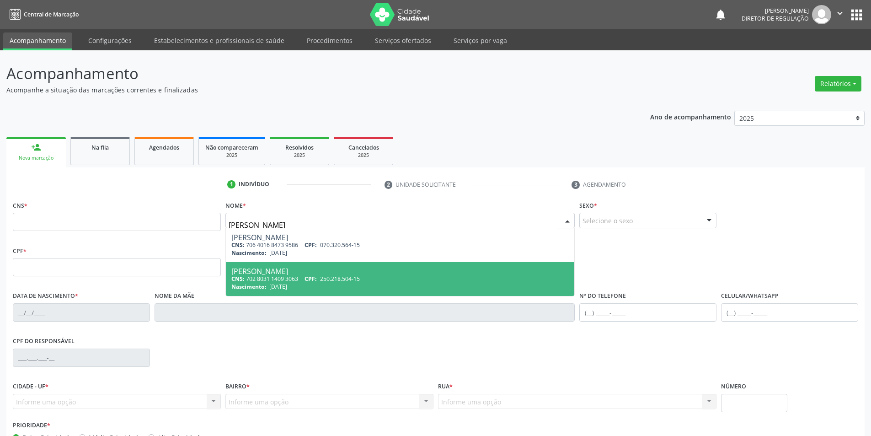
click at [261, 276] on div "CNS: 702 8031 1409 3063 CPF: 250.218.504-15" at bounding box center [400, 279] width 338 height 8
type input "702 8031 1409 3063"
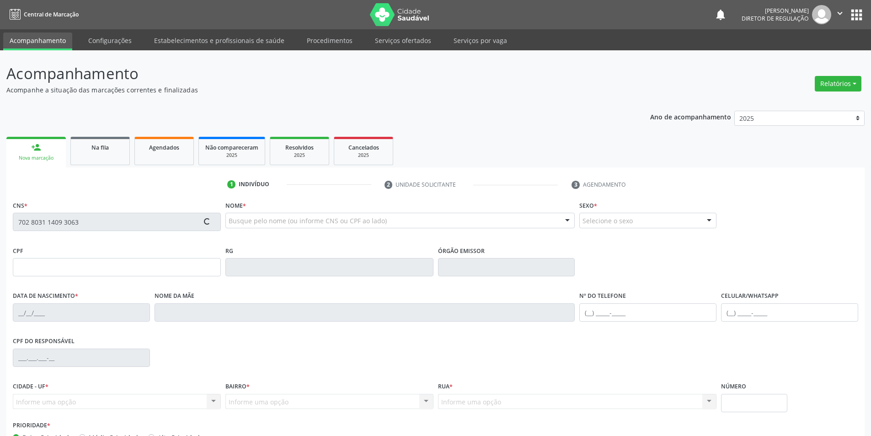
type input "250.218.504-15"
type input "08/01/1945"
type input "Maria das Merecer"
type input "(87) 99608-7601"
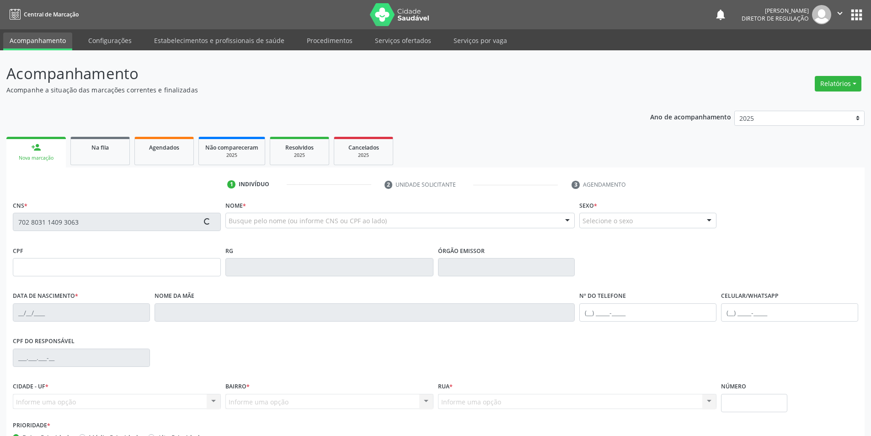
type input "322"
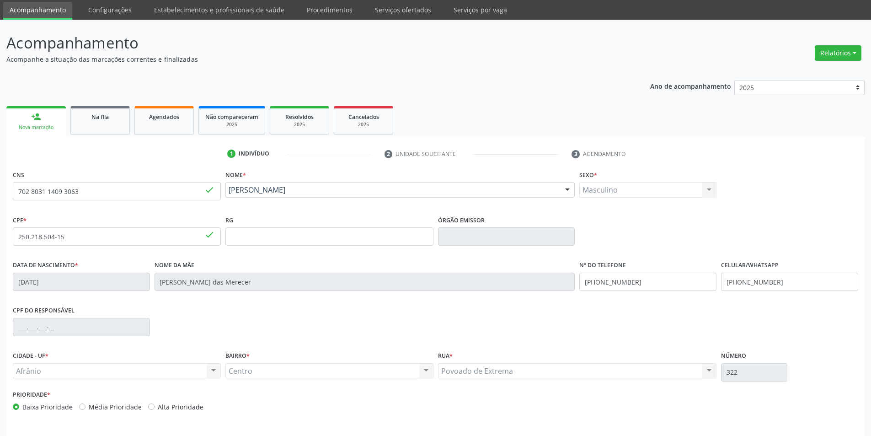
scroll to position [60, 0]
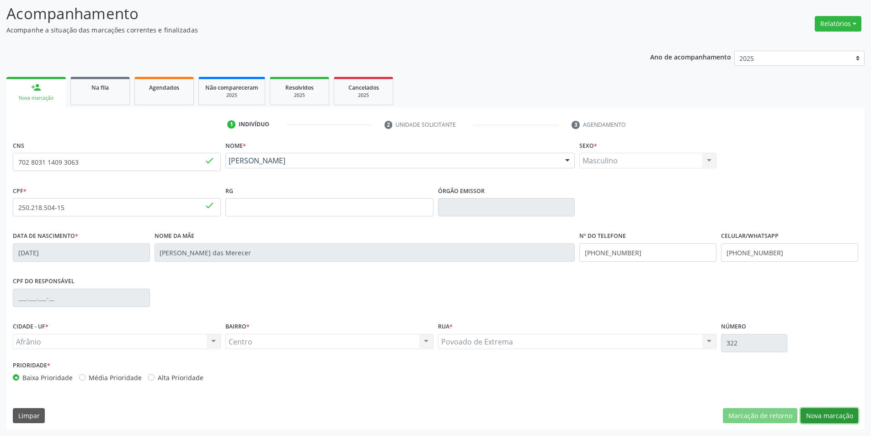
click at [827, 418] on button "Nova marcação" at bounding box center [830, 416] width 58 height 16
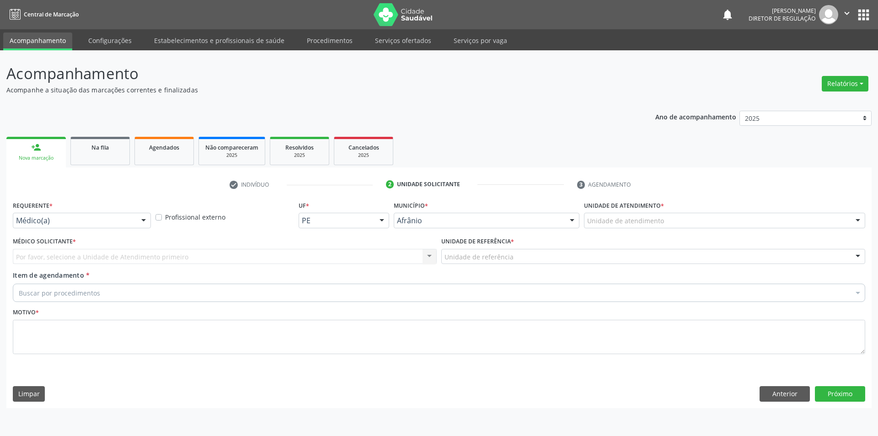
click at [707, 220] on div "Unidade de atendimento" at bounding box center [724, 221] width 281 height 16
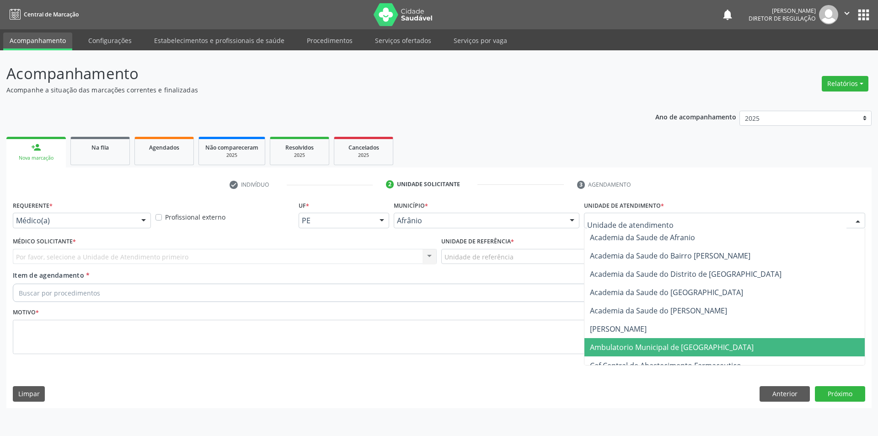
click at [672, 346] on span "Ambulatorio Municipal de [GEOGRAPHIC_DATA]" at bounding box center [672, 347] width 164 height 10
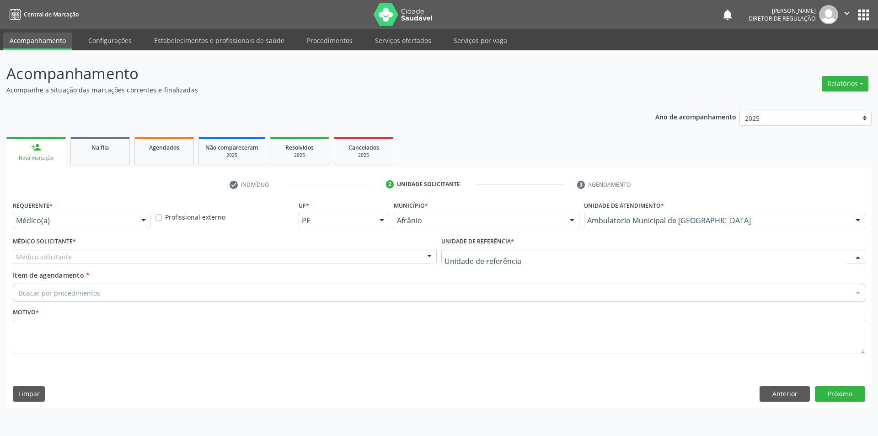
click at [564, 256] on div at bounding box center [653, 257] width 424 height 16
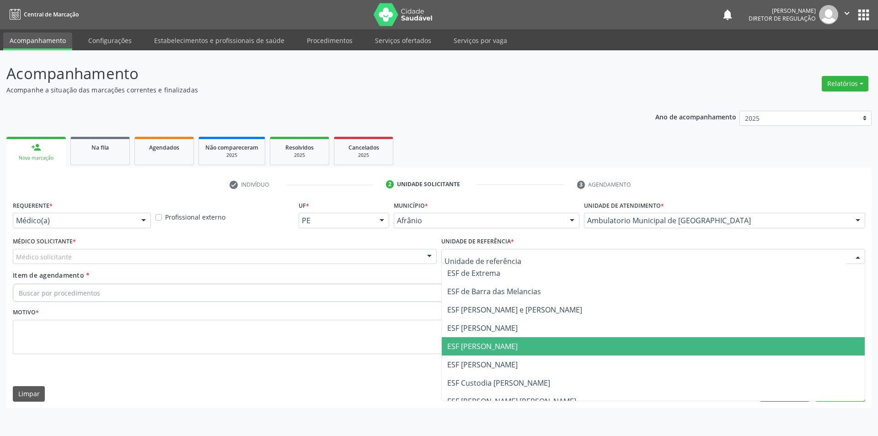
click at [551, 349] on span "ESF [PERSON_NAME]" at bounding box center [653, 346] width 423 height 18
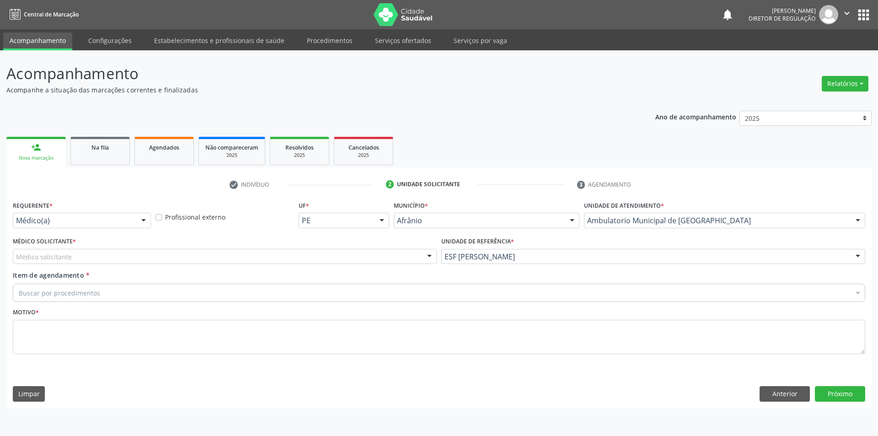
click at [391, 252] on div "Médico solicitante" at bounding box center [225, 257] width 424 height 16
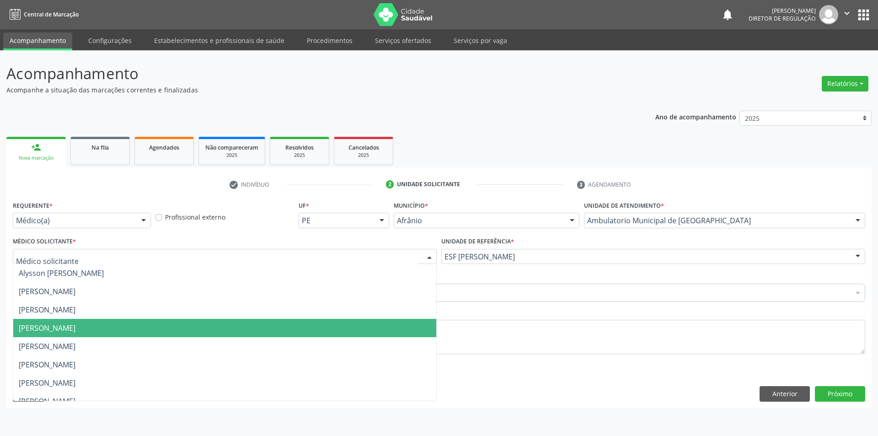
click at [334, 335] on span "[PERSON_NAME]" at bounding box center [224, 328] width 423 height 18
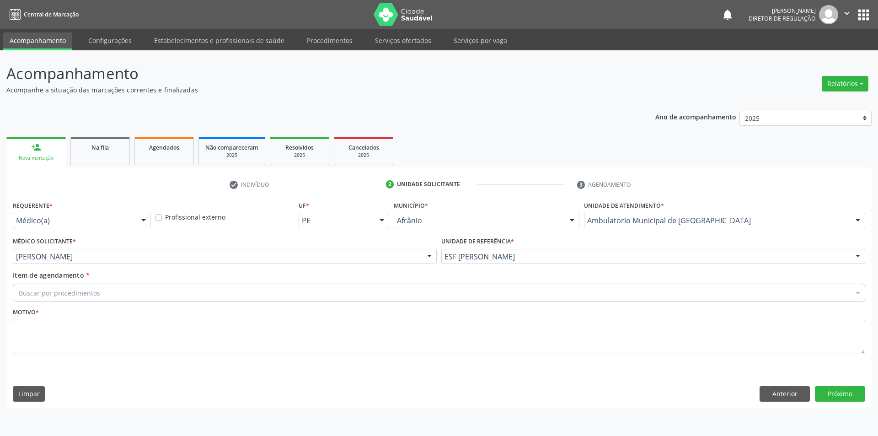
click at [306, 293] on div "Buscar por procedimentos" at bounding box center [439, 292] width 852 height 18
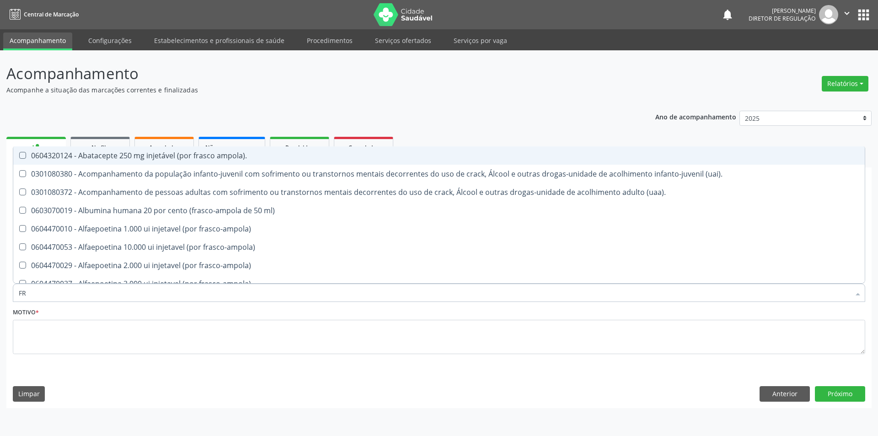
type input "F"
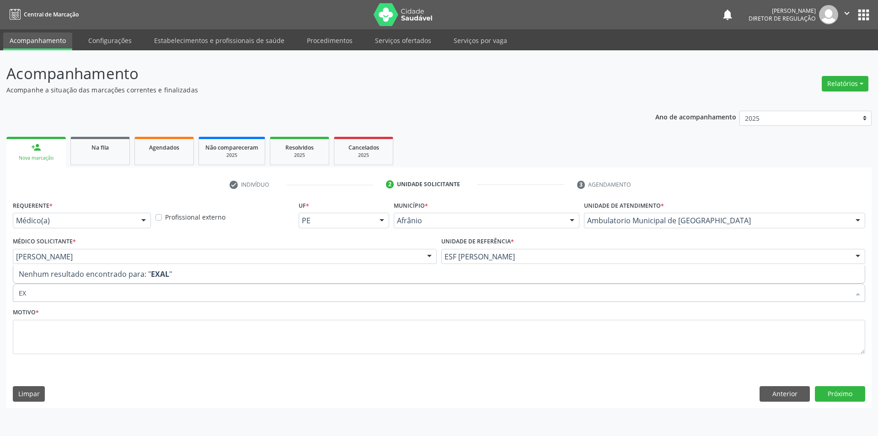
type input "E"
type input "N"
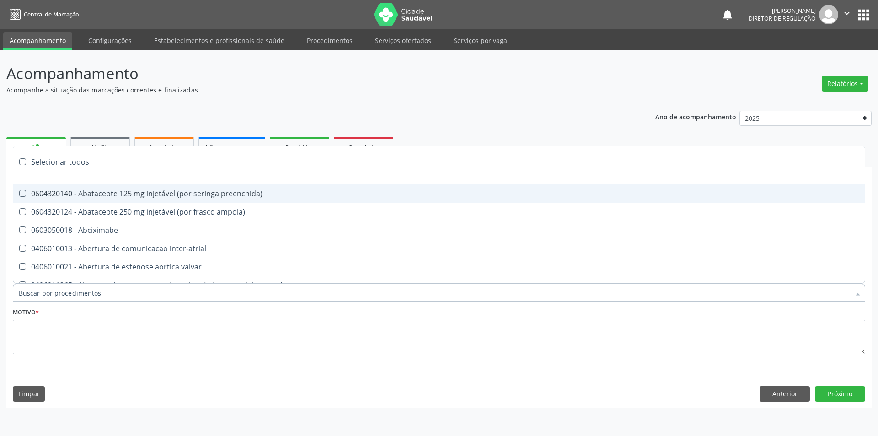
click at [107, 41] on link "Configurações" at bounding box center [110, 40] width 56 height 16
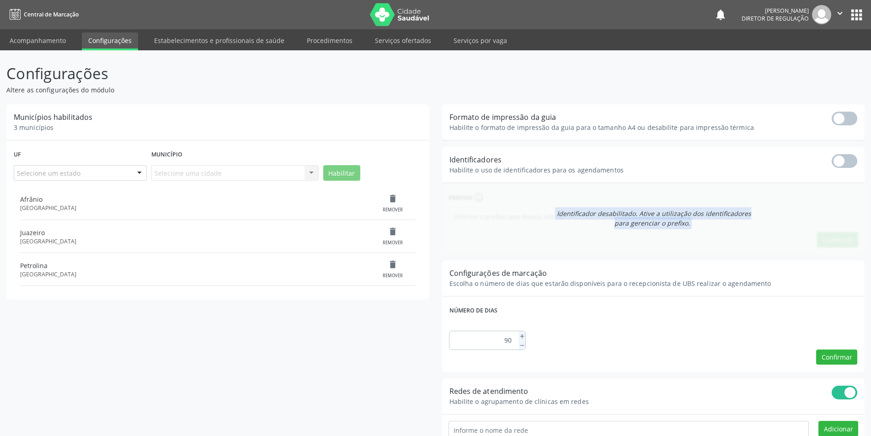
click at [64, 40] on link "Acompanhamento" at bounding box center [37, 40] width 69 height 16
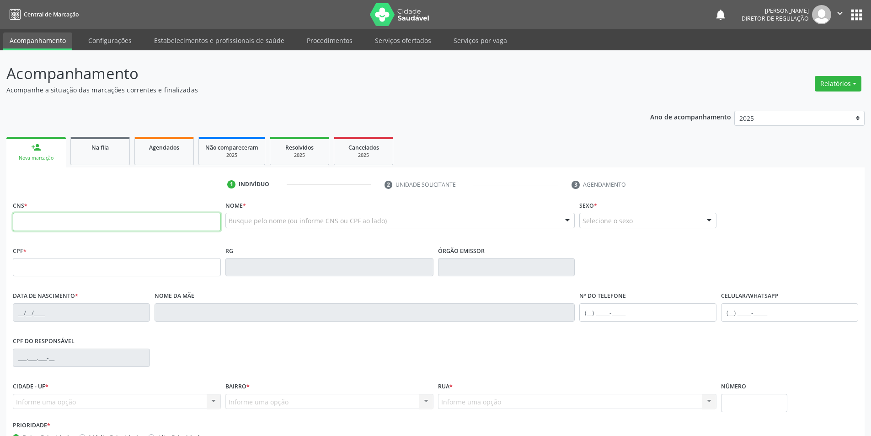
click at [104, 219] on input "text" at bounding box center [117, 222] width 208 height 18
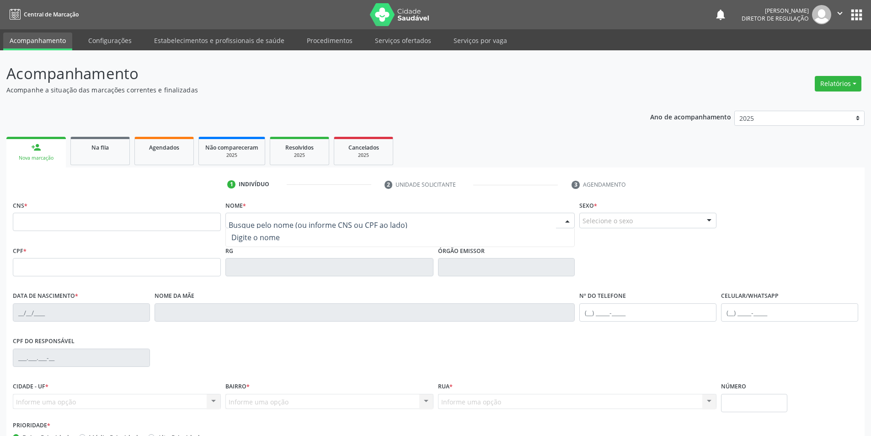
click at [256, 222] on input "text" at bounding box center [393, 225] width 328 height 18
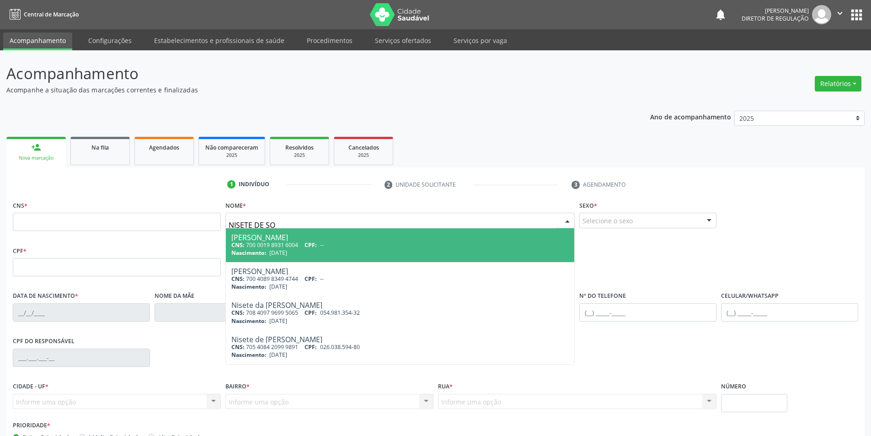
type input "NISETE DE SOU"
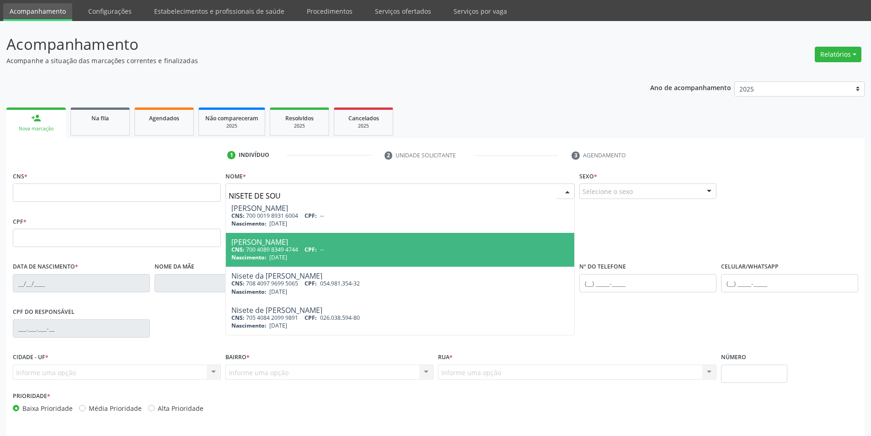
scroll to position [46, 0]
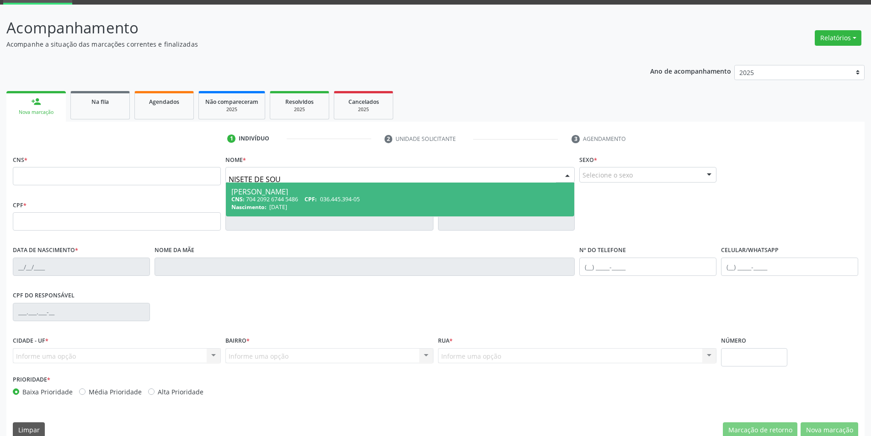
click at [353, 198] on span "036.445.394-05" at bounding box center [340, 199] width 40 height 8
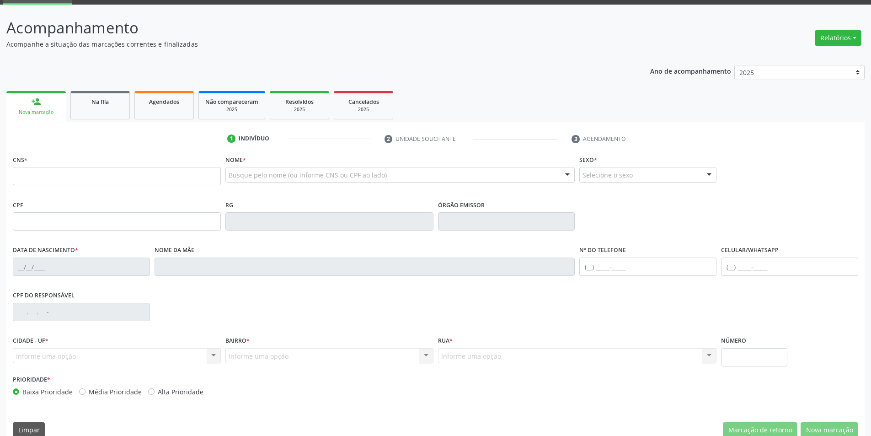
type input "704 2092 6744 5486"
type input "036.445.394-05"
type input "29/05/1975"
type input "Joana de Sousa Brito"
type input "(87) 98848-9624"
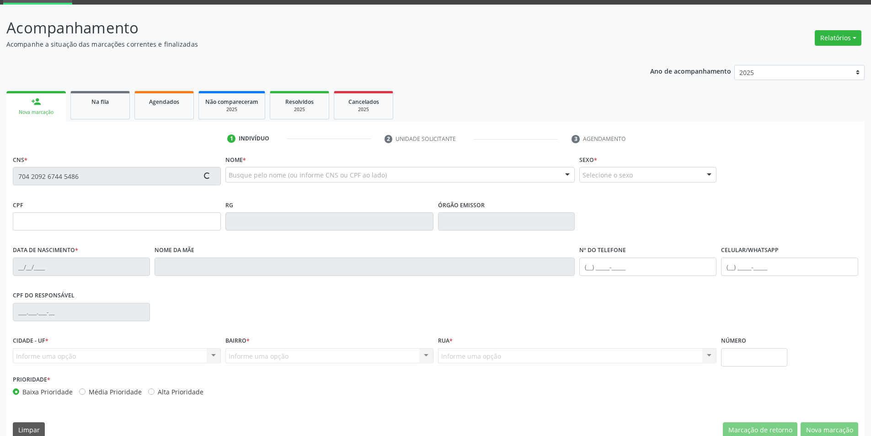
type input "(87) 98848-9624"
type input "S/N"
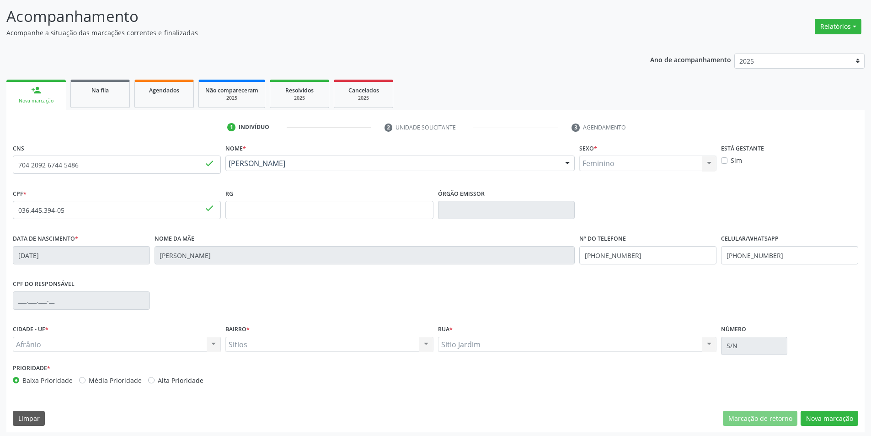
scroll to position [60, 0]
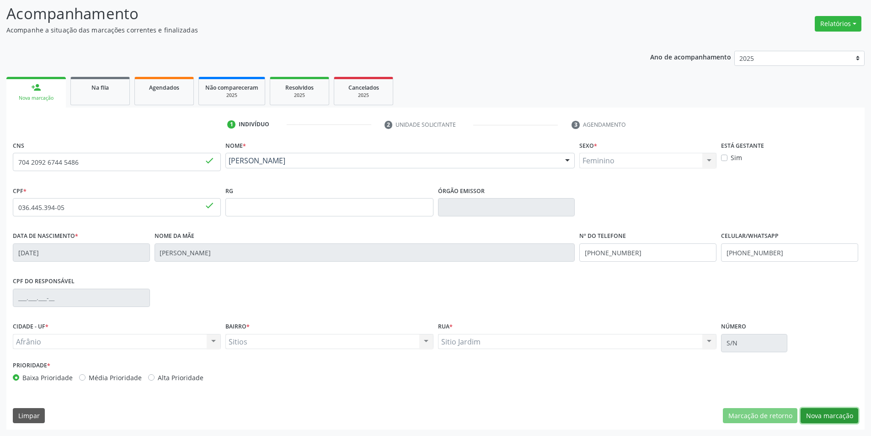
click at [834, 415] on button "Nova marcação" at bounding box center [830, 416] width 58 height 16
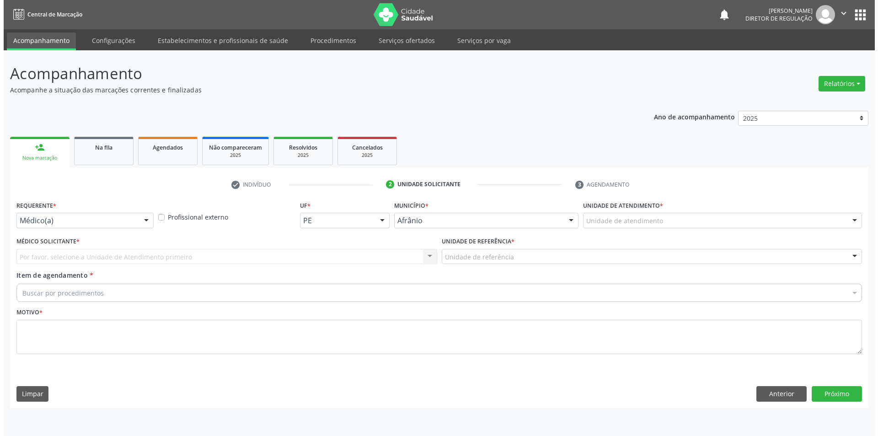
scroll to position [0, 0]
click at [705, 218] on div "Unidade de atendimento" at bounding box center [724, 221] width 281 height 16
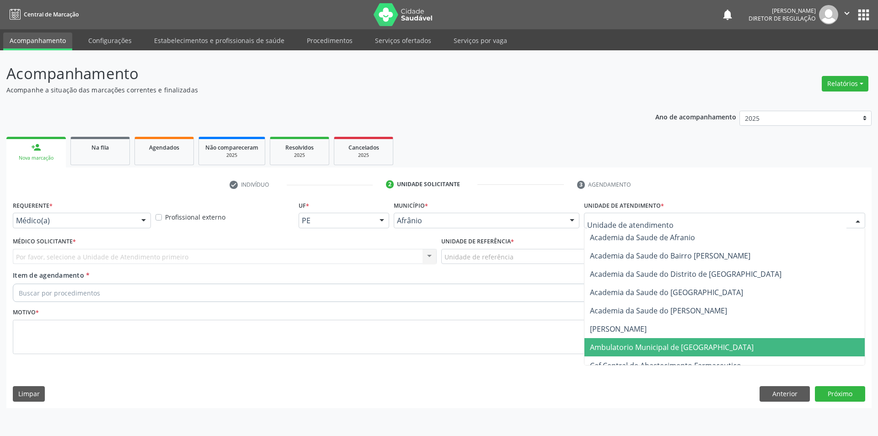
click at [673, 345] on span "Ambulatorio Municipal de [GEOGRAPHIC_DATA]" at bounding box center [672, 347] width 164 height 10
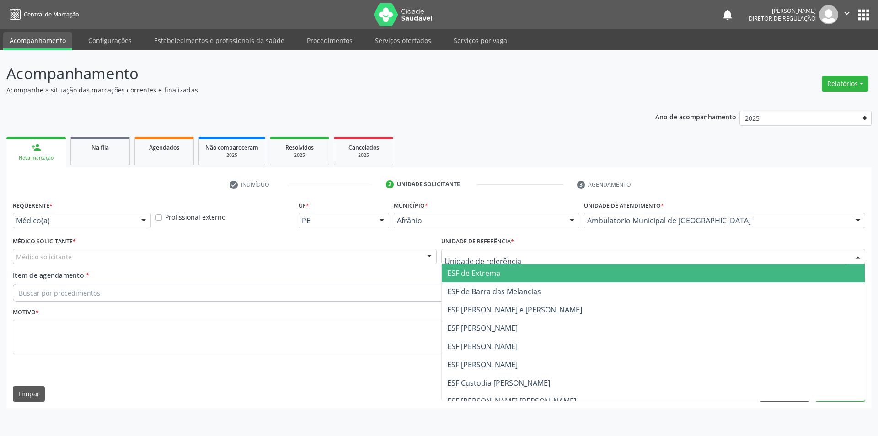
click at [526, 257] on div at bounding box center [653, 257] width 424 height 16
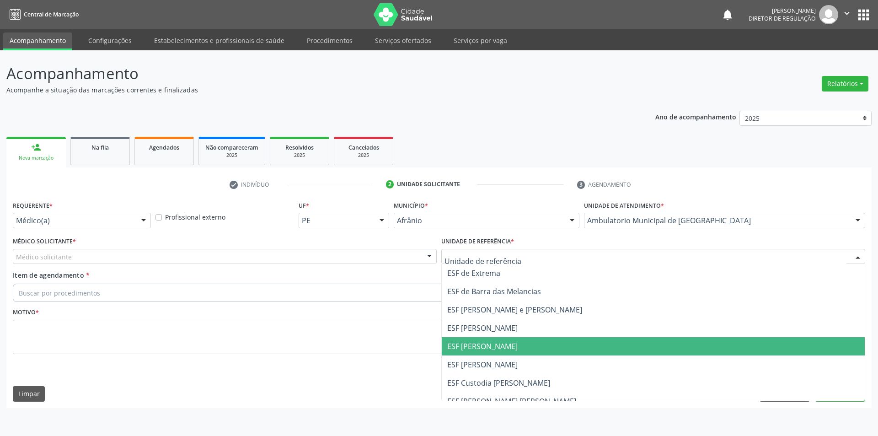
click at [529, 343] on span "ESF [PERSON_NAME]" at bounding box center [653, 346] width 423 height 18
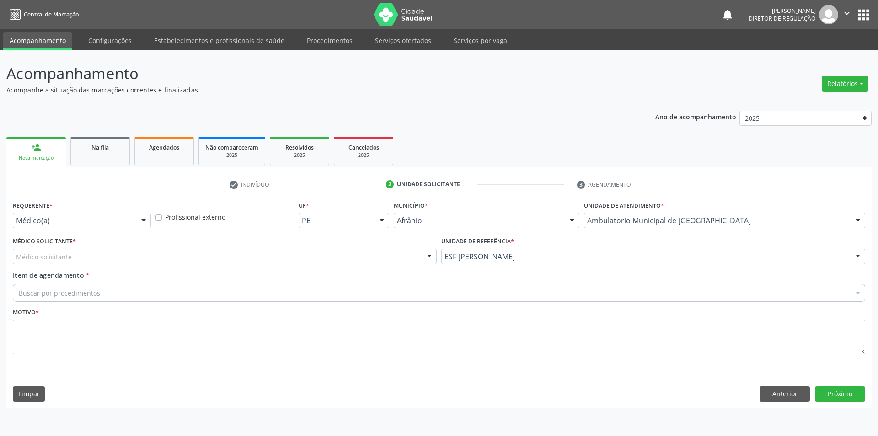
click at [354, 254] on div "Médico solicitante" at bounding box center [225, 257] width 424 height 16
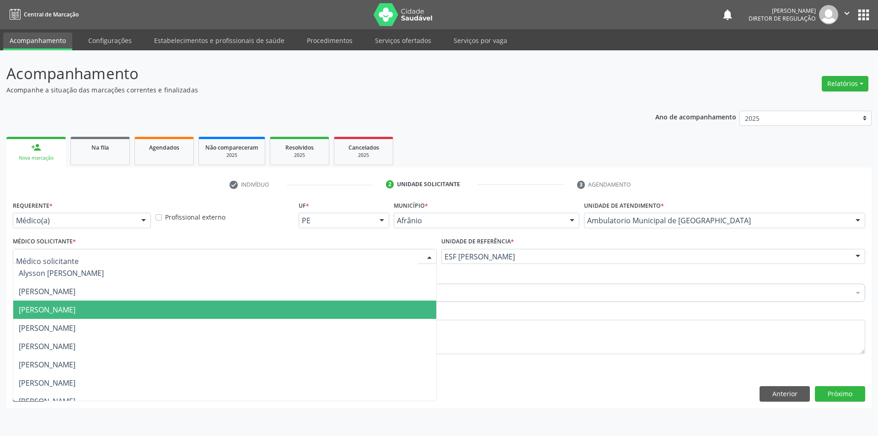
click at [347, 314] on span "[PERSON_NAME]" at bounding box center [224, 309] width 423 height 18
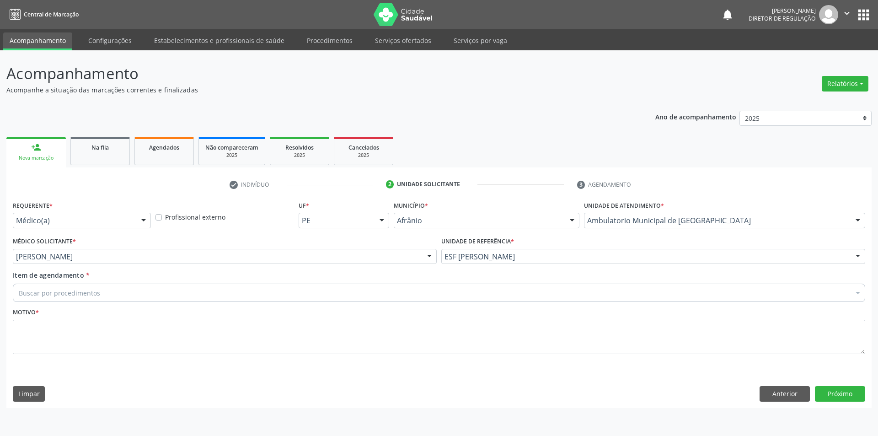
click at [281, 290] on div "Buscar por procedimentos" at bounding box center [439, 292] width 852 height 18
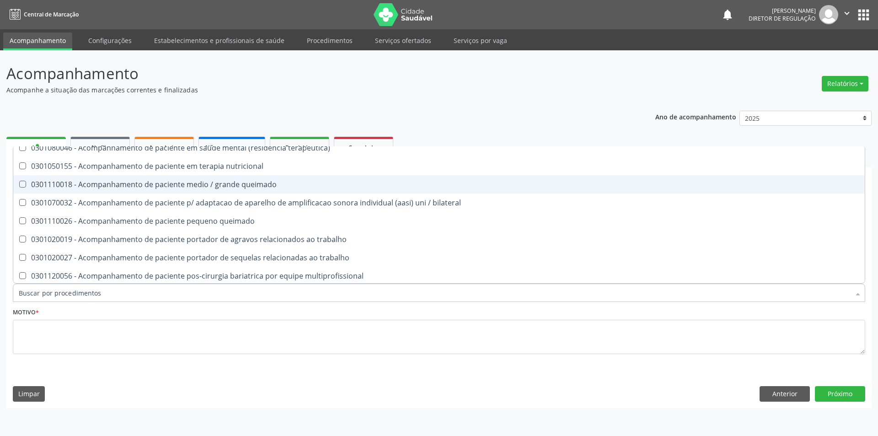
scroll to position [640, 0]
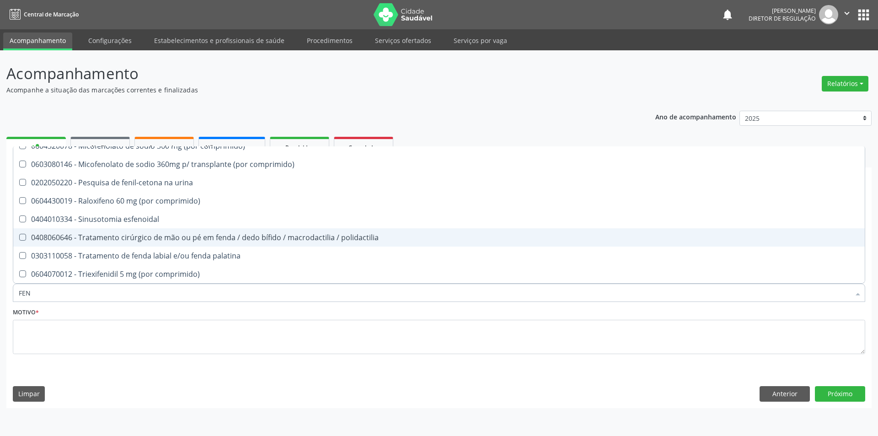
type input "FENO"
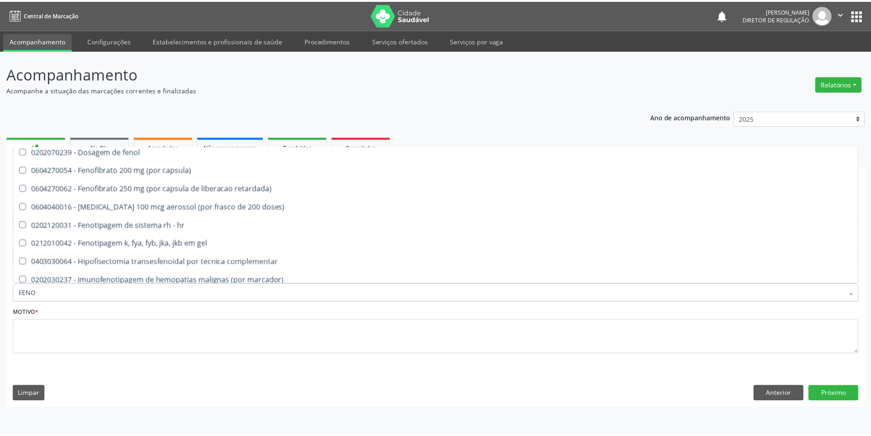
scroll to position [0, 0]
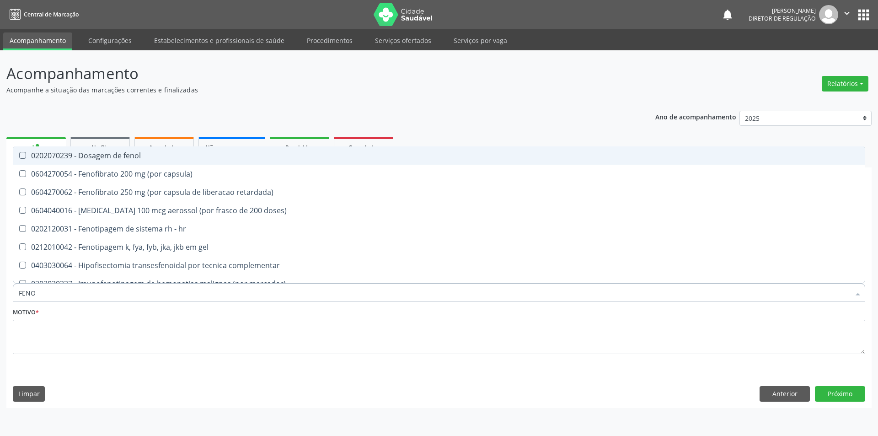
click at [202, 154] on div "0202070239 - Dosagem de fenol" at bounding box center [439, 155] width 840 height 7
checkbox fenol "true"
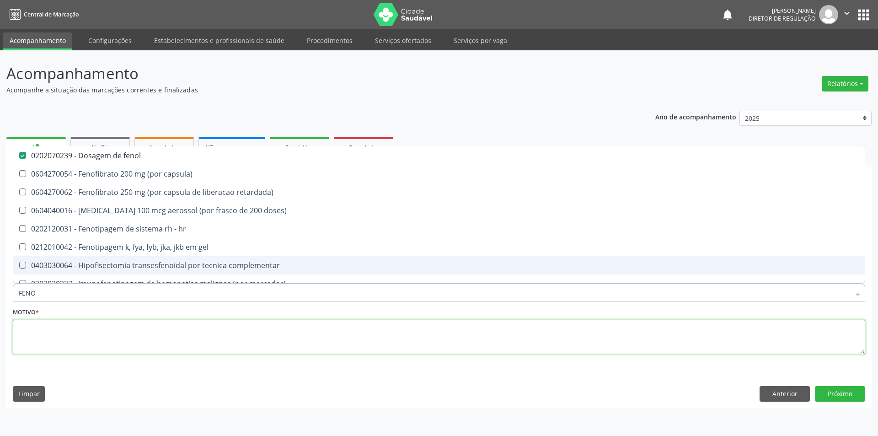
click at [162, 332] on textarea at bounding box center [439, 337] width 852 height 35
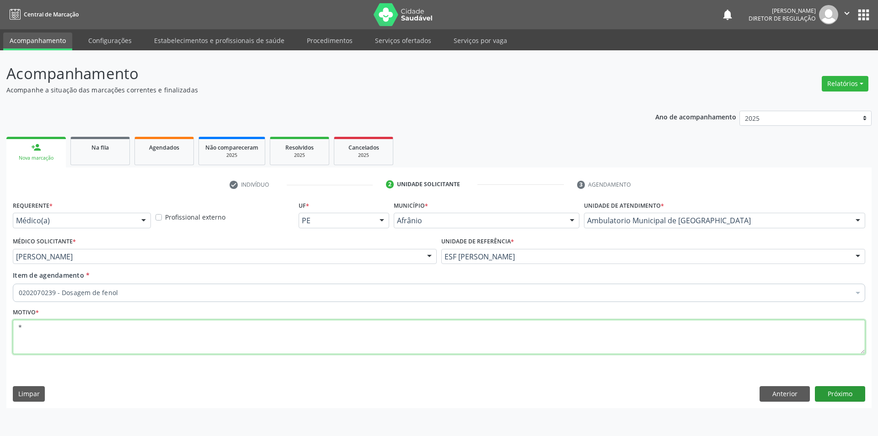
type textarea "*"
click at [843, 394] on button "Próximo" at bounding box center [840, 394] width 50 height 16
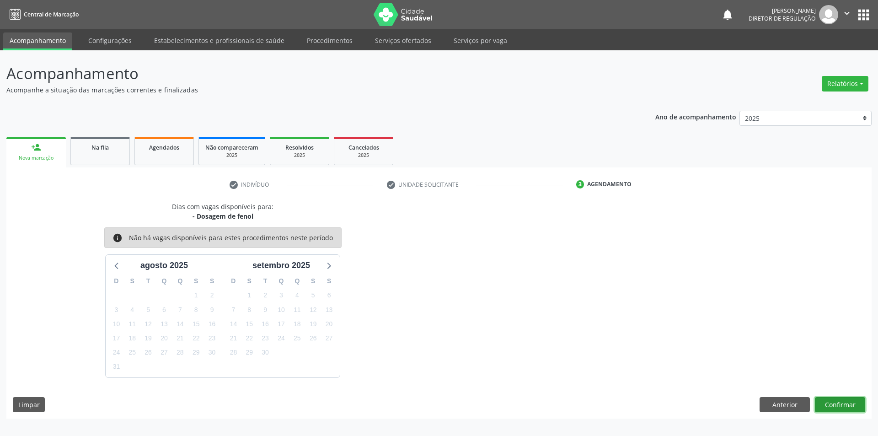
click at [835, 406] on button "Confirmar" at bounding box center [840, 405] width 50 height 16
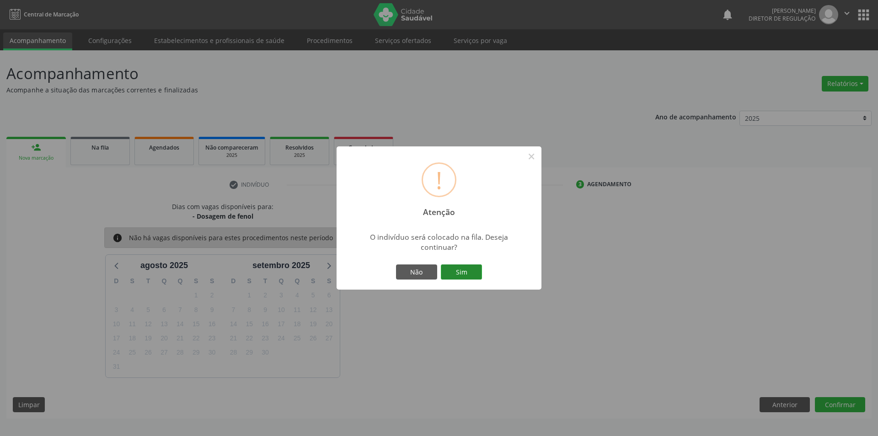
click at [471, 271] on button "Sim" at bounding box center [461, 272] width 41 height 16
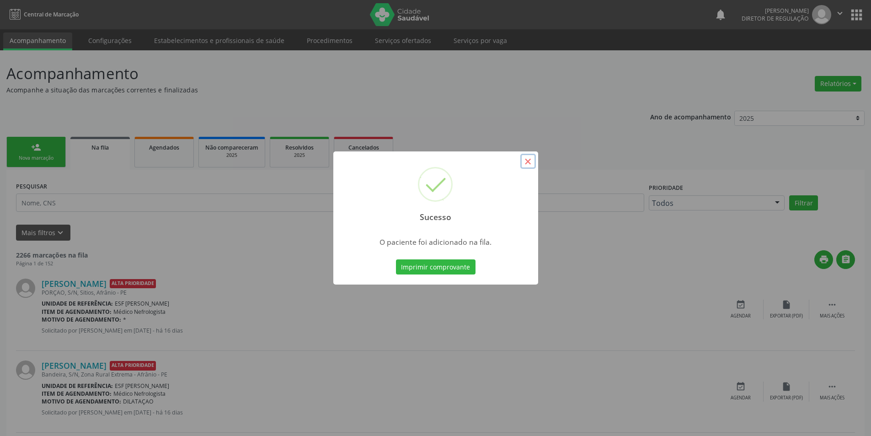
click at [531, 160] on button "×" at bounding box center [528, 162] width 16 height 16
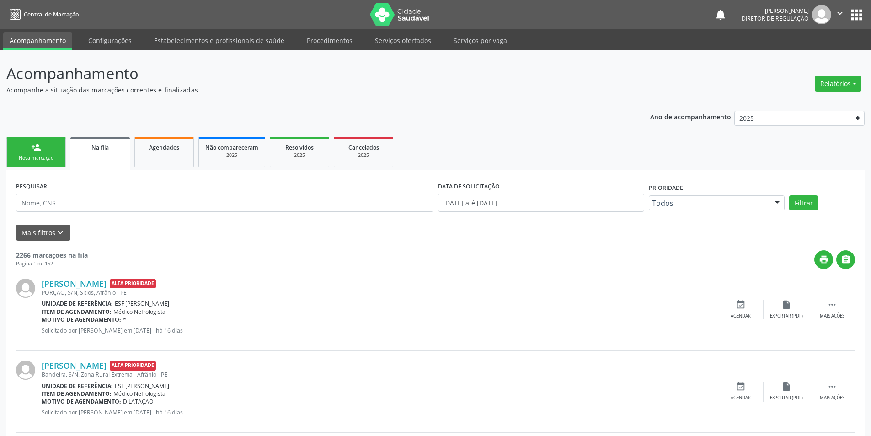
click at [58, 157] on div "Nova marcação" at bounding box center [36, 158] width 46 height 7
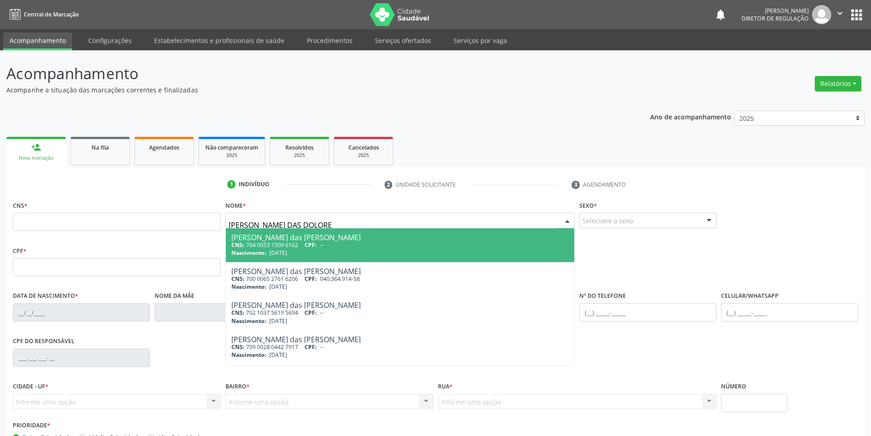
type input "MARIA DAS DOLORES"
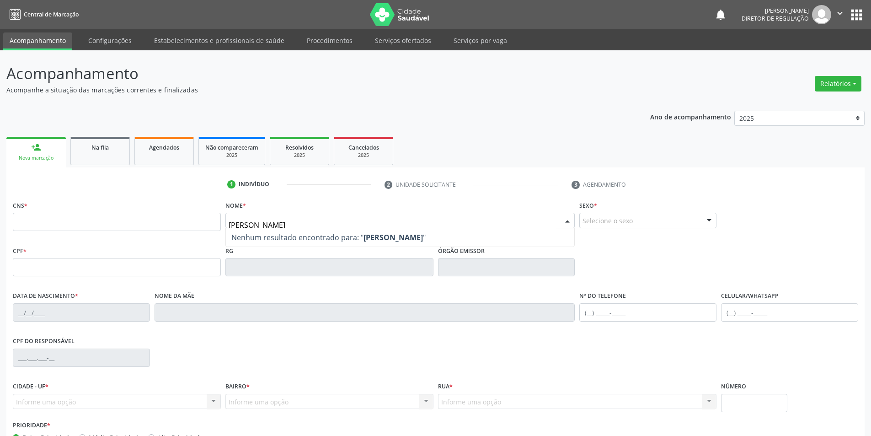
click at [451, 230] on span "Nenhum resultado encontrado para: " MARIA DAS DOLORES "" at bounding box center [400, 237] width 349 height 18
click at [157, 153] on link "Agendados" at bounding box center [163, 151] width 59 height 28
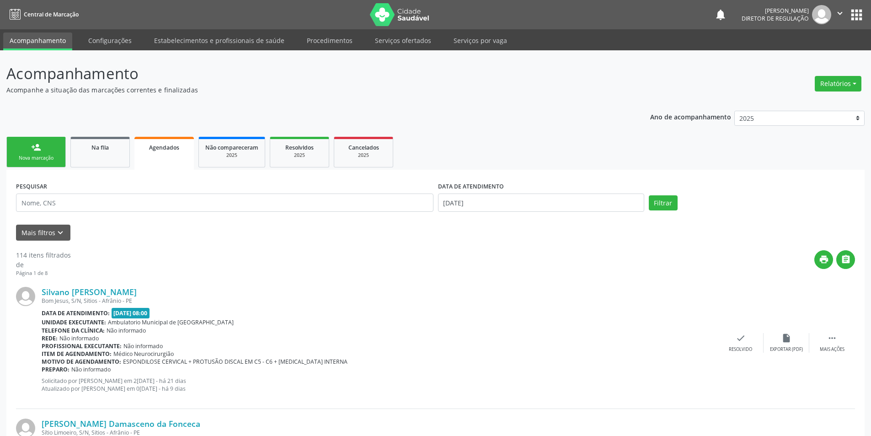
click at [57, 156] on div "Nova marcação" at bounding box center [36, 158] width 46 height 7
